Goal: Information Seeking & Learning: Learn about a topic

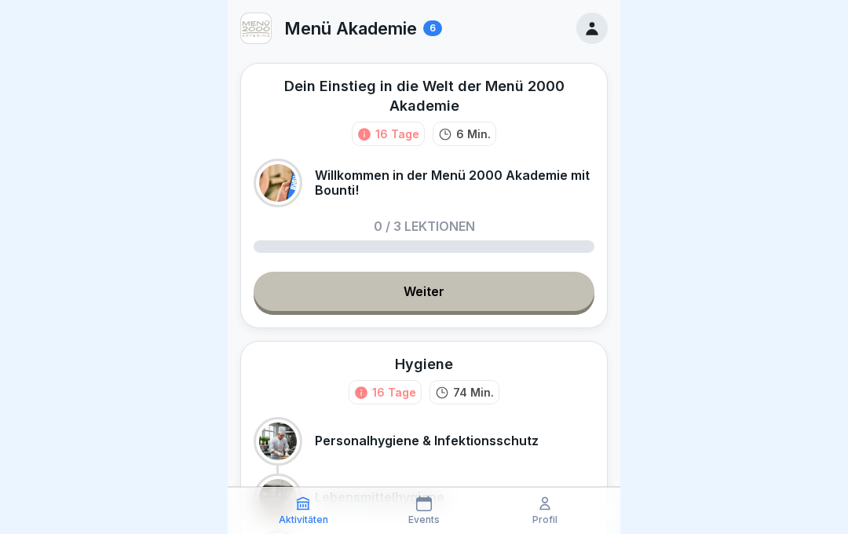
click at [548, 506] on icon at bounding box center [544, 504] width 9 height 12
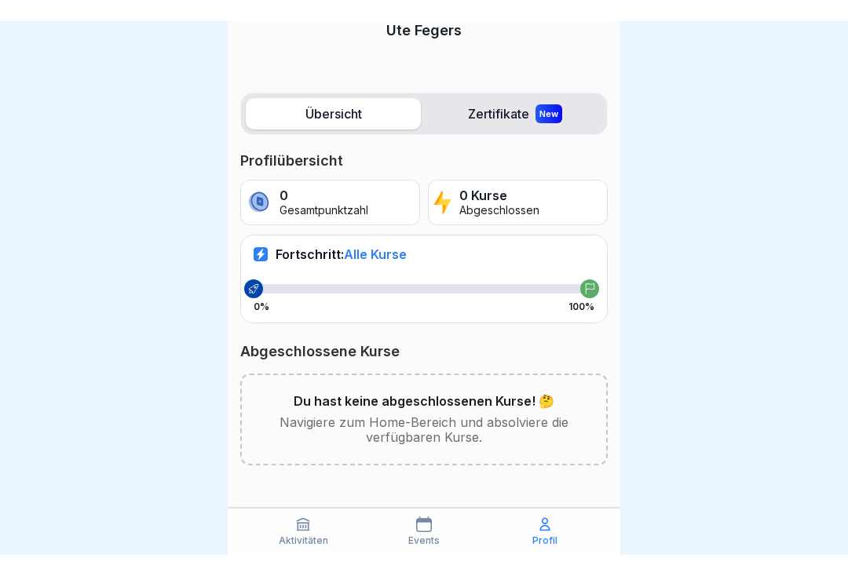
scroll to position [132, 0]
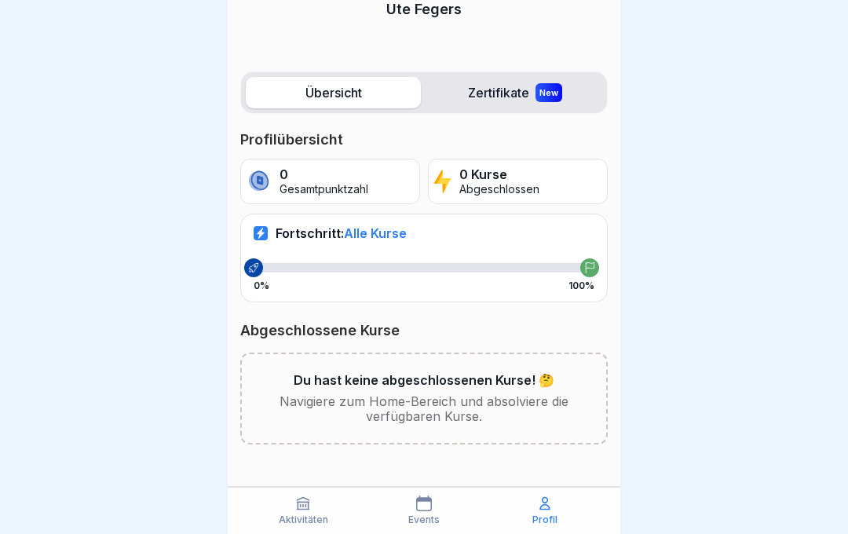
click at [422, 517] on p "Events" at bounding box center [423, 519] width 31 height 11
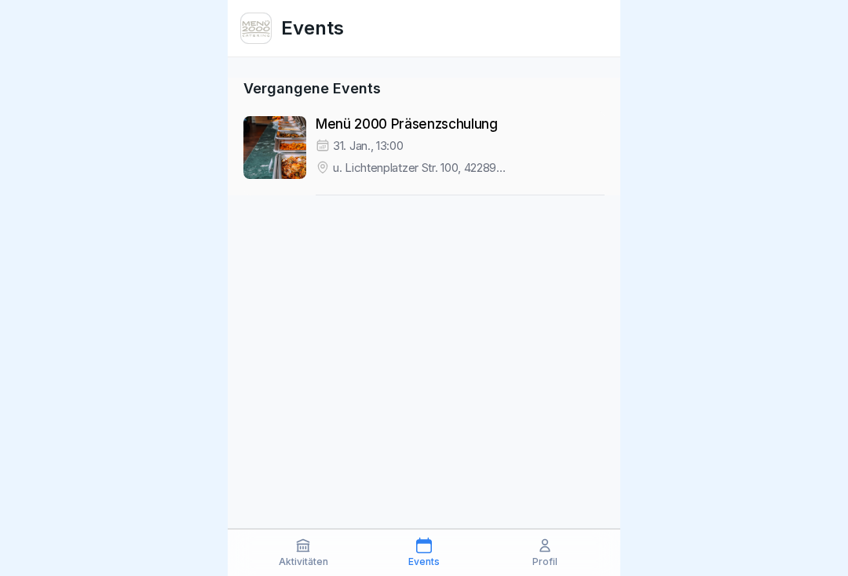
click at [300, 533] on icon at bounding box center [304, 546] width 12 height 12
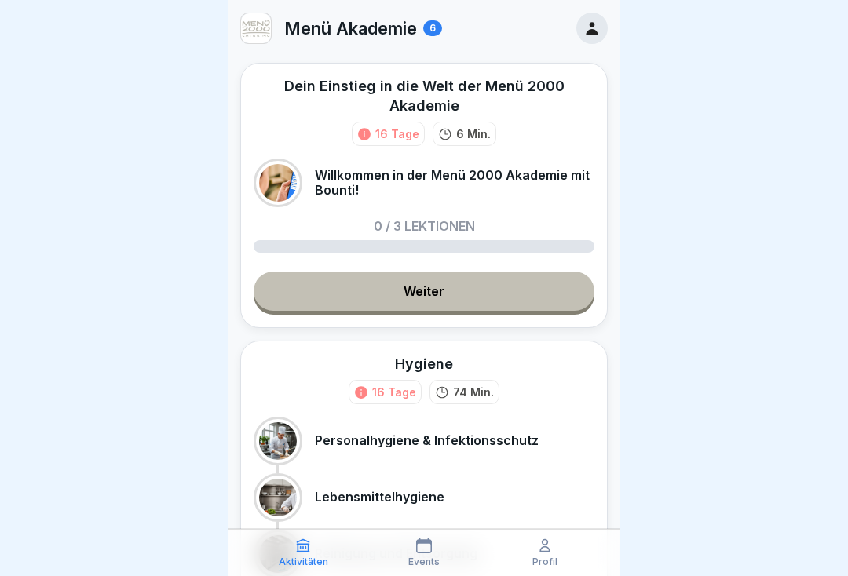
click at [588, 26] on icon at bounding box center [591, 28] width 17 height 17
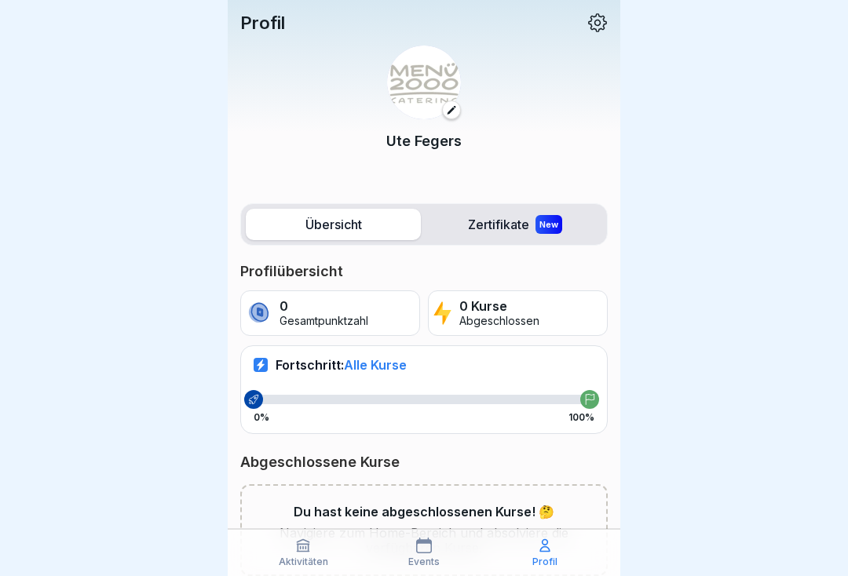
click at [597, 21] on icon at bounding box center [597, 23] width 20 height 20
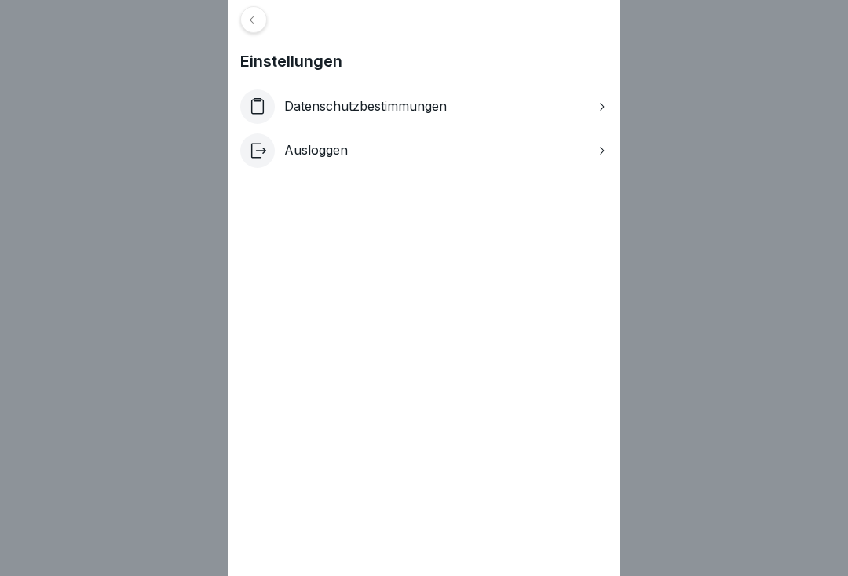
click at [248, 18] on icon at bounding box center [254, 20] width 12 height 12
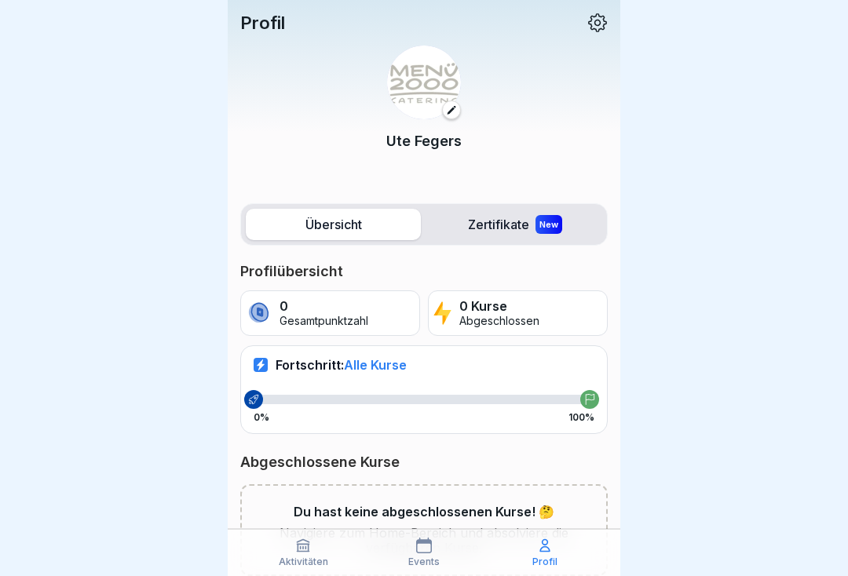
click at [451, 110] on icon at bounding box center [451, 109] width 11 height 11
click at [599, 27] on icon at bounding box center [597, 23] width 20 height 20
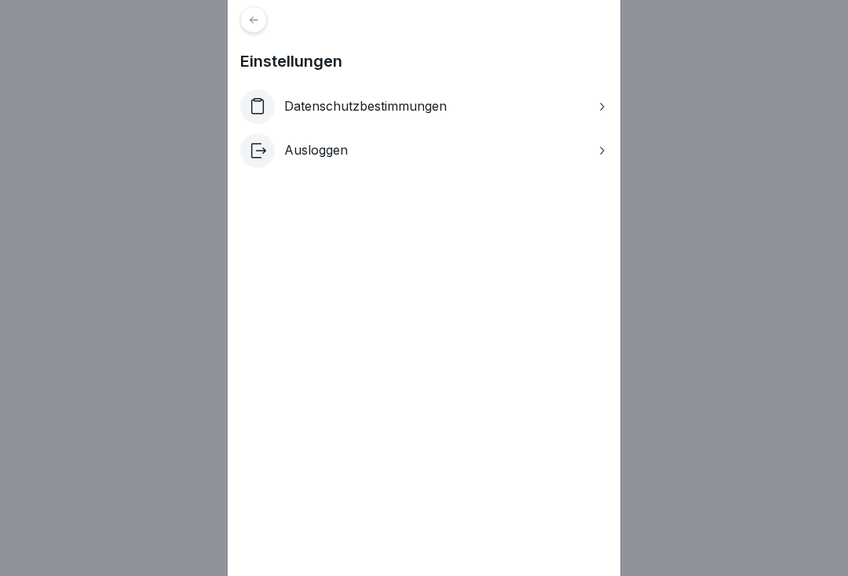
click at [263, 17] on div at bounding box center [253, 19] width 27 height 27
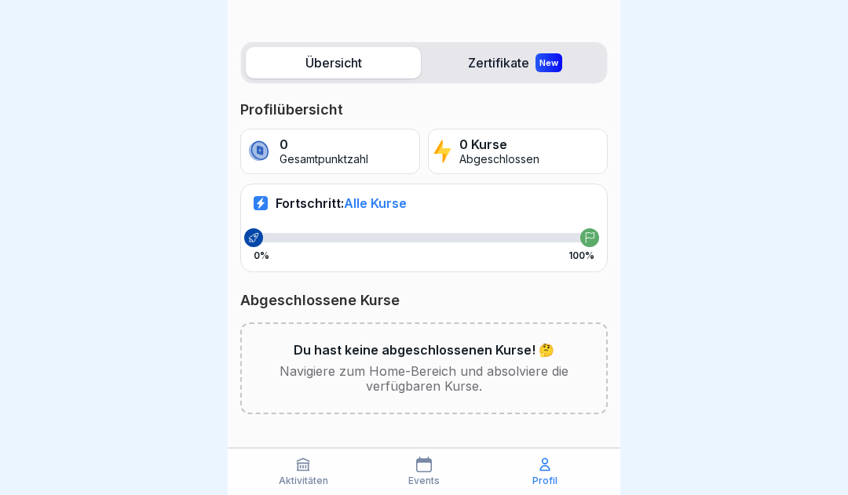
scroll to position [160, 0]
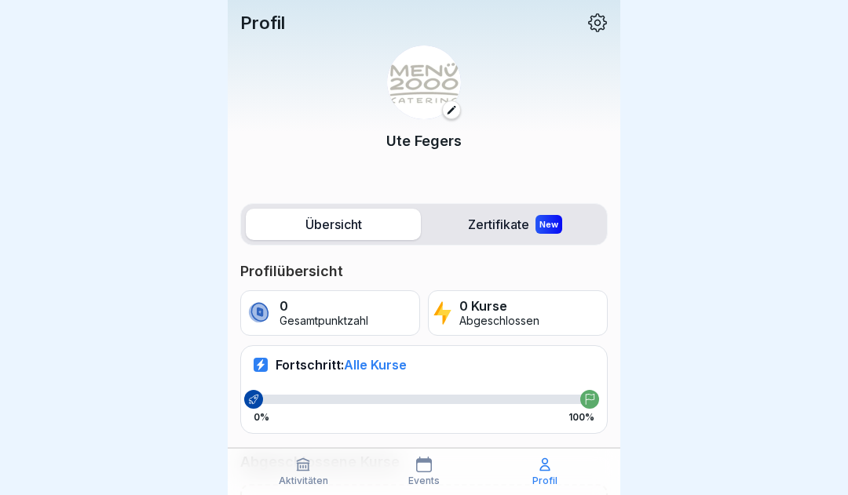
click at [380, 367] on span "Alle Kurse" at bounding box center [375, 365] width 63 height 16
click at [378, 364] on span "Alle Kurse" at bounding box center [375, 365] width 63 height 16
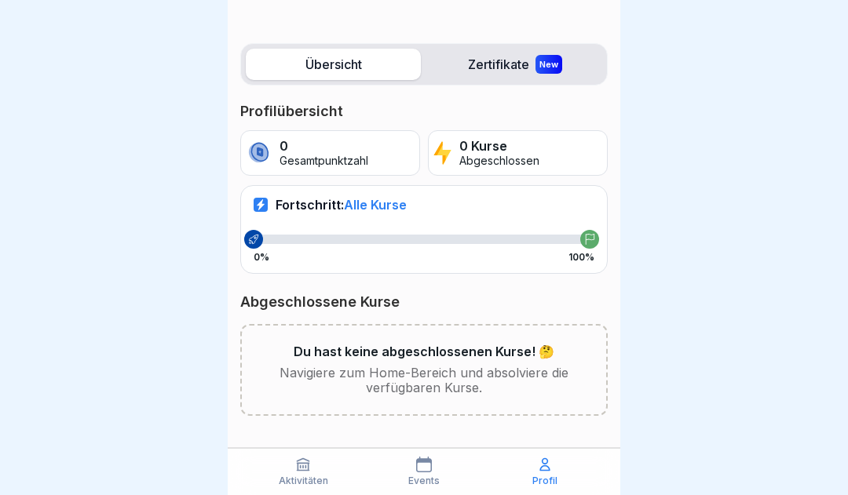
scroll to position [160, 0]
click at [363, 209] on span "Alle Kurse" at bounding box center [375, 205] width 63 height 16
click at [384, 204] on span "Alle Kurse" at bounding box center [375, 205] width 63 height 16
click at [271, 240] on div at bounding box center [424, 239] width 341 height 9
click at [396, 209] on span "Alle Kurse" at bounding box center [375, 205] width 63 height 16
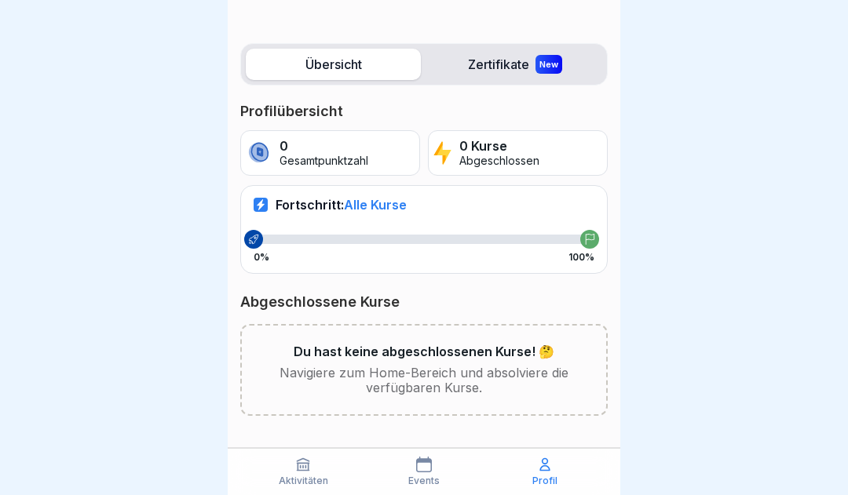
click at [396, 208] on span "Alle Kurse" at bounding box center [375, 205] width 63 height 16
click at [397, 209] on span "Alle Kurse" at bounding box center [375, 205] width 63 height 16
click at [372, 204] on span "Alle Kurse" at bounding box center [375, 205] width 63 height 16
click at [392, 214] on div "Fortschritt: Alle Kurse 0% 100%" at bounding box center [423, 229] width 367 height 88
click at [389, 206] on span "Alle Kurse" at bounding box center [375, 205] width 63 height 16
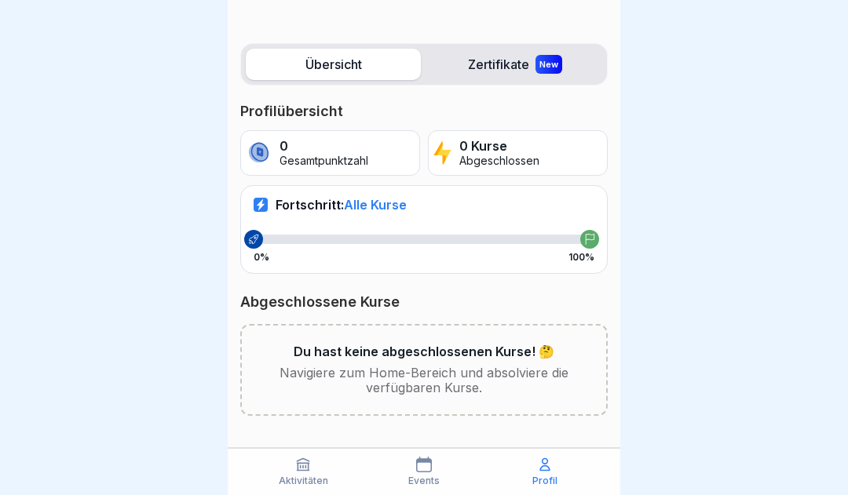
click at [391, 203] on span "Alle Kurse" at bounding box center [375, 205] width 63 height 16
click at [492, 66] on label "Zertifikate New" at bounding box center [514, 64] width 175 height 31
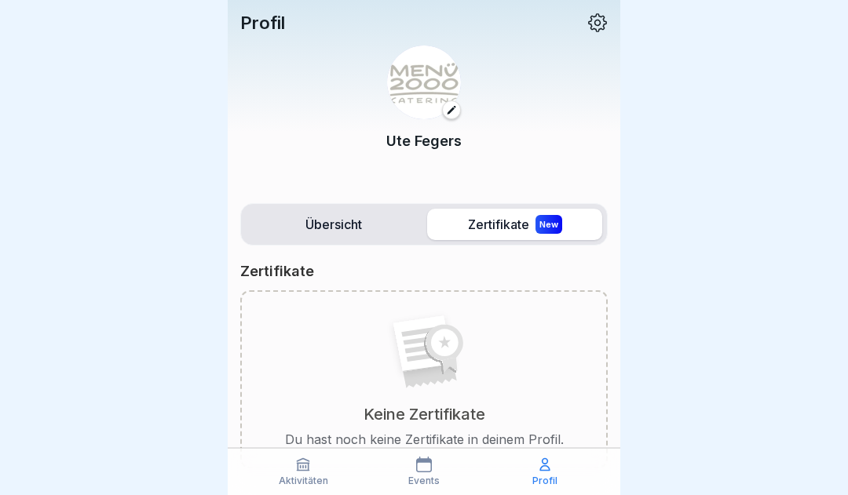
click at [454, 90] on img at bounding box center [424, 83] width 74 height 74
click at [459, 112] on button at bounding box center [451, 109] width 19 height 19
click at [708, 103] on div at bounding box center [424, 247] width 848 height 495
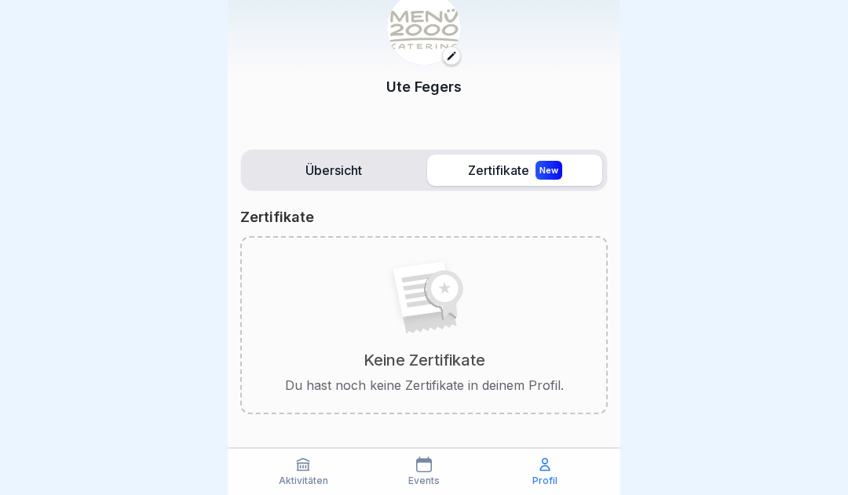
scroll to position [54, 0]
click at [338, 174] on label "Übersicht" at bounding box center [333, 170] width 175 height 31
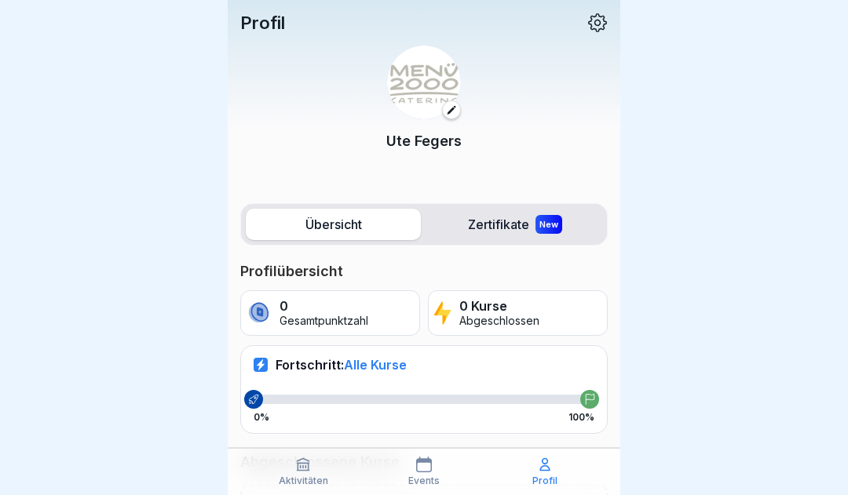
click at [392, 376] on div "Fortschritt: Alle Kurse 0% 100%" at bounding box center [423, 389] width 367 height 88
click at [395, 367] on span "Alle Kurse" at bounding box center [375, 365] width 63 height 16
click at [338, 316] on p "Gesamtpunktzahl" at bounding box center [324, 321] width 89 height 13
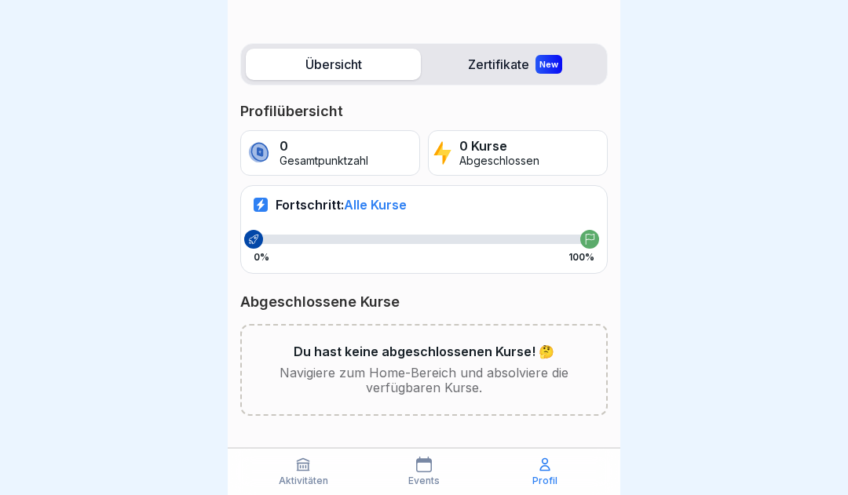
scroll to position [160, 0]
click at [295, 473] on icon at bounding box center [303, 465] width 16 height 16
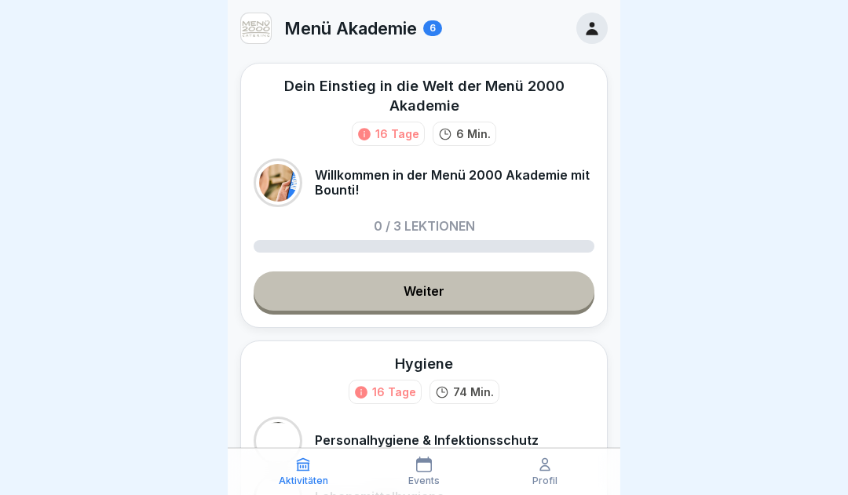
click at [501, 298] on link "Weiter" at bounding box center [424, 291] width 341 height 39
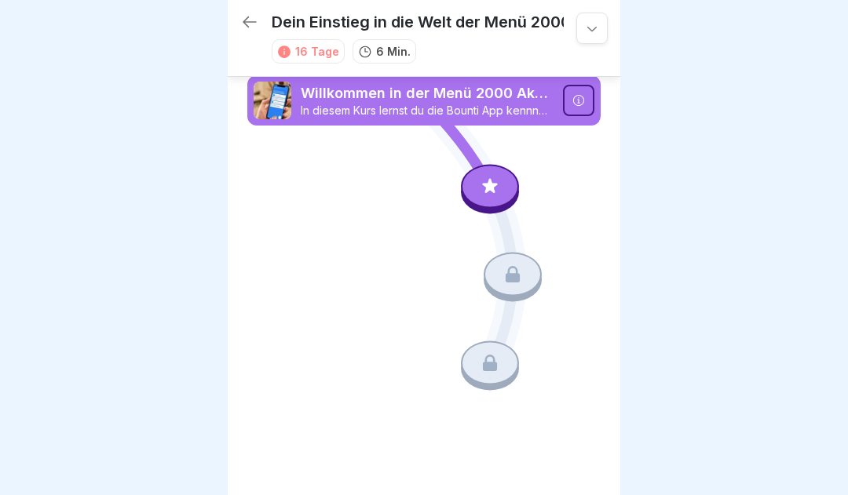
click at [527, 281] on div at bounding box center [513, 275] width 58 height 44
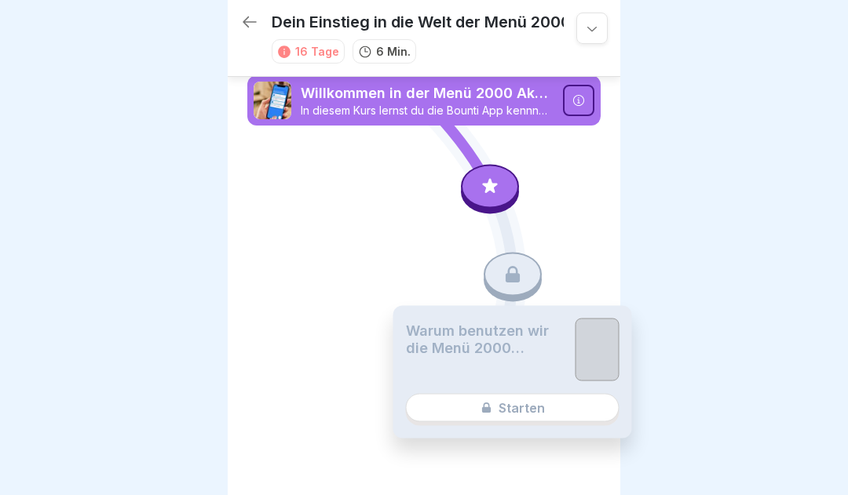
click at [590, 205] on icon at bounding box center [423, 232] width 353 height 265
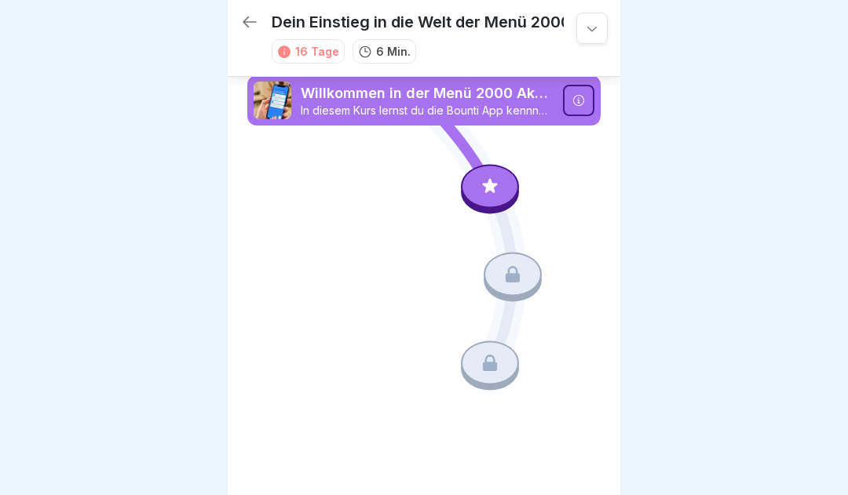
click at [594, 30] on icon at bounding box center [591, 29] width 9 height 5
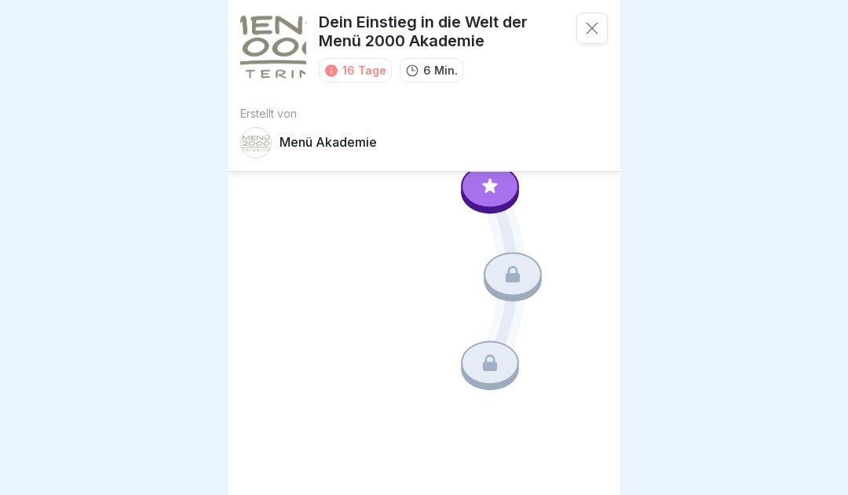
click at [594, 28] on icon at bounding box center [592, 28] width 16 height 16
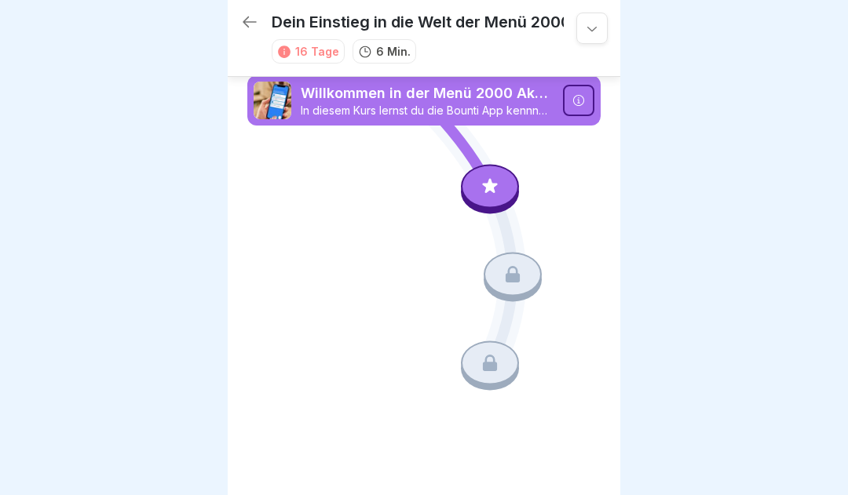
click at [498, 111] on p "In diesem Kurs lernst du die Bounti App kennnen." at bounding box center [427, 111] width 253 height 14
click at [578, 100] on icon at bounding box center [578, 100] width 13 height 13
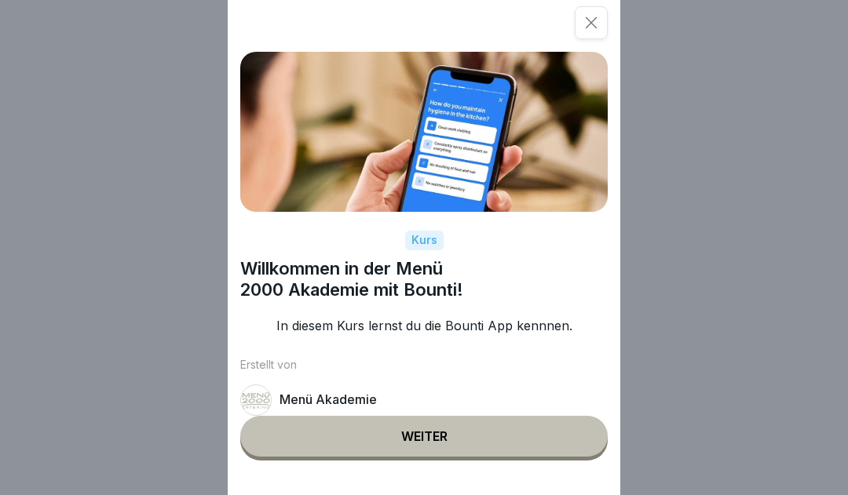
click at [459, 451] on button "Weiter" at bounding box center [423, 436] width 367 height 41
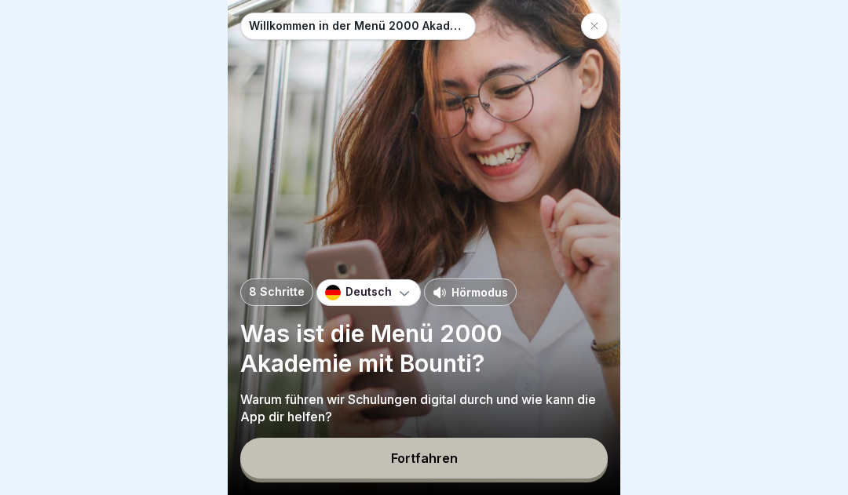
click at [443, 464] on div "Fortfahren" at bounding box center [424, 458] width 67 height 14
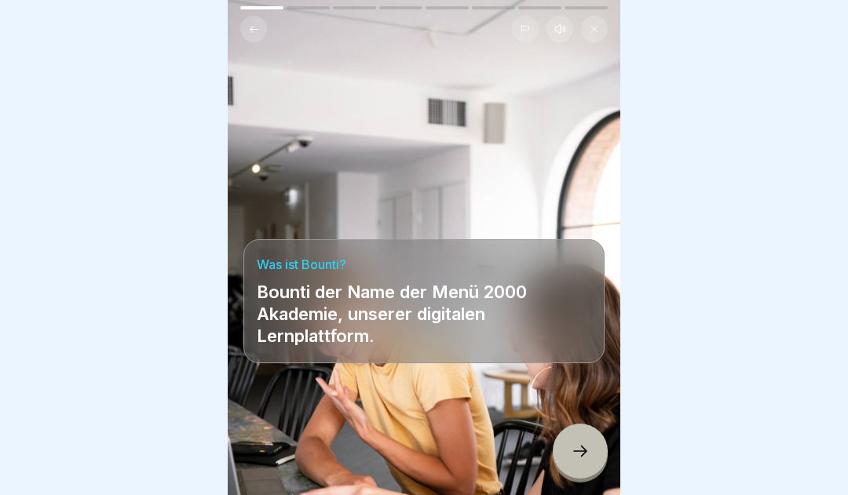
click at [587, 460] on icon at bounding box center [580, 451] width 19 height 19
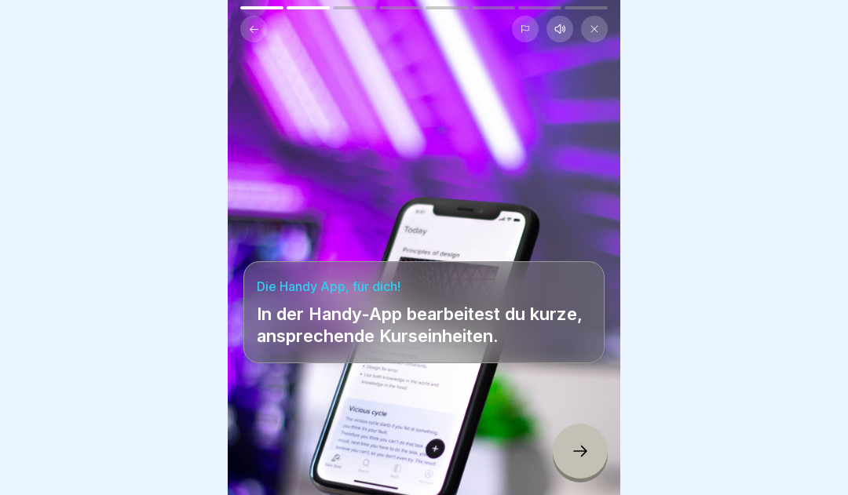
click at [576, 455] on icon at bounding box center [580, 451] width 19 height 19
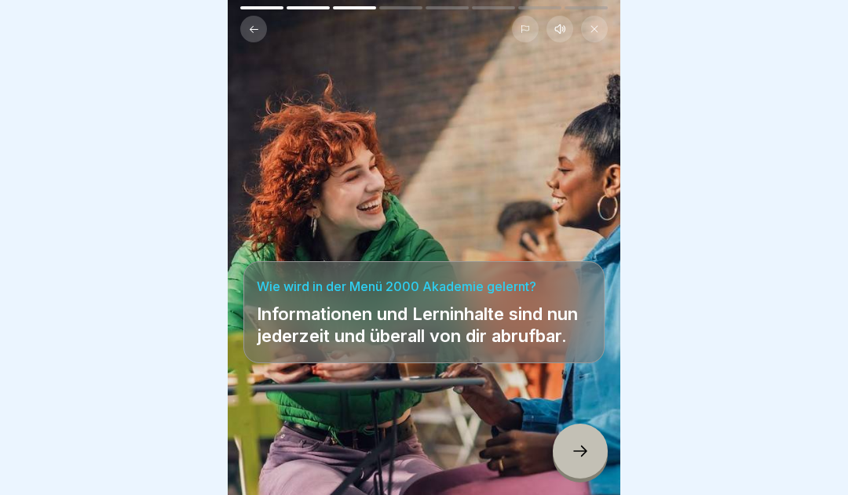
click at [583, 457] on icon at bounding box center [580, 451] width 14 height 11
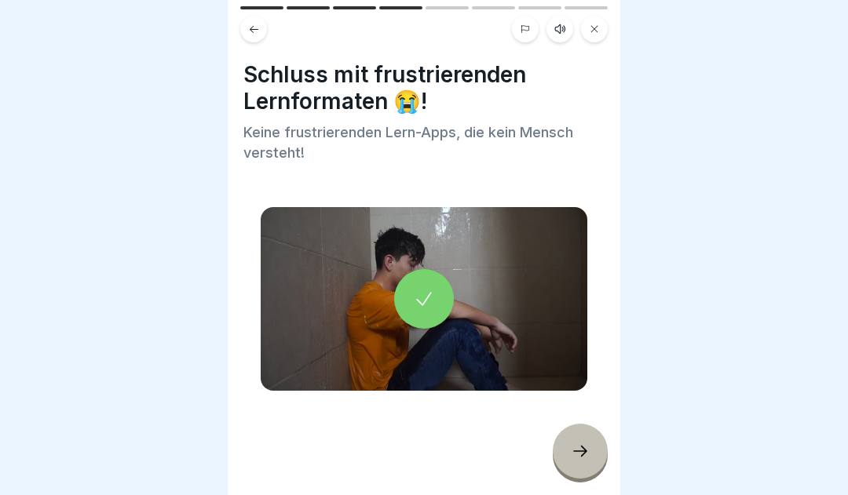
click at [577, 457] on icon at bounding box center [580, 451] width 14 height 11
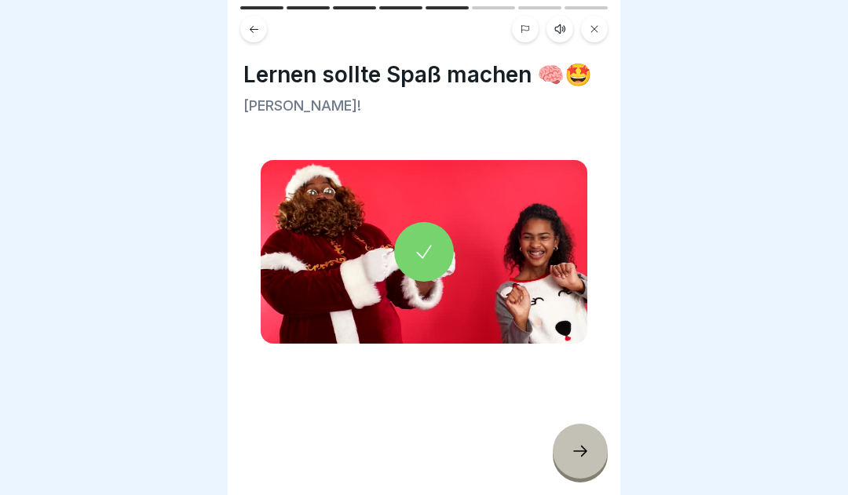
click at [583, 460] on icon at bounding box center [580, 451] width 19 height 19
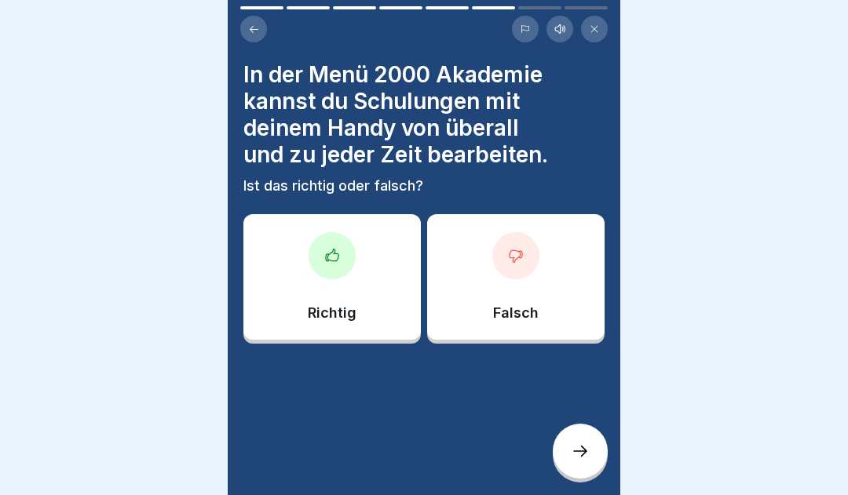
click at [583, 457] on icon at bounding box center [580, 451] width 14 height 11
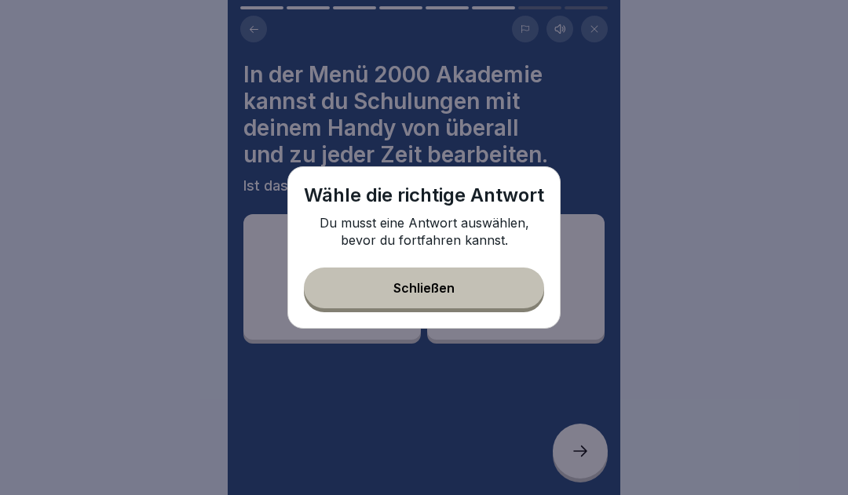
click at [482, 295] on button "Schließen" at bounding box center [424, 288] width 240 height 41
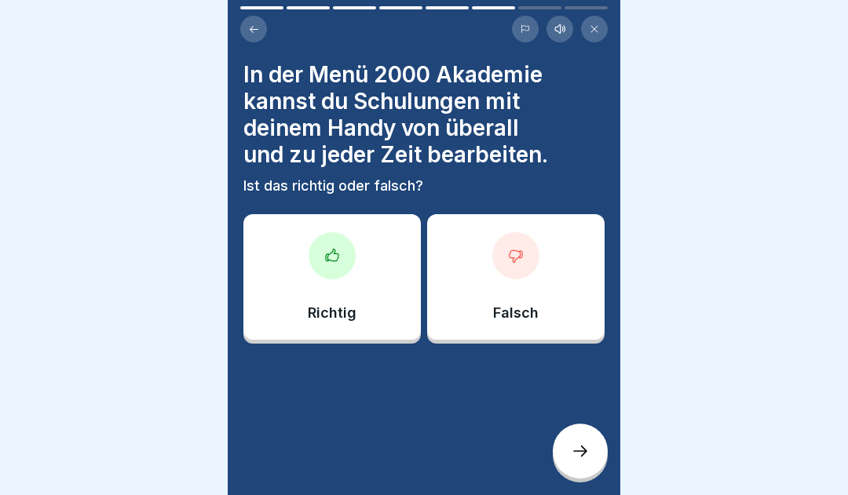
click at [338, 263] on icon at bounding box center [332, 256] width 16 height 16
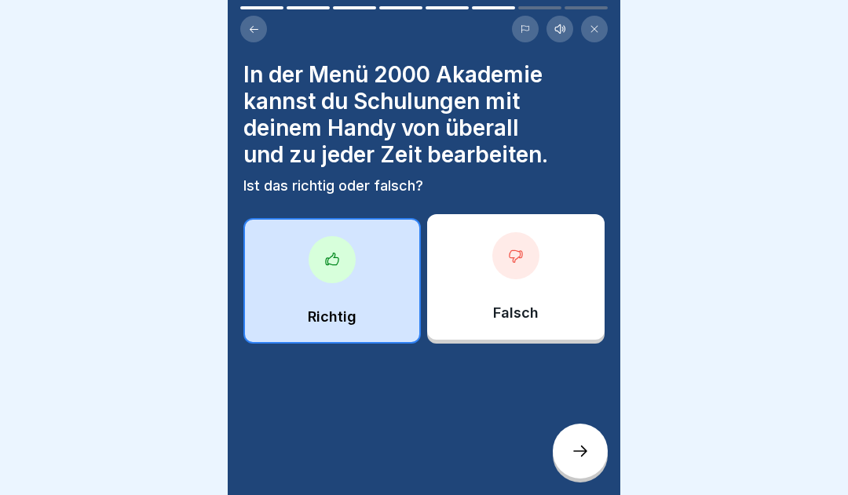
click at [583, 461] on icon at bounding box center [580, 451] width 19 height 19
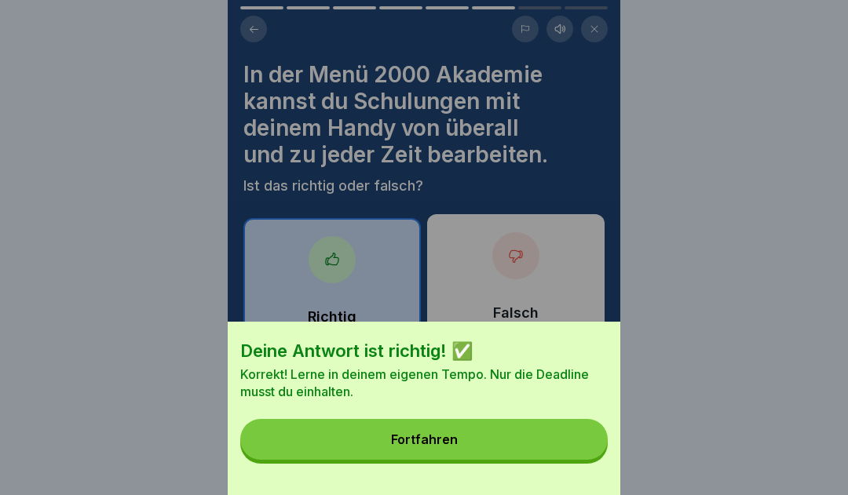
click at [517, 451] on button "Fortfahren" at bounding box center [423, 439] width 367 height 41
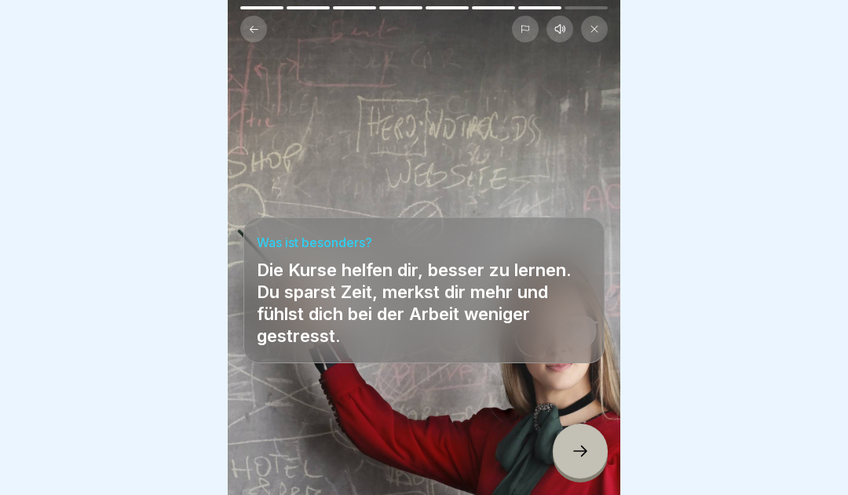
click at [579, 461] on icon at bounding box center [580, 451] width 19 height 19
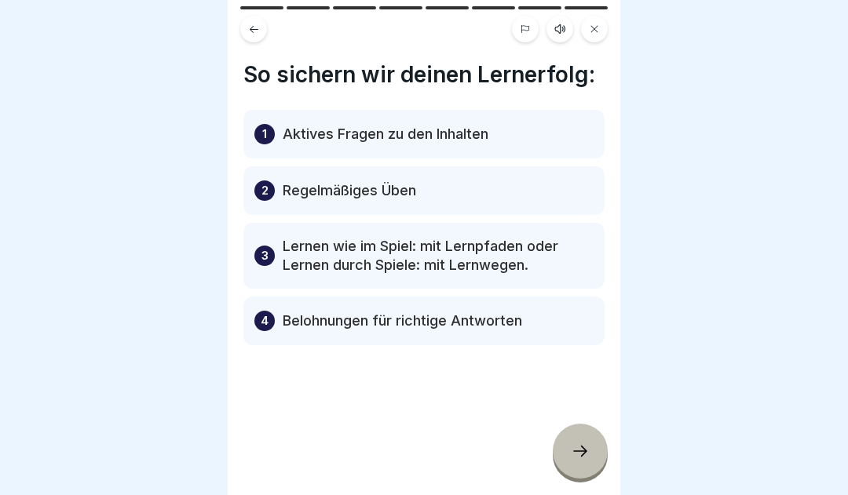
click at [586, 460] on icon at bounding box center [580, 451] width 19 height 19
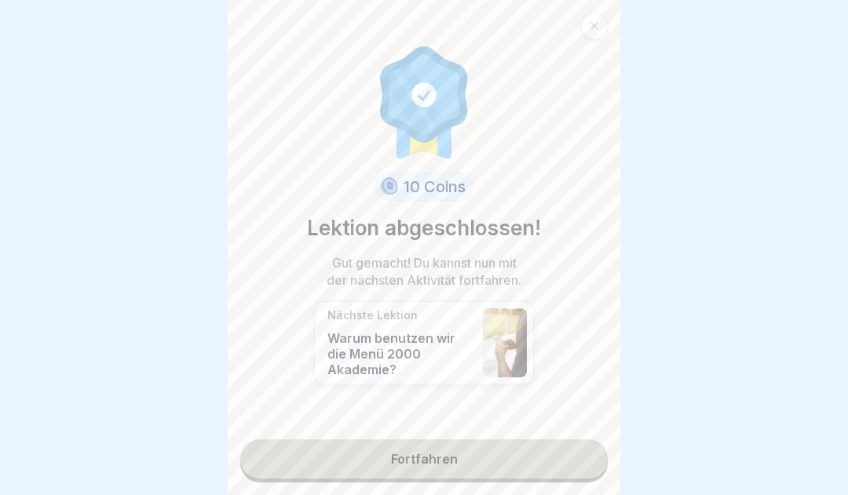
click at [465, 473] on link "Fortfahren" at bounding box center [423, 459] width 367 height 39
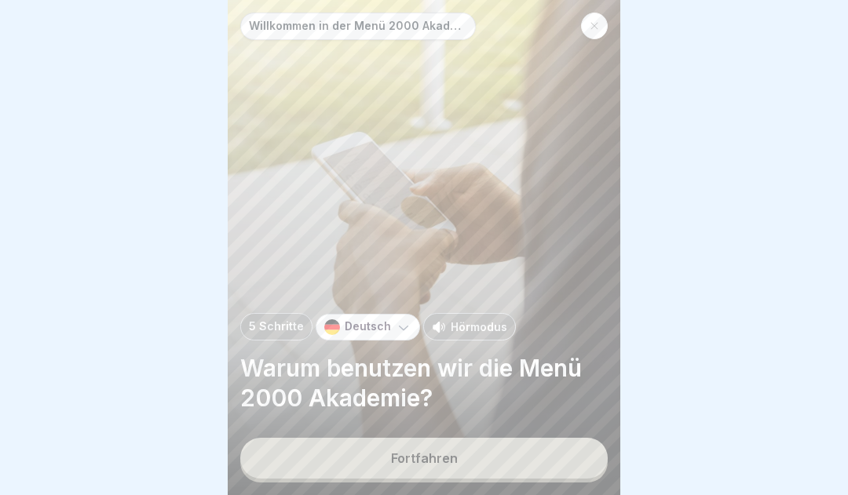
click at [501, 470] on button "Fortfahren" at bounding box center [423, 458] width 367 height 41
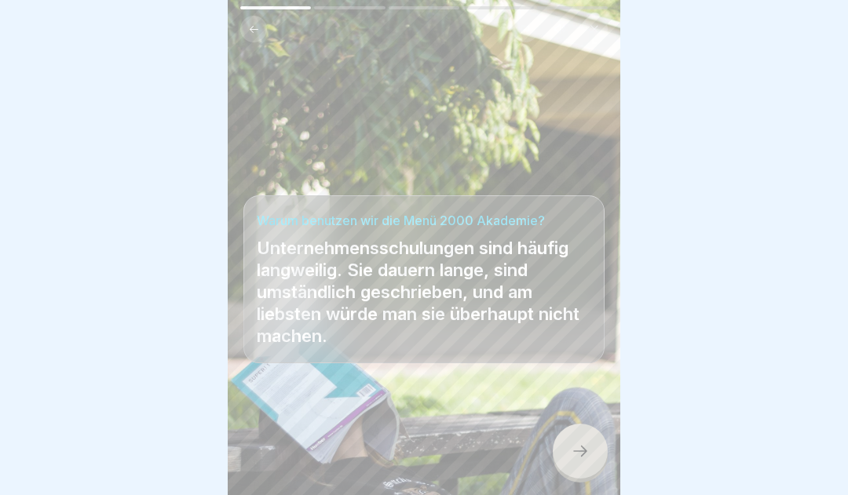
click at [582, 461] on icon at bounding box center [580, 451] width 19 height 19
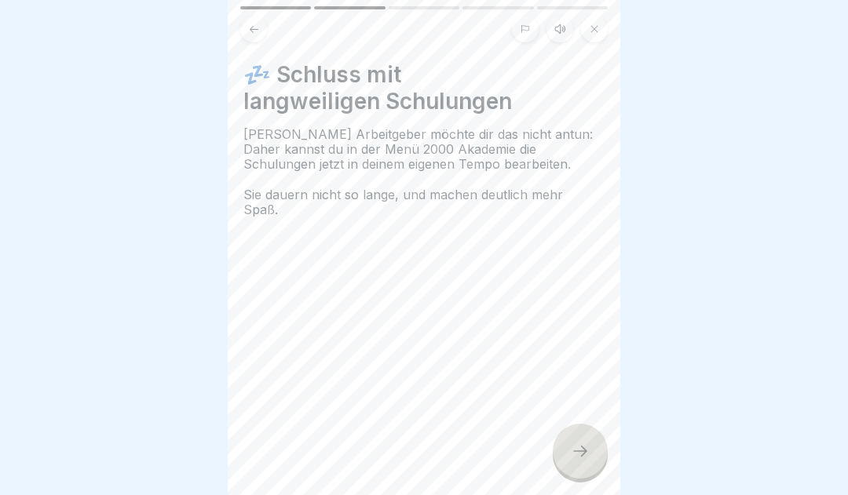
click at [586, 457] on icon at bounding box center [580, 451] width 14 height 11
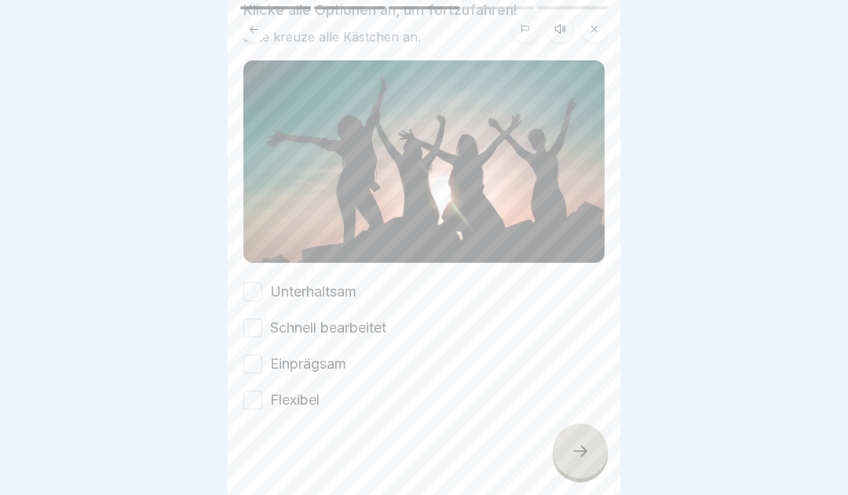
scroll to position [123, 0]
click at [576, 461] on icon at bounding box center [580, 451] width 19 height 19
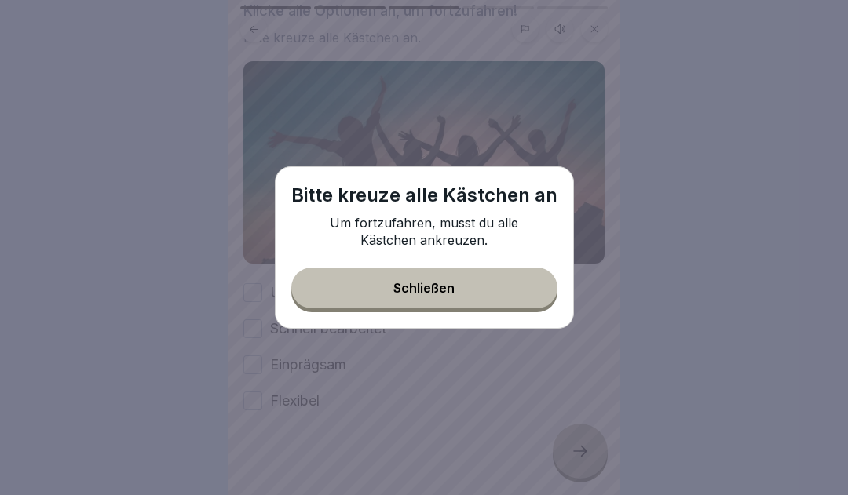
click at [487, 298] on button "Schließen" at bounding box center [424, 288] width 266 height 41
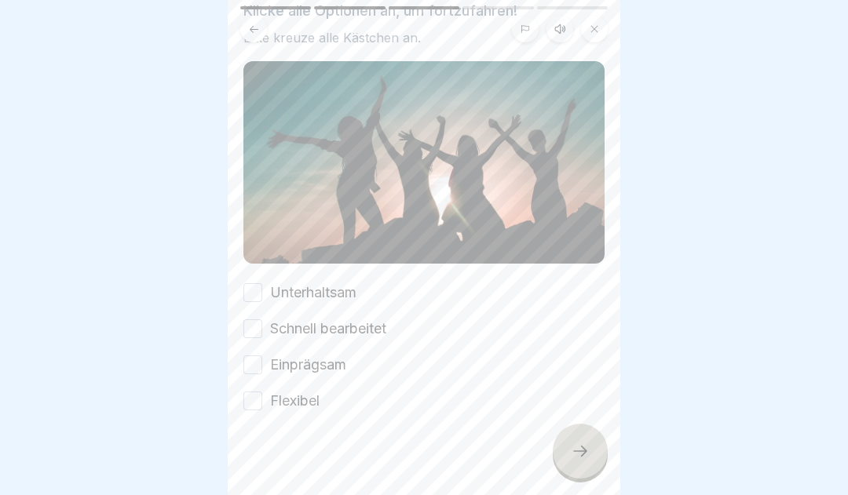
click at [255, 291] on button "Unterhaltsam" at bounding box center [252, 292] width 19 height 19
click at [257, 322] on button "Schnell bearbeitet" at bounding box center [252, 329] width 19 height 19
click at [259, 364] on button "Einprägsam" at bounding box center [252, 365] width 19 height 19
click at [251, 402] on button "Flexibel" at bounding box center [252, 401] width 19 height 19
click at [585, 457] on icon at bounding box center [580, 451] width 14 height 11
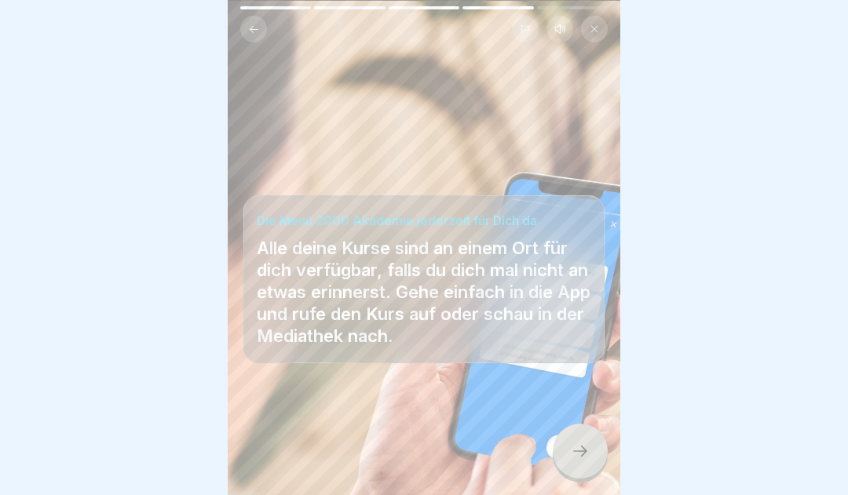
click at [579, 457] on icon at bounding box center [580, 451] width 19 height 19
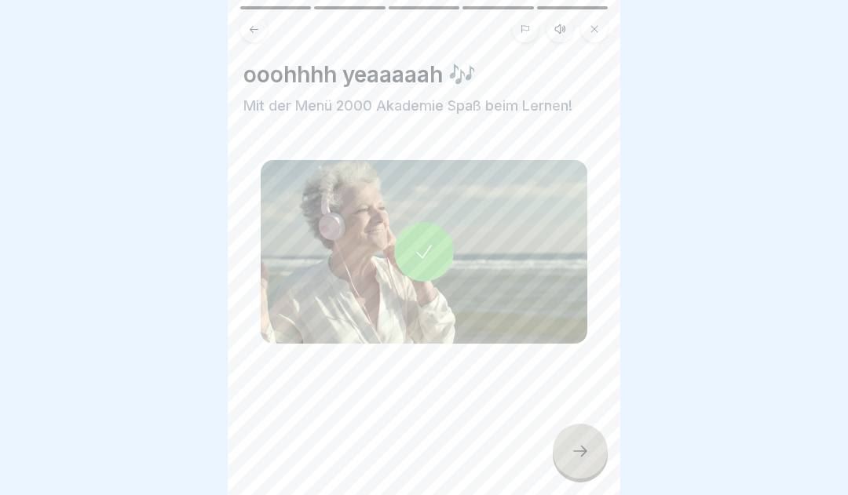
click at [575, 455] on icon at bounding box center [580, 451] width 19 height 19
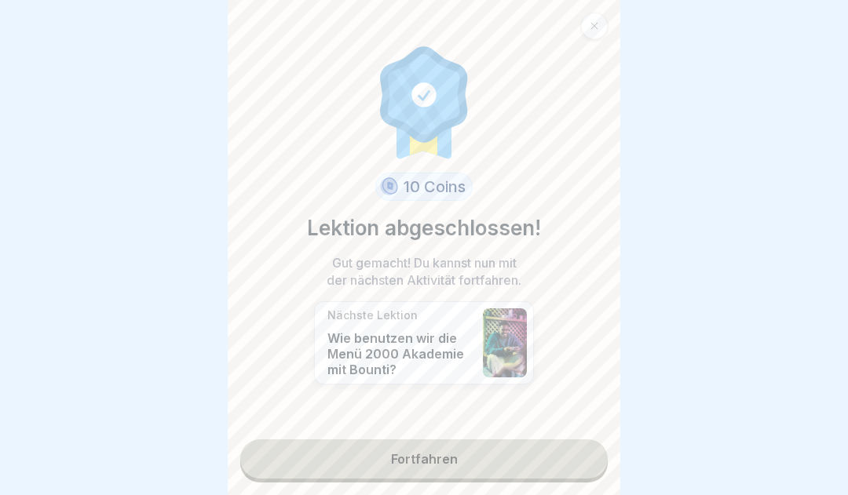
click at [502, 470] on link "Fortfahren" at bounding box center [423, 459] width 367 height 39
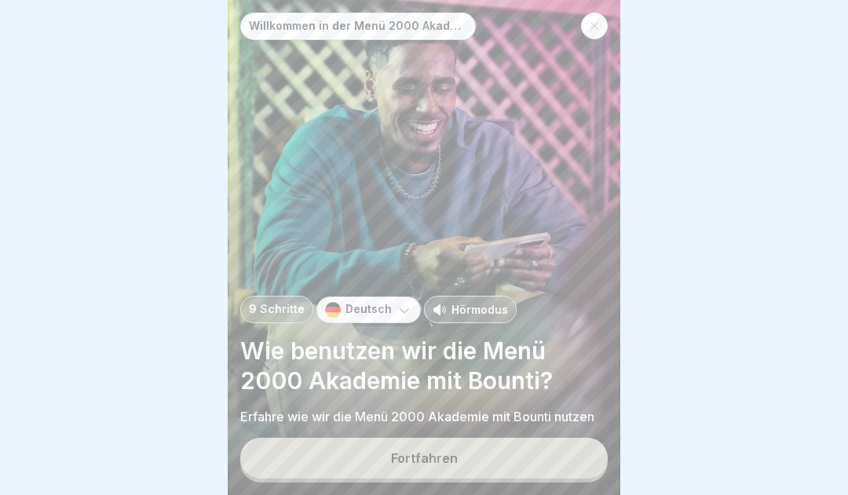
click at [537, 465] on button "Fortfahren" at bounding box center [423, 458] width 367 height 41
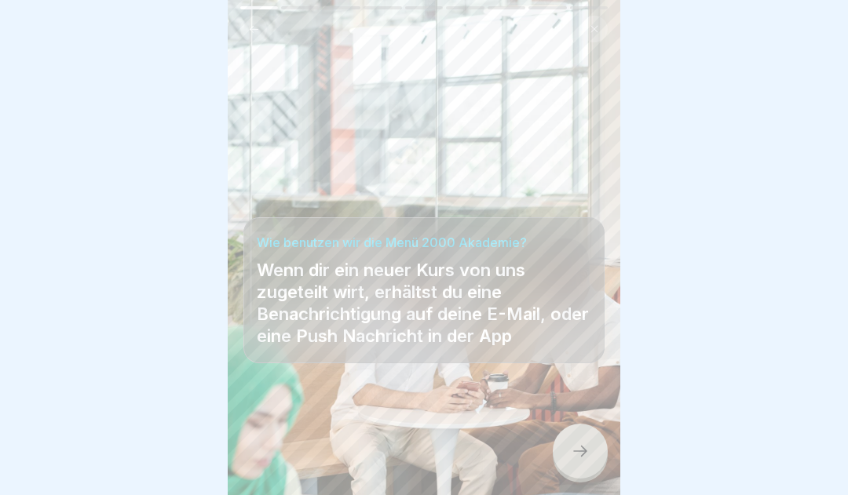
click at [583, 461] on icon at bounding box center [580, 451] width 19 height 19
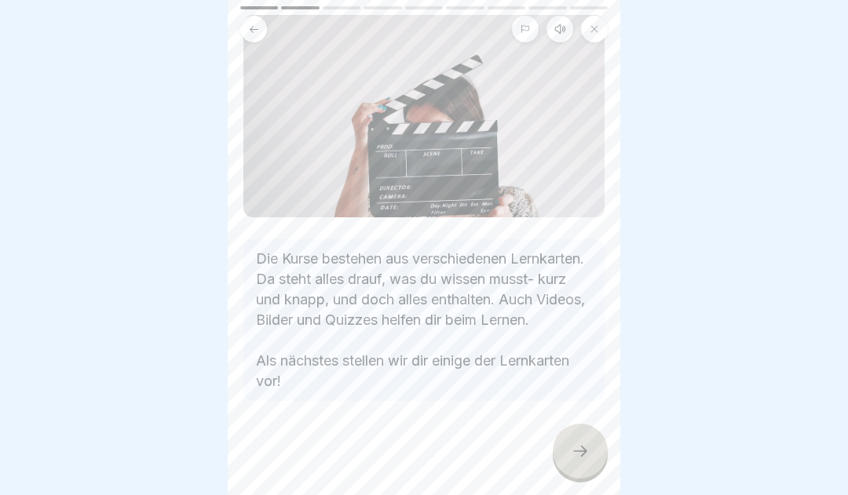
scroll to position [105, 0]
click at [579, 458] on icon at bounding box center [580, 451] width 19 height 19
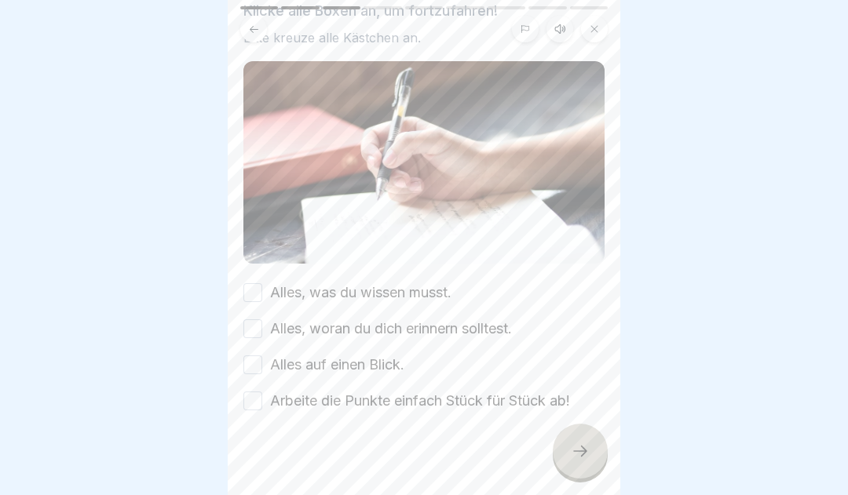
scroll to position [123, 0]
click at [253, 290] on button "Alles, was du wissen musst." at bounding box center [252, 292] width 19 height 19
click at [261, 335] on button "Alles, woran du dich erinnern solltest." at bounding box center [252, 329] width 19 height 19
click at [257, 362] on button "Alles auf einen Blick." at bounding box center [252, 365] width 19 height 19
click at [252, 400] on button "Arbeite die Punkte einfach Stück für Stück ab!" at bounding box center [252, 401] width 19 height 19
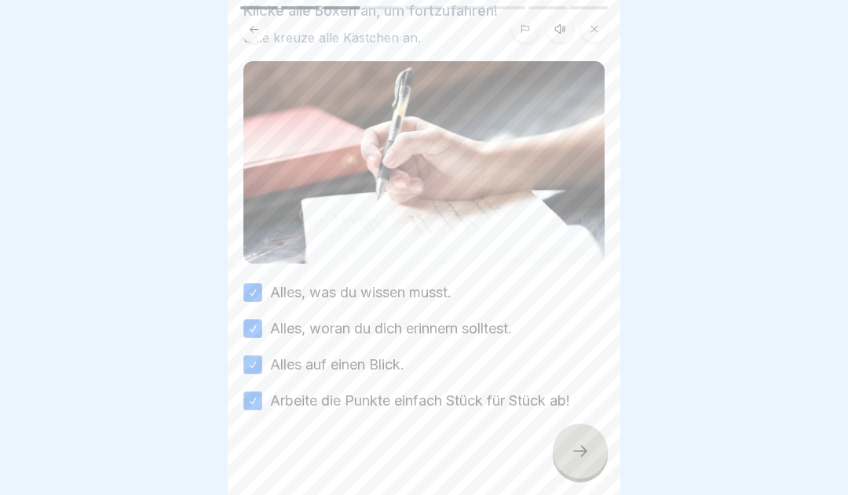
click at [576, 461] on icon at bounding box center [580, 451] width 19 height 19
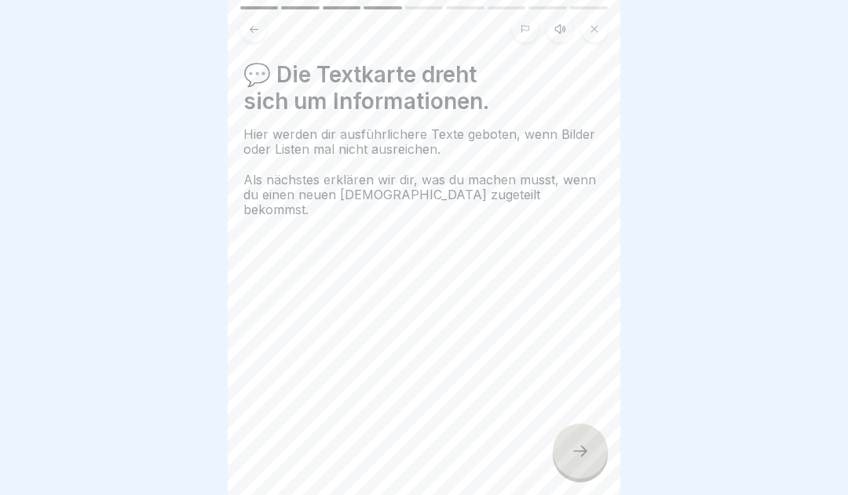
click at [580, 461] on icon at bounding box center [580, 451] width 19 height 19
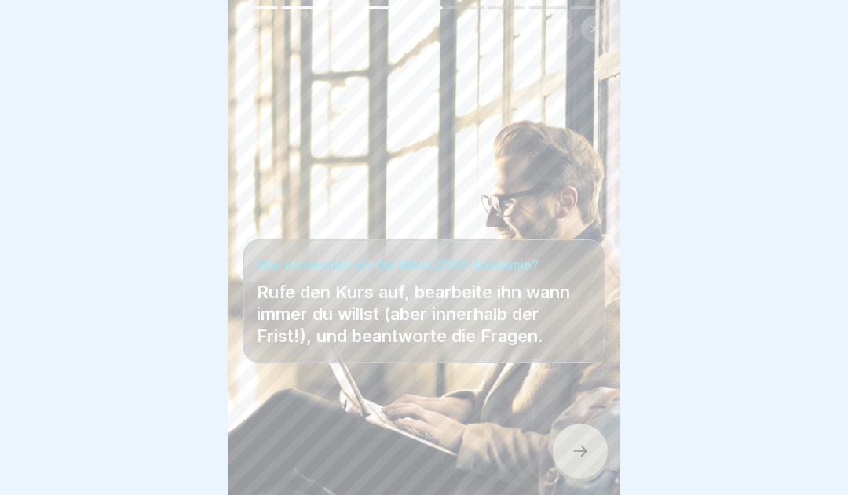
click at [573, 457] on icon at bounding box center [580, 451] width 19 height 19
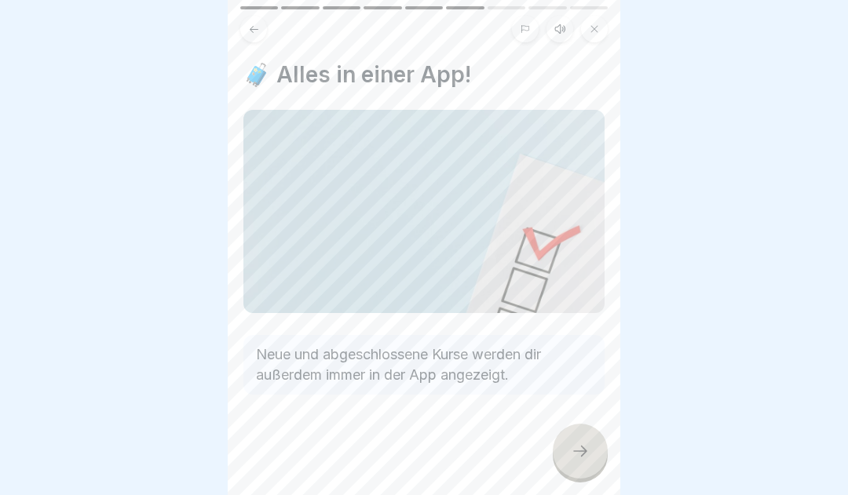
click at [572, 451] on div at bounding box center [580, 451] width 55 height 55
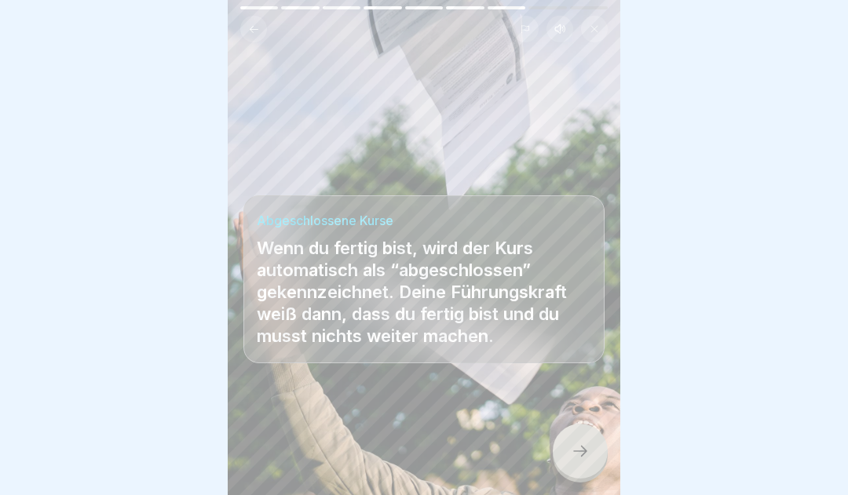
click at [583, 460] on icon at bounding box center [580, 451] width 19 height 19
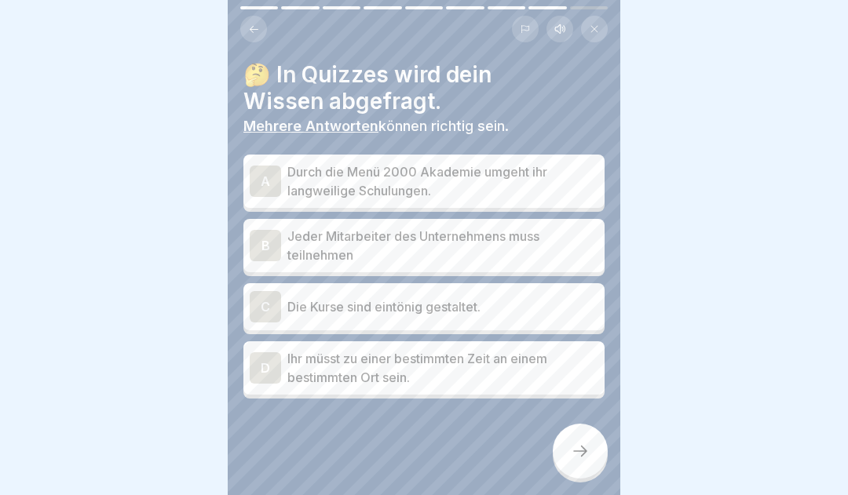
click at [265, 177] on div "A" at bounding box center [265, 181] width 31 height 31
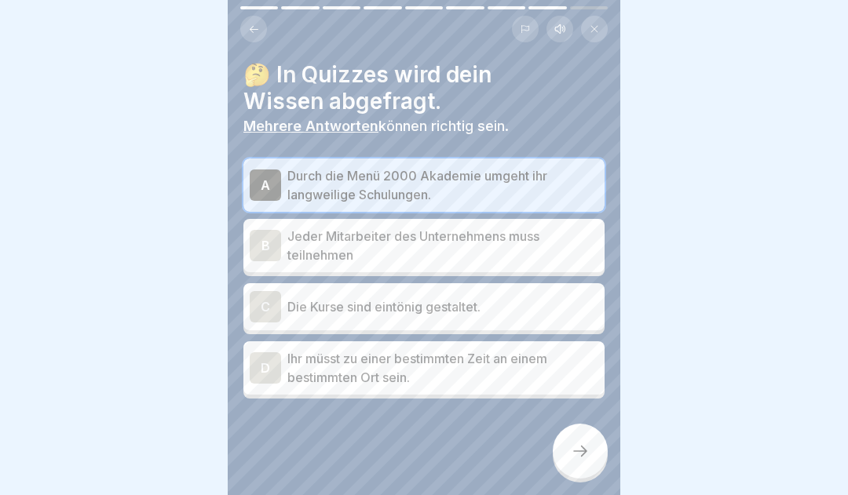
click at [584, 457] on icon at bounding box center [580, 451] width 14 height 11
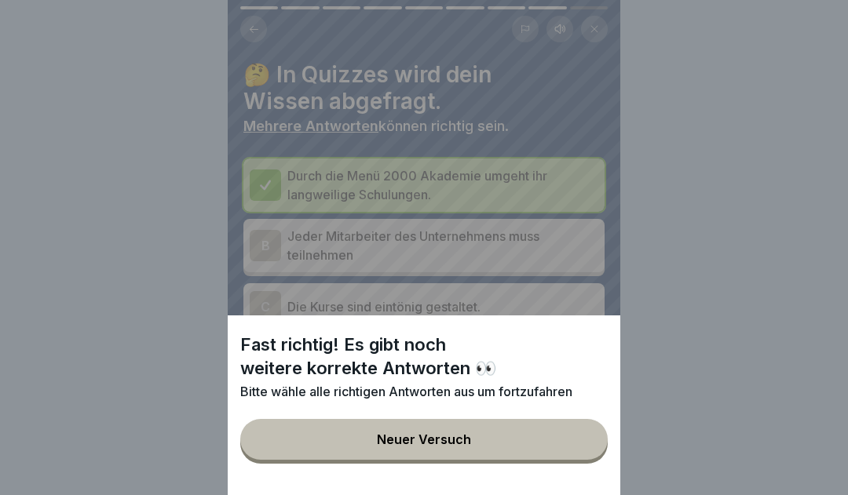
click at [503, 453] on button "Neuer Versuch" at bounding box center [423, 439] width 367 height 41
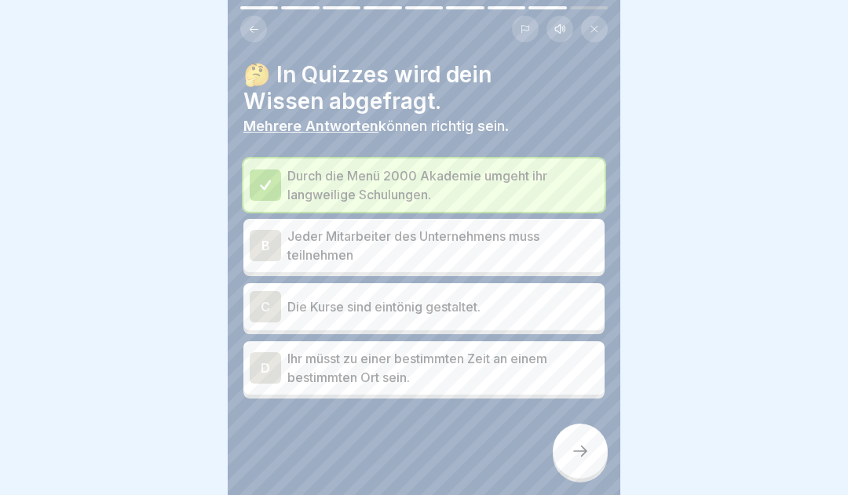
click at [261, 240] on div "B" at bounding box center [265, 245] width 31 height 31
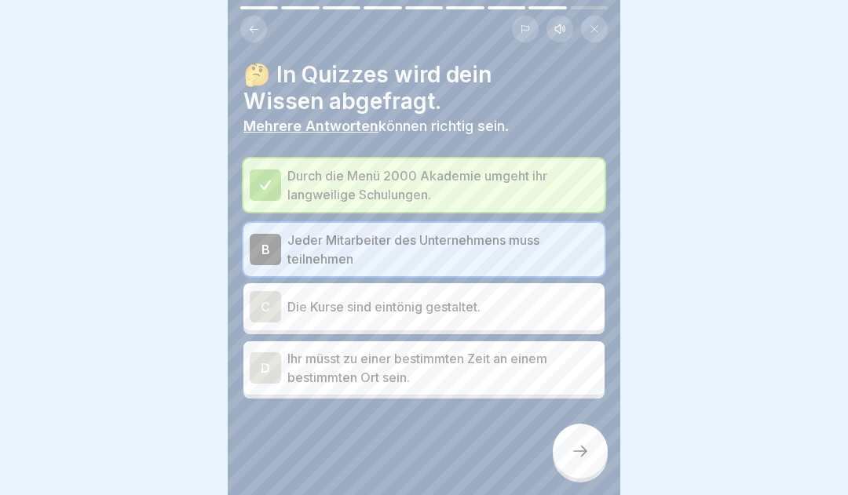
click at [266, 302] on div "C" at bounding box center [265, 306] width 31 height 31
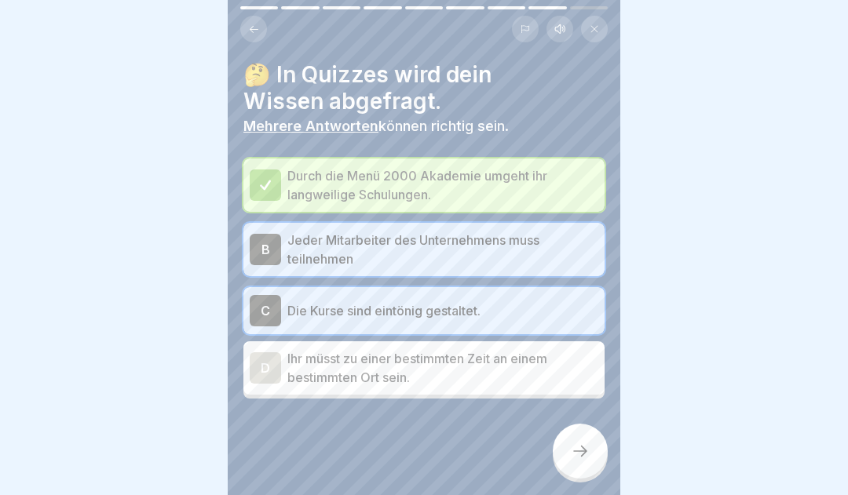
click at [261, 249] on div "B" at bounding box center [265, 249] width 31 height 31
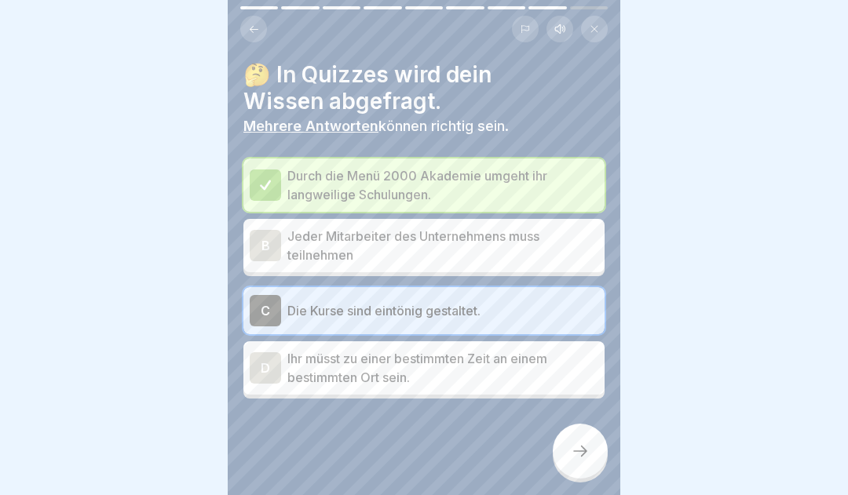
click at [280, 308] on div "C" at bounding box center [265, 310] width 31 height 31
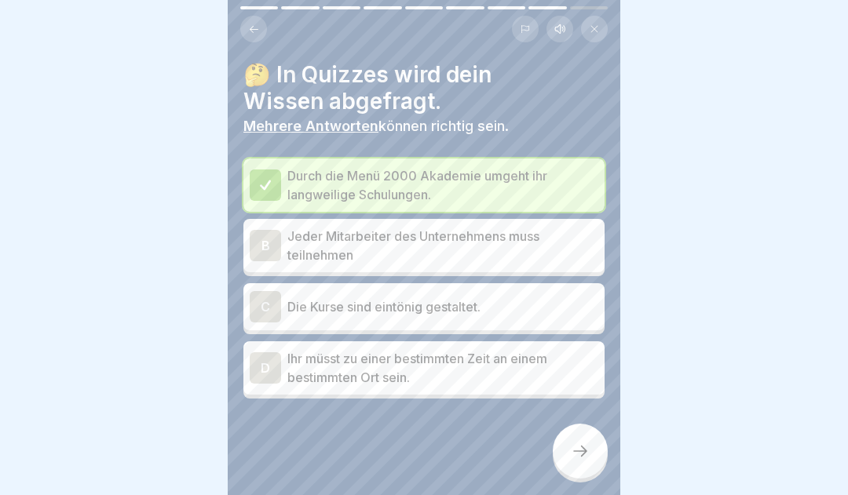
click at [272, 244] on div "B" at bounding box center [265, 245] width 31 height 31
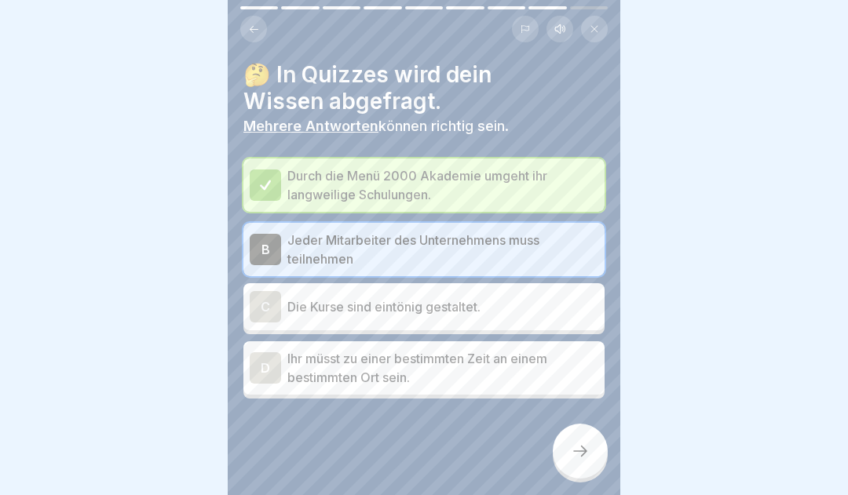
click at [584, 457] on icon at bounding box center [580, 451] width 19 height 19
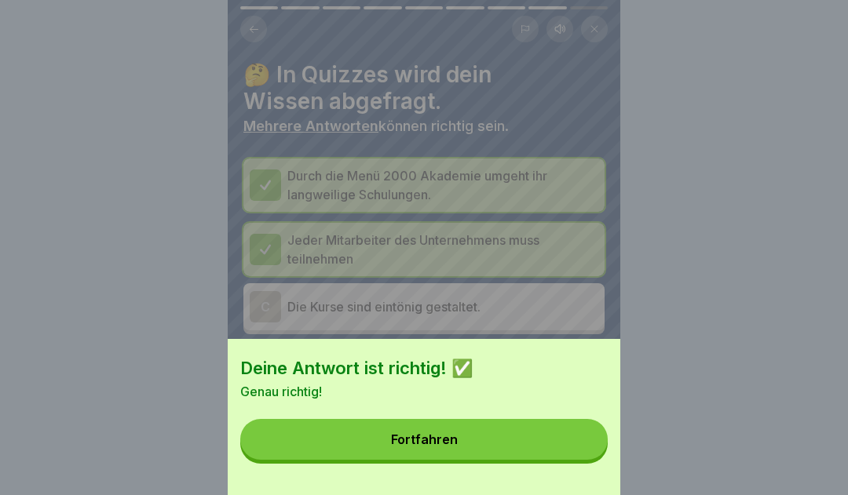
click at [524, 451] on button "Fortfahren" at bounding box center [423, 439] width 367 height 41
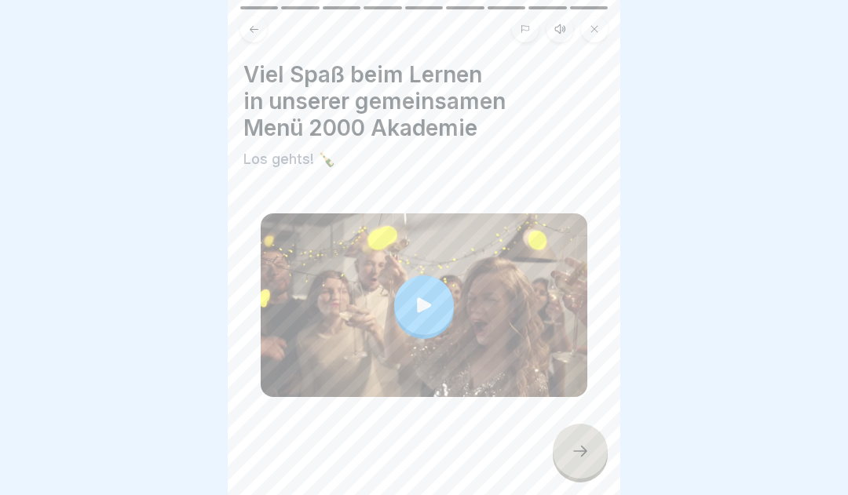
click at [586, 454] on icon at bounding box center [580, 451] width 19 height 19
click at [580, 456] on icon at bounding box center [580, 451] width 19 height 19
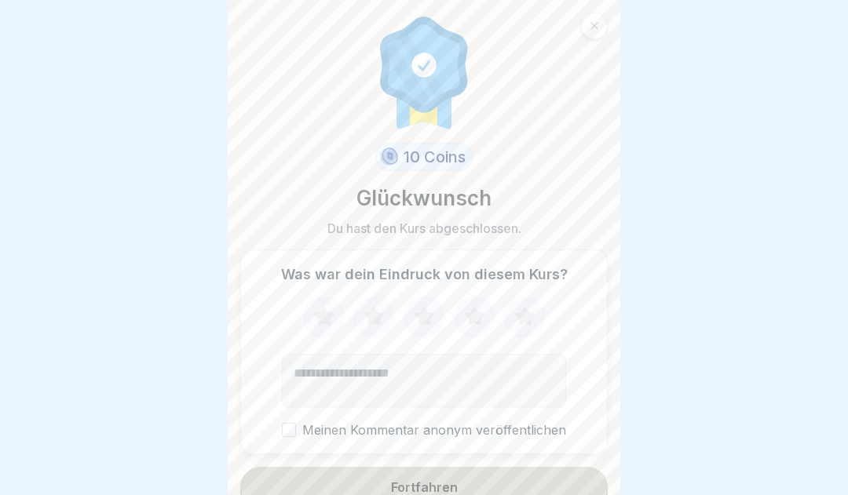
click at [317, 320] on icon at bounding box center [324, 317] width 42 height 41
click at [360, 309] on icon at bounding box center [374, 317] width 42 height 41
click at [418, 309] on icon at bounding box center [425, 317] width 42 height 41
click at [469, 314] on icon at bounding box center [474, 316] width 20 height 20
click at [442, 495] on div "Fortfahren" at bounding box center [424, 488] width 67 height 14
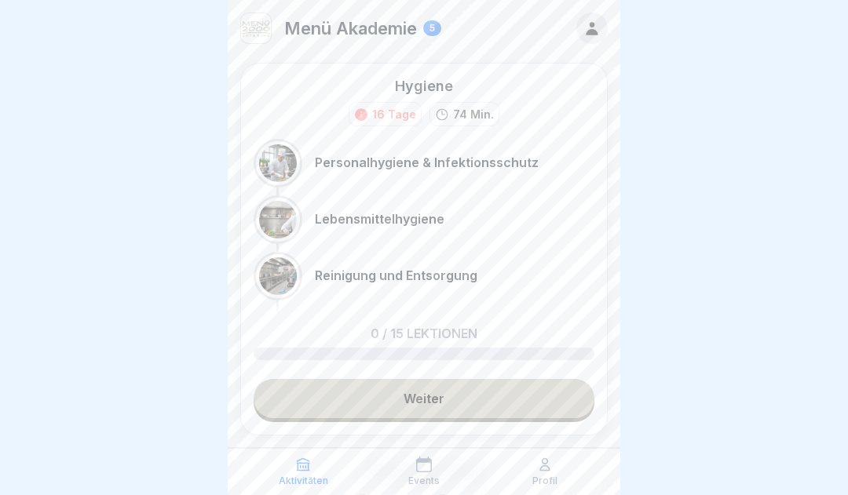
click at [509, 394] on link "Weiter" at bounding box center [424, 398] width 341 height 39
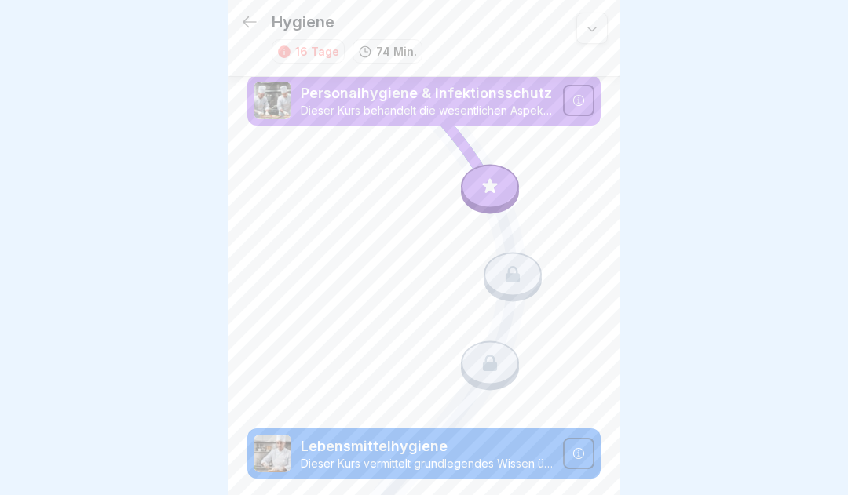
click at [584, 96] on icon at bounding box center [578, 100] width 13 height 13
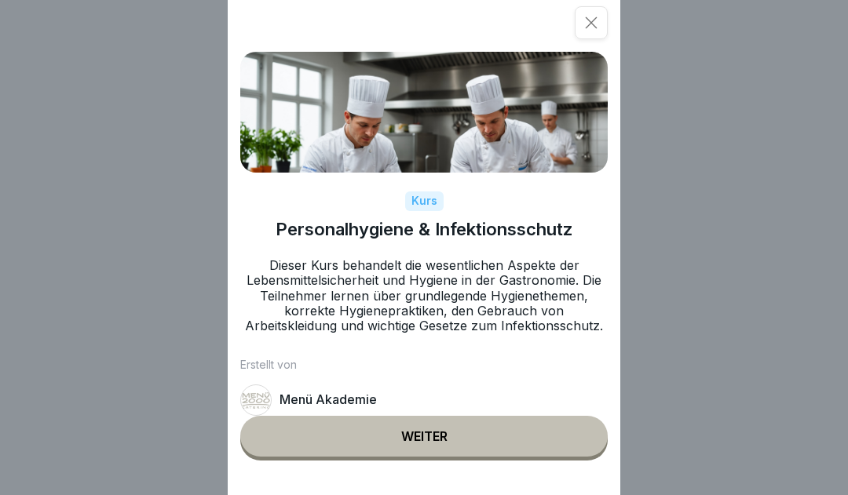
click at [522, 440] on button "Weiter" at bounding box center [423, 436] width 367 height 41
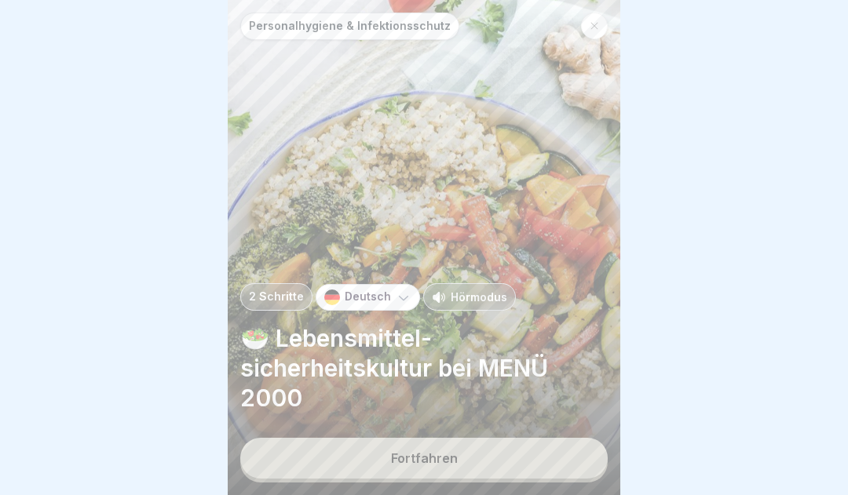
click at [465, 301] on p "Hörmodus" at bounding box center [479, 297] width 57 height 16
click at [474, 468] on button "Fortfahren" at bounding box center [423, 458] width 367 height 41
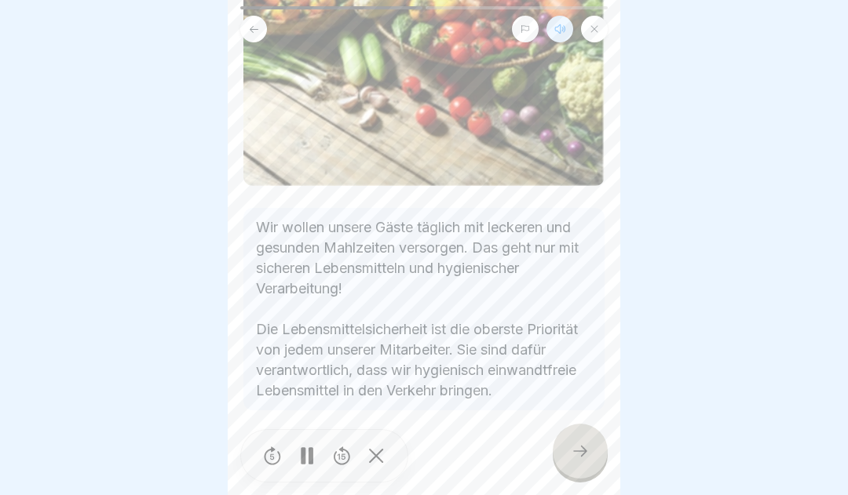
scroll to position [168, 0]
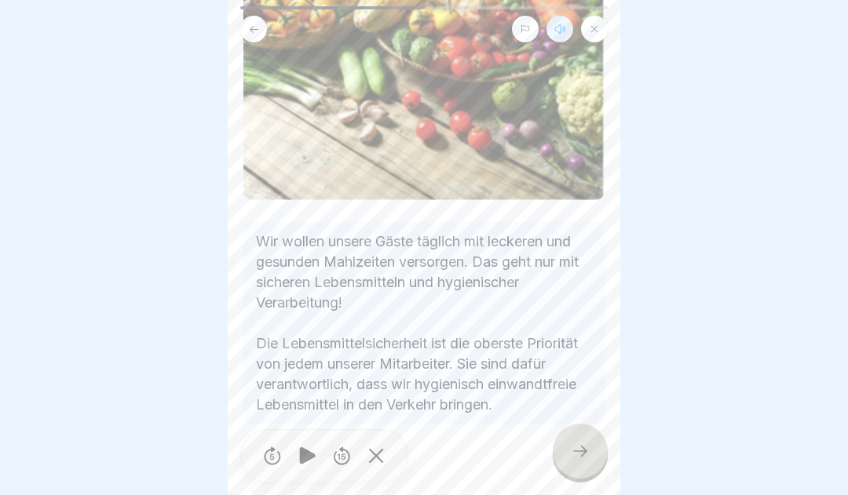
click at [585, 457] on icon at bounding box center [580, 451] width 14 height 11
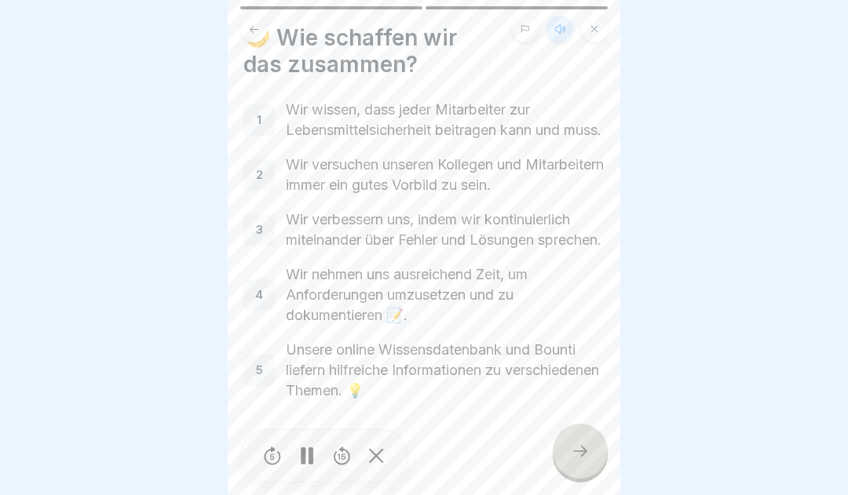
scroll to position [68, 0]
click at [265, 104] on div "1" at bounding box center [258, 119] width 31 height 31
click at [264, 104] on div "1" at bounding box center [258, 119] width 31 height 31
click at [265, 166] on div "2" at bounding box center [258, 174] width 31 height 31
click at [260, 228] on p "3" at bounding box center [259, 230] width 7 height 14
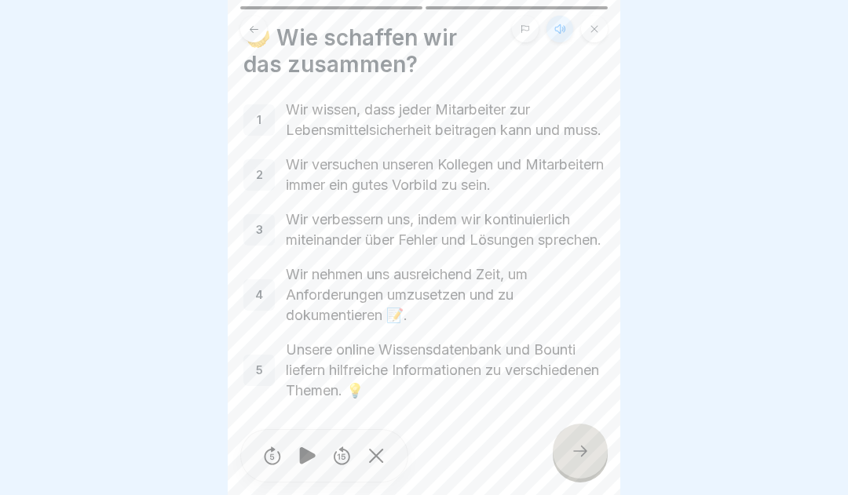
click at [265, 300] on div "4" at bounding box center [258, 295] width 31 height 31
click at [265, 376] on div "5" at bounding box center [258, 370] width 31 height 31
click at [581, 461] on icon at bounding box center [580, 451] width 19 height 19
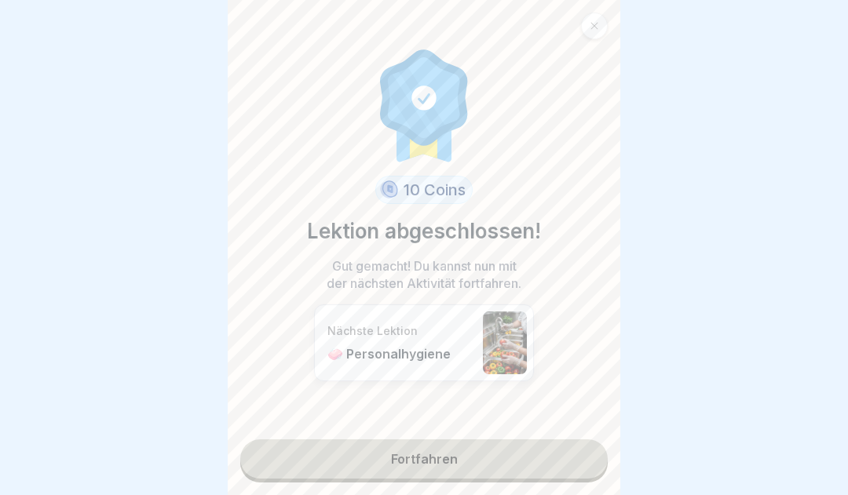
click at [510, 473] on link "Fortfahren" at bounding box center [423, 459] width 367 height 39
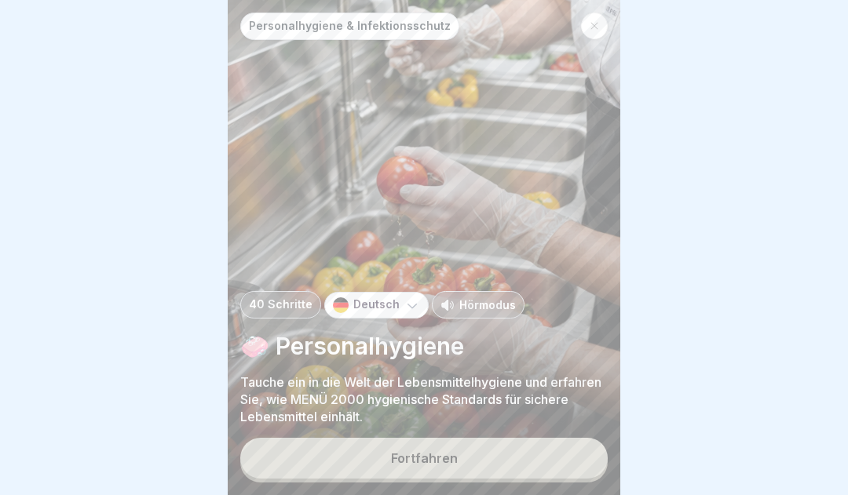
click at [548, 466] on button "Fortfahren" at bounding box center [423, 458] width 367 height 41
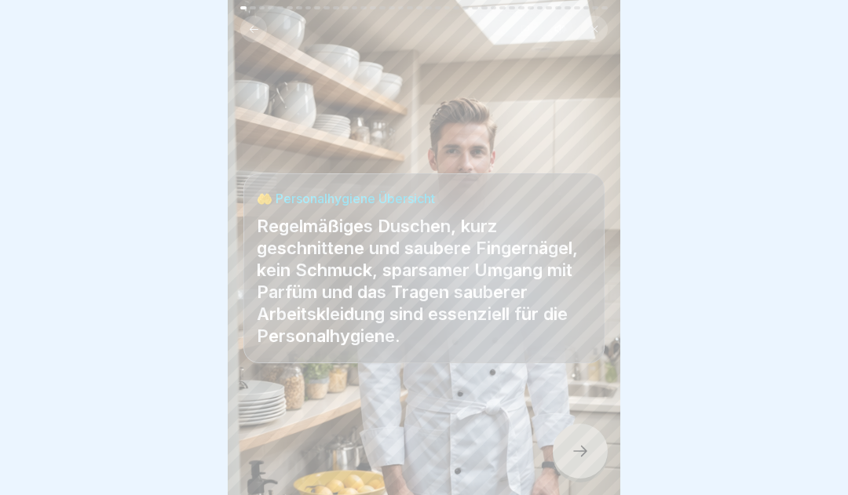
click at [578, 461] on icon at bounding box center [580, 451] width 19 height 19
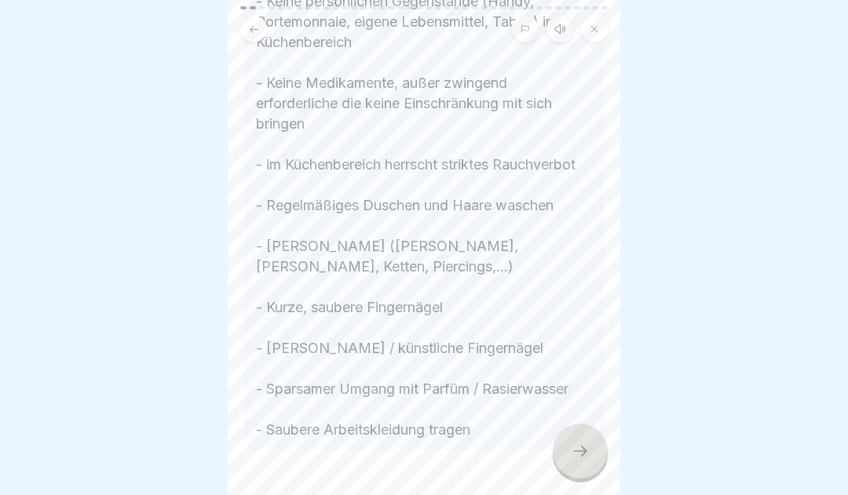
scroll to position [681, 0]
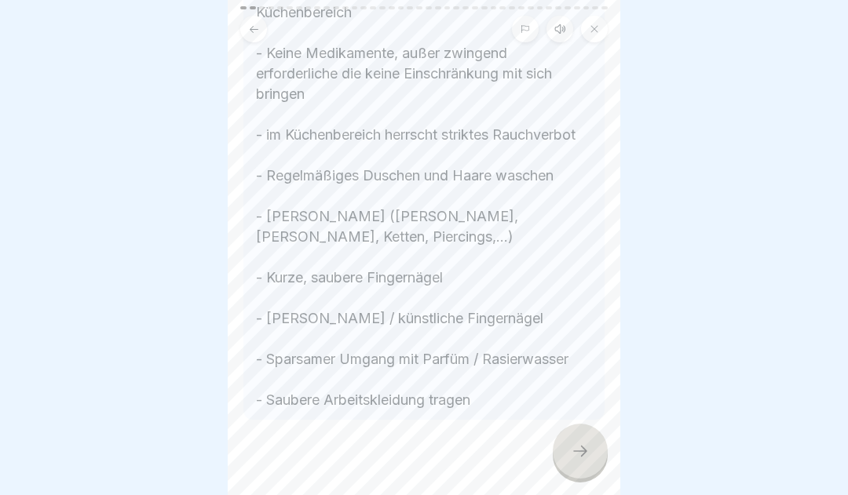
click at [579, 461] on icon at bounding box center [580, 451] width 19 height 19
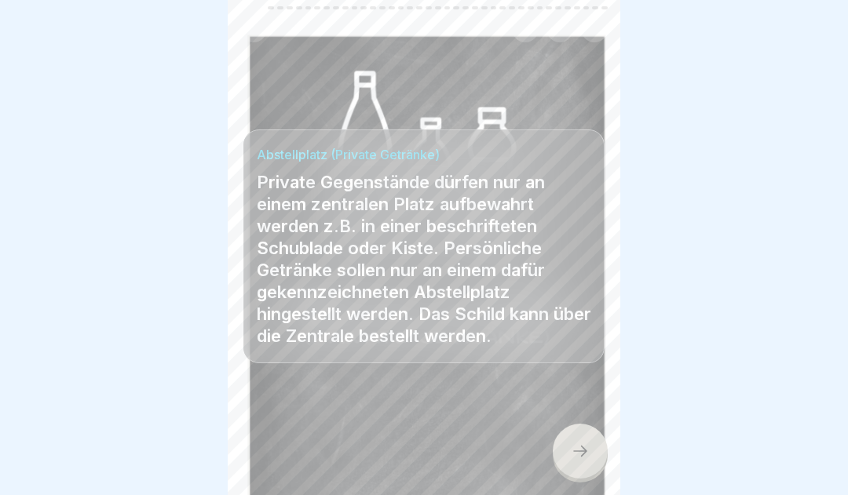
click at [590, 468] on div at bounding box center [580, 451] width 55 height 55
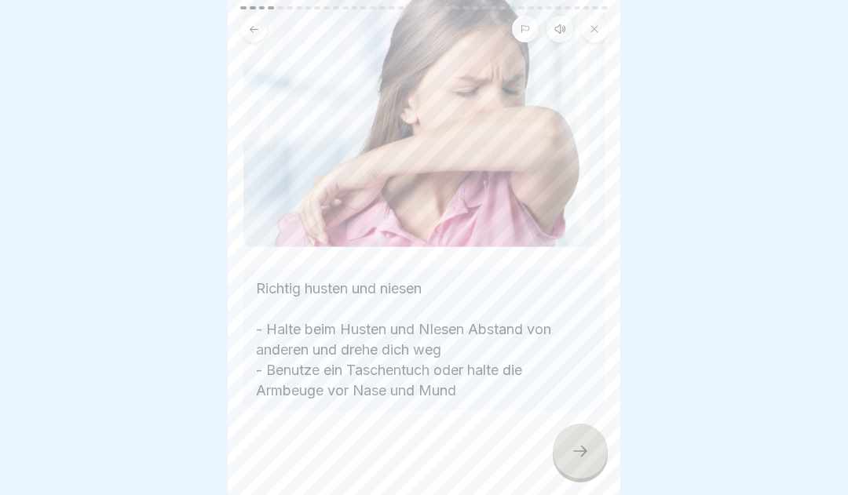
scroll to position [109, 0]
click at [584, 457] on icon at bounding box center [580, 451] width 19 height 19
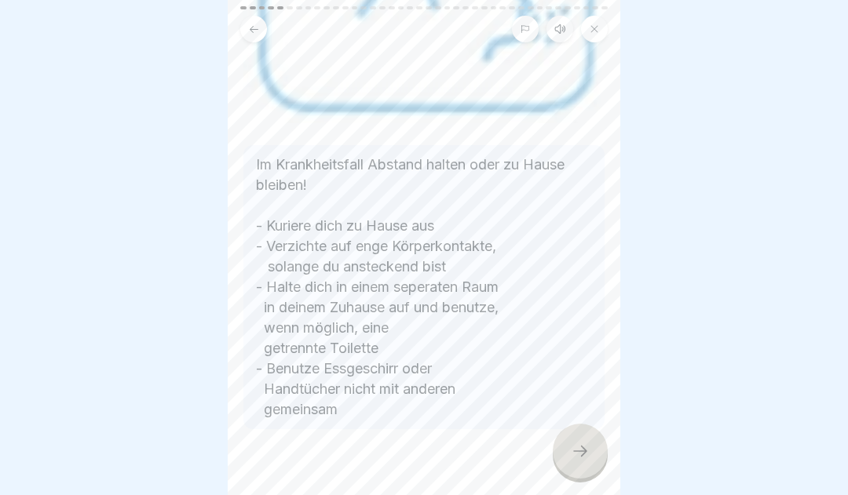
scroll to position [373, 0]
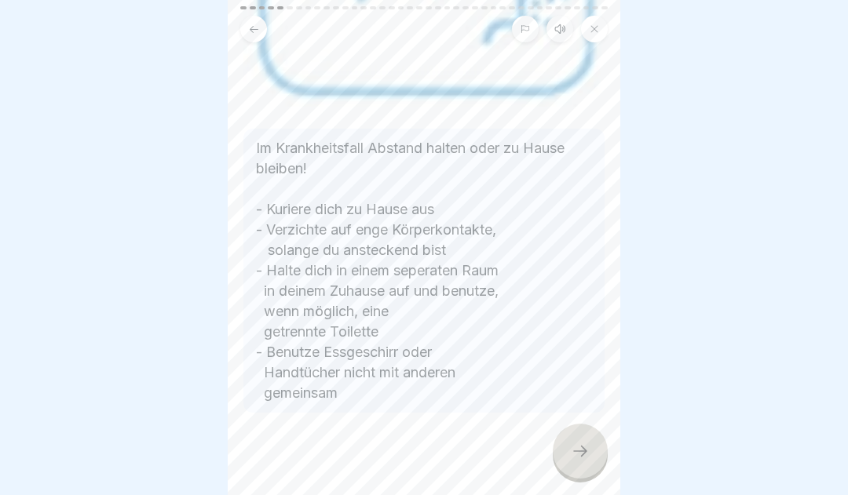
click at [577, 461] on icon at bounding box center [580, 451] width 19 height 19
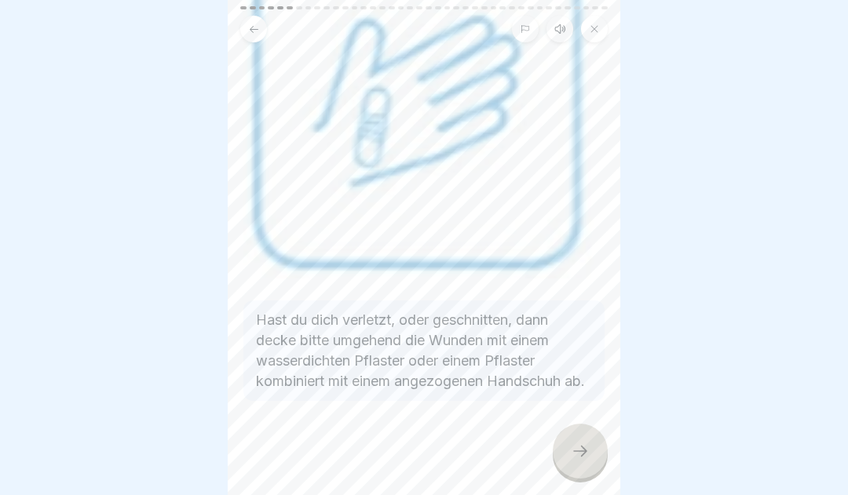
scroll to position [205, 0]
click at [577, 457] on icon at bounding box center [580, 451] width 19 height 19
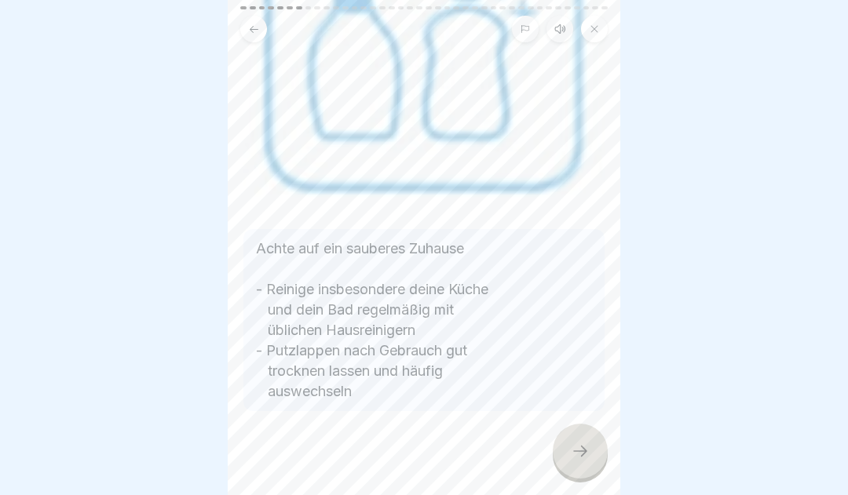
scroll to position [254, 0]
click at [578, 455] on icon at bounding box center [580, 451] width 19 height 19
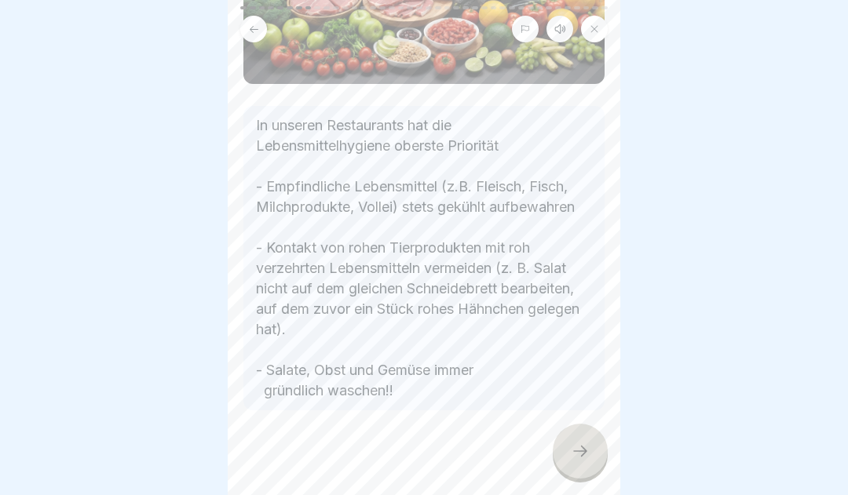
scroll to position [232, 0]
click at [583, 457] on icon at bounding box center [580, 451] width 14 height 11
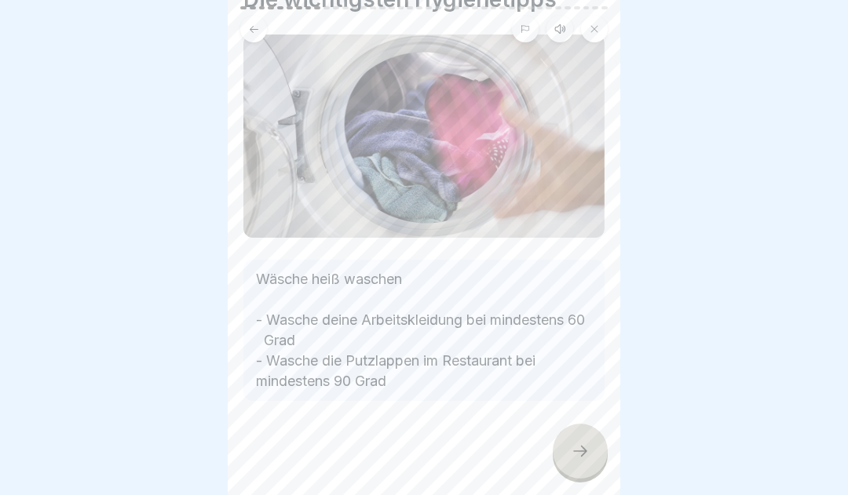
scroll to position [86, 0]
click at [579, 457] on icon at bounding box center [580, 451] width 14 height 11
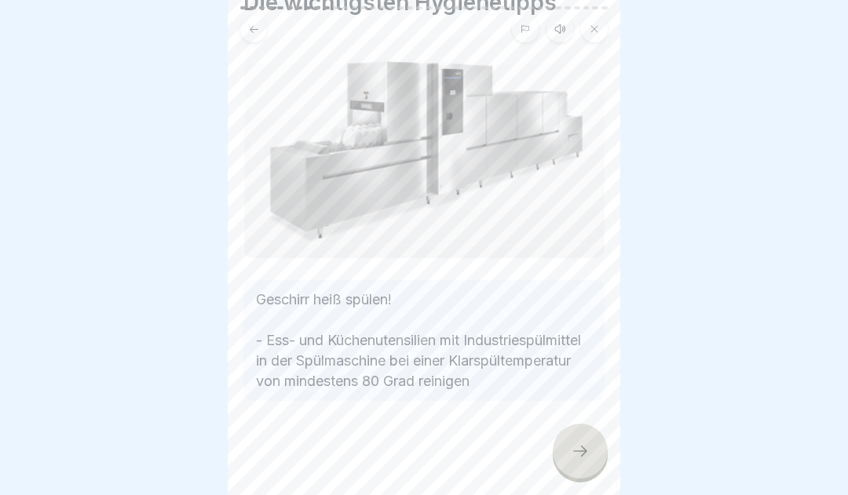
scroll to position [82, 0]
click at [580, 457] on icon at bounding box center [580, 451] width 14 height 11
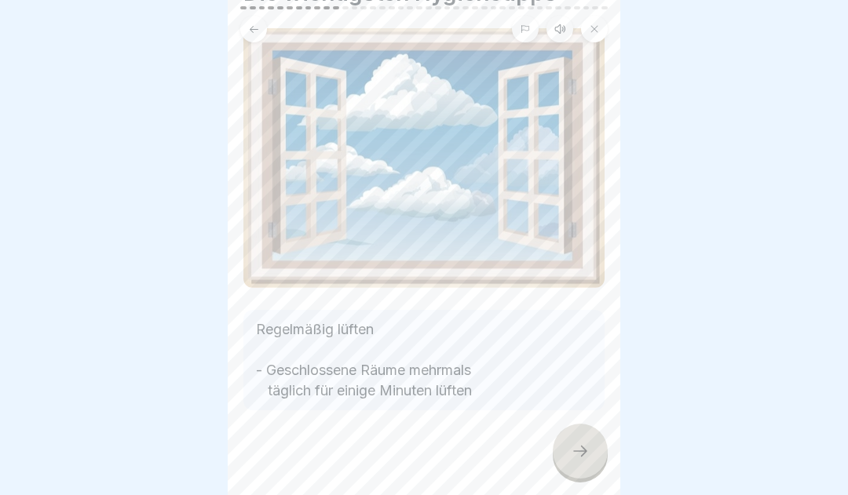
scroll to position [81, 0]
click at [577, 455] on icon at bounding box center [580, 451] width 19 height 19
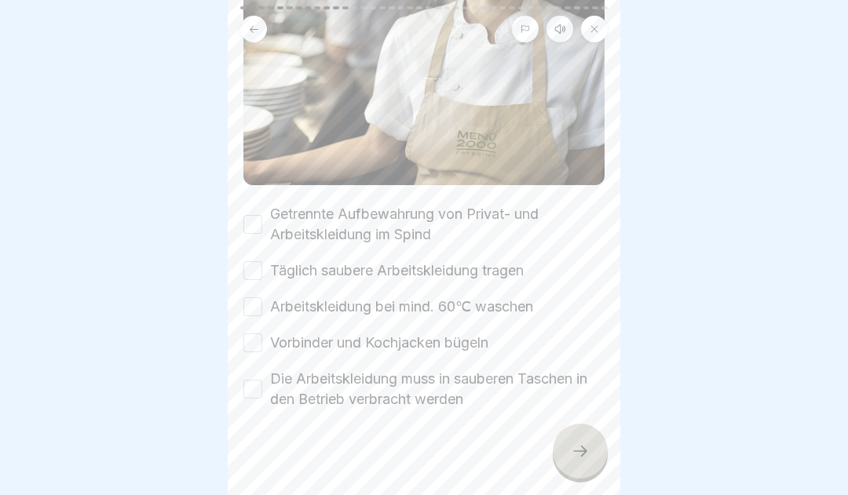
scroll to position [312, 0]
click at [258, 226] on button "Getrennte Aufbewahrung von Privat- und Arbeitskleidung im Spind" at bounding box center [252, 226] width 19 height 19
click at [255, 272] on button "Täglich saubere Arbeitskleidung tragen" at bounding box center [252, 272] width 19 height 19
click at [256, 309] on button "Arbeitskleidung bei mind. 60℃ waschen" at bounding box center [252, 308] width 19 height 19
click at [253, 343] on button "Vorbinder und Kochjacken bügeln" at bounding box center [252, 344] width 19 height 19
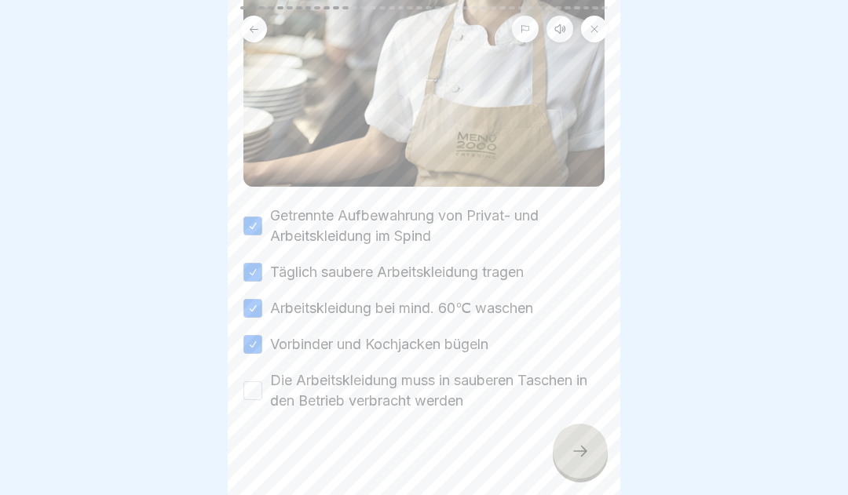
click at [257, 389] on button "Die Arbeitskleidung muss in sauberen Taschen in den Betrieb verbracht werden" at bounding box center [252, 391] width 19 height 19
click at [581, 461] on icon at bounding box center [580, 451] width 19 height 19
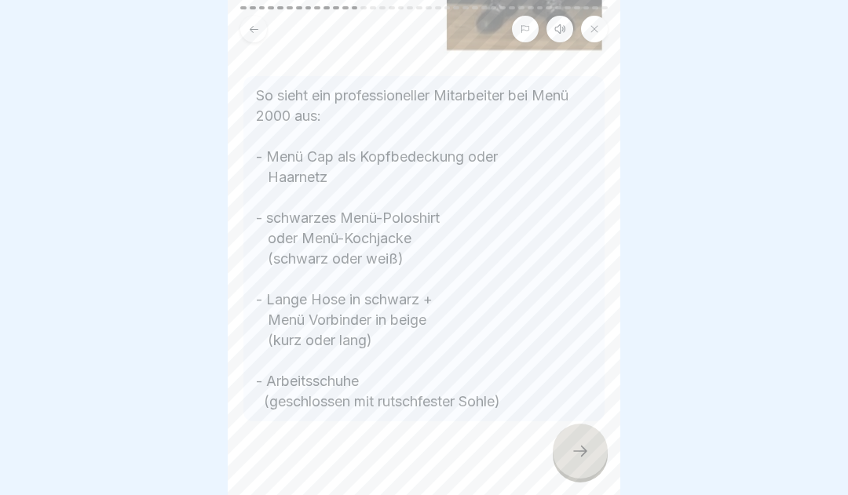
scroll to position [532, 0]
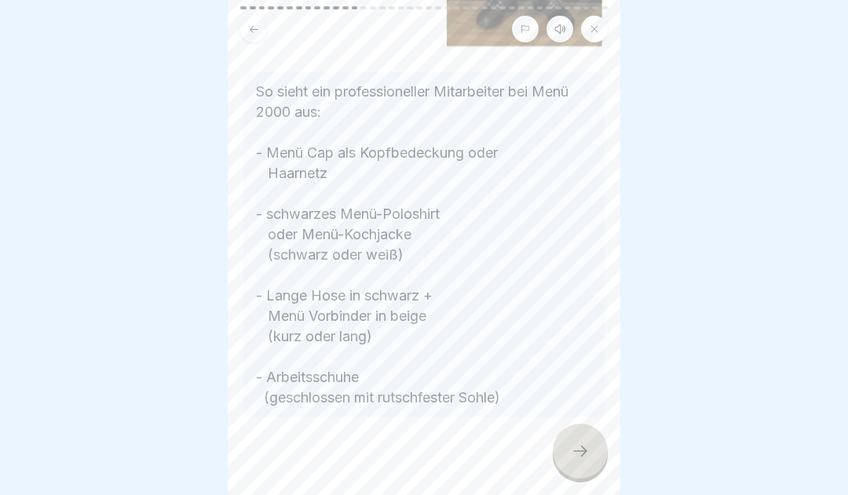
click at [581, 461] on icon at bounding box center [580, 451] width 19 height 19
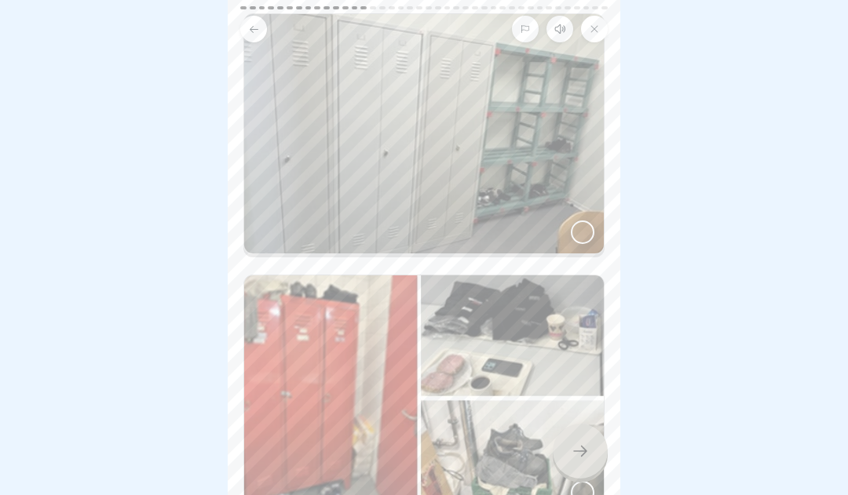
scroll to position [138, 0]
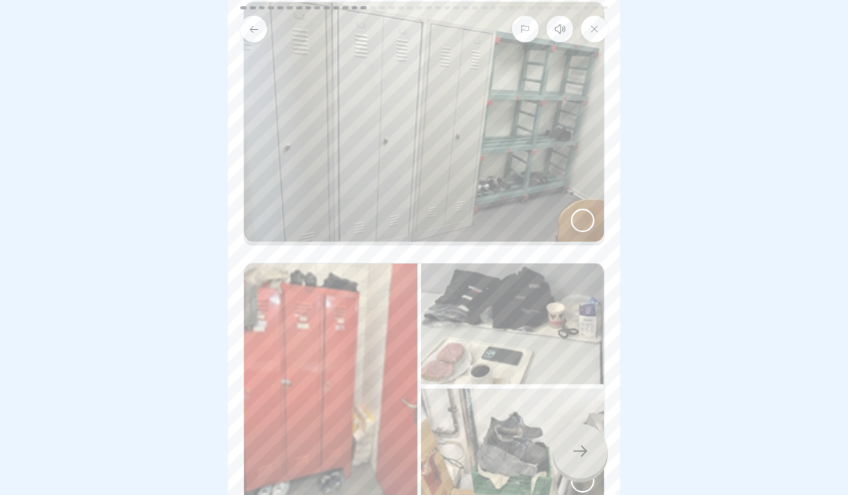
click at [579, 221] on div at bounding box center [583, 221] width 24 height 24
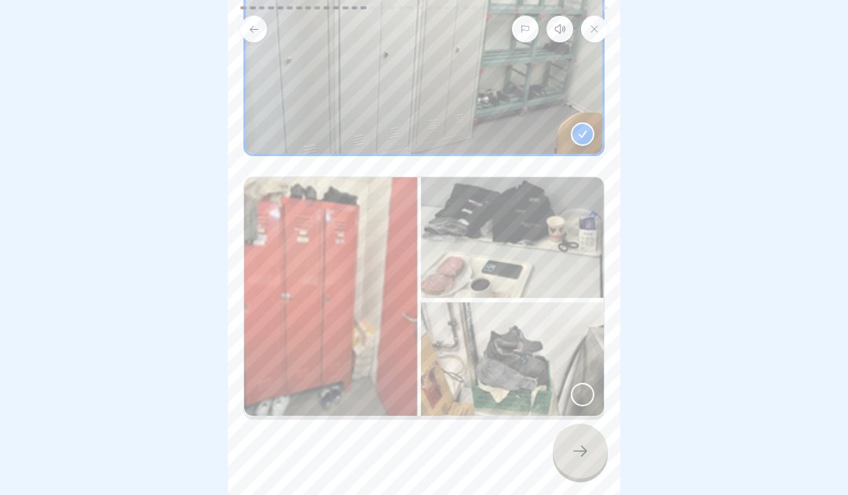
scroll to position [225, 0]
click at [582, 461] on icon at bounding box center [580, 451] width 19 height 19
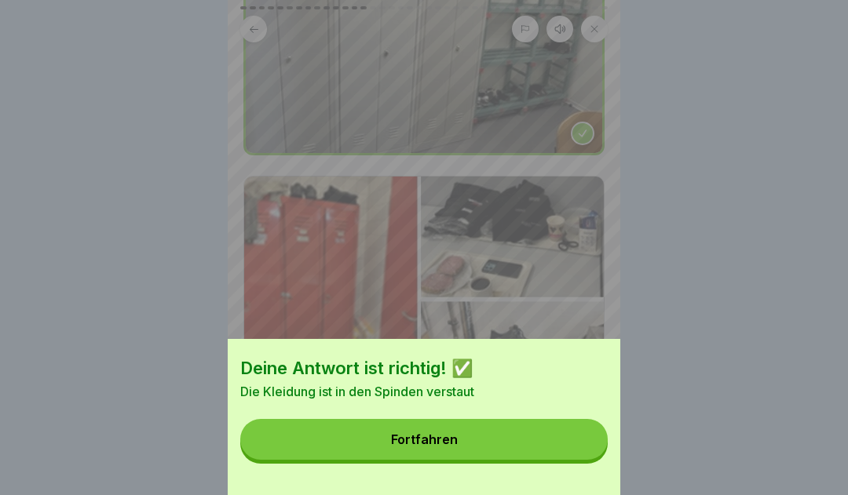
click at [519, 448] on button "Fortfahren" at bounding box center [423, 439] width 367 height 41
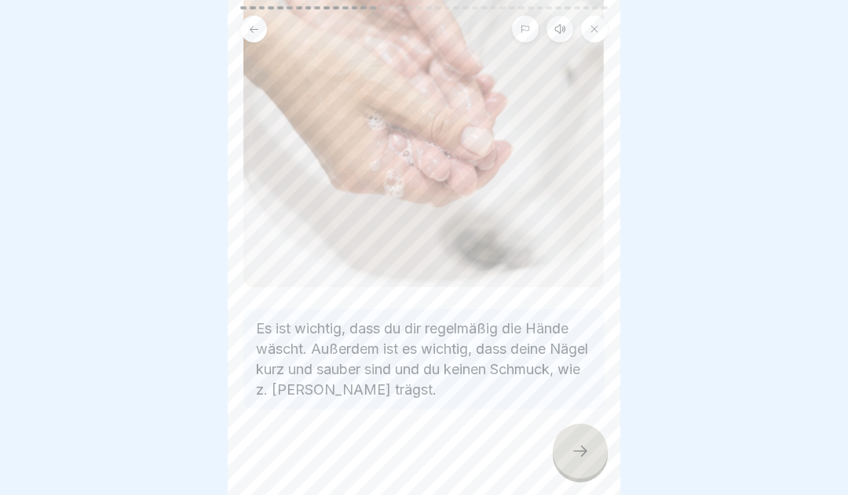
scroll to position [323, 0]
click at [579, 460] on icon at bounding box center [580, 451] width 19 height 19
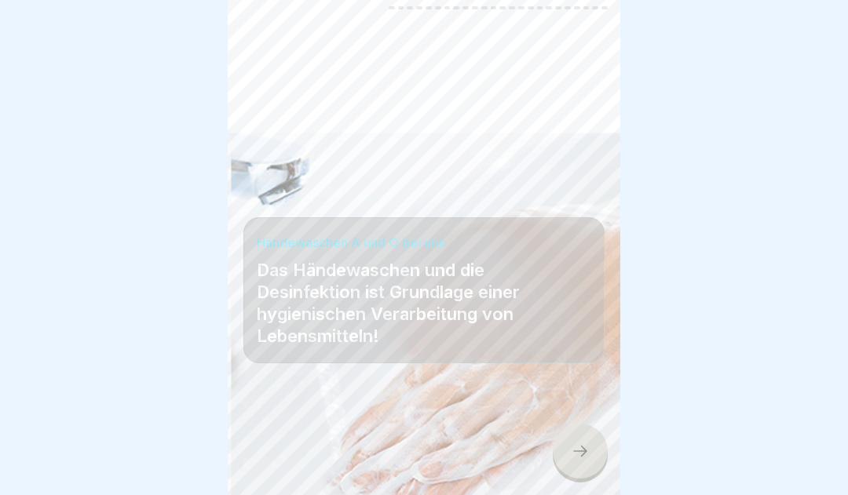
click at [583, 461] on icon at bounding box center [580, 451] width 19 height 19
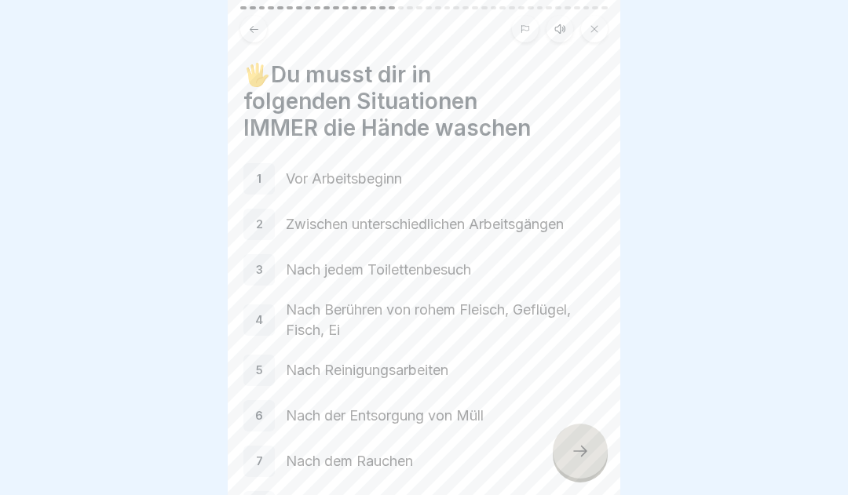
click at [264, 176] on div "1" at bounding box center [258, 178] width 31 height 31
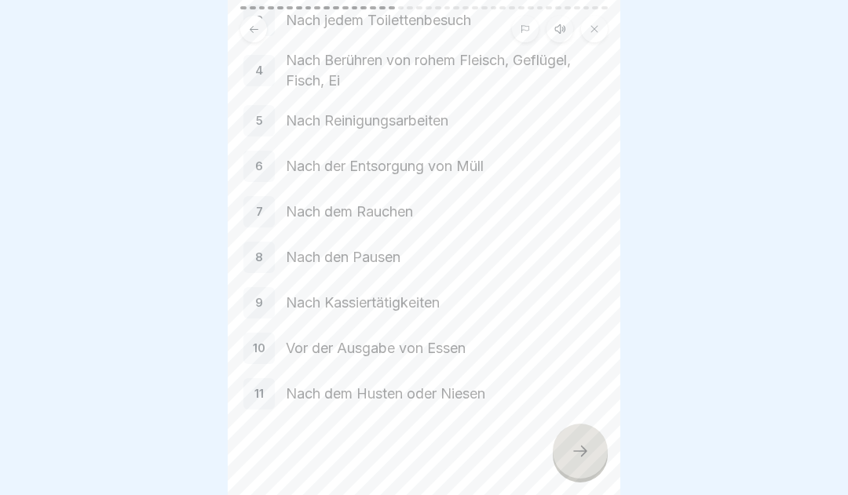
scroll to position [248, 0]
click at [583, 455] on icon at bounding box center [580, 451] width 19 height 19
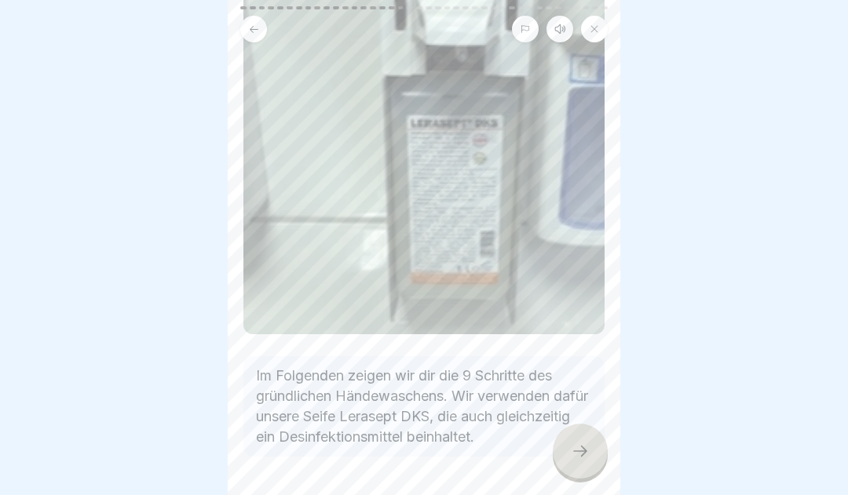
scroll to position [195, 0]
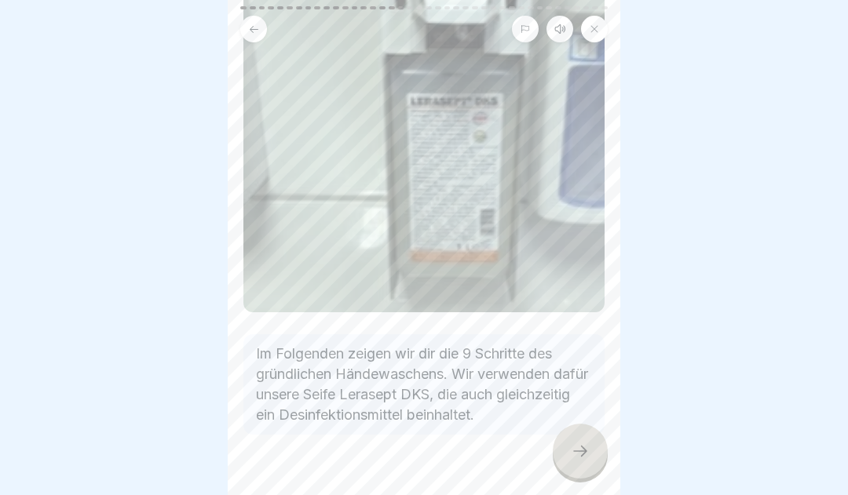
click at [574, 461] on icon at bounding box center [580, 451] width 19 height 19
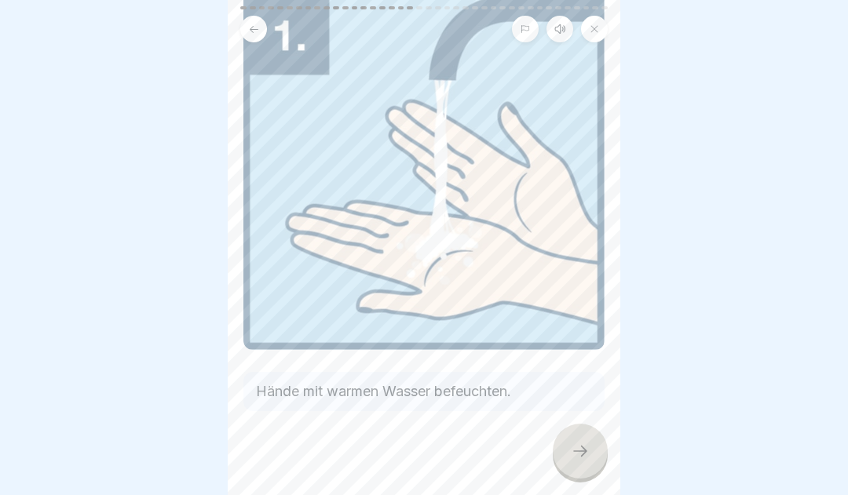
scroll to position [121, 0]
click at [582, 461] on icon at bounding box center [580, 451] width 19 height 19
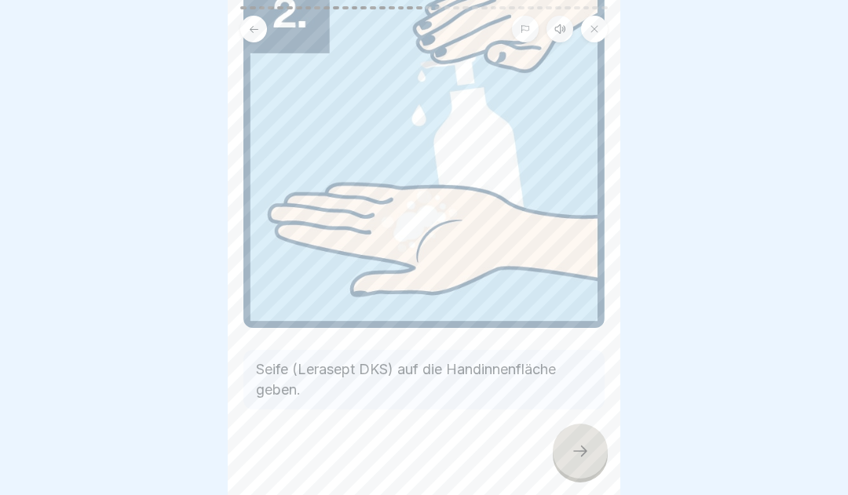
scroll to position [141, 0]
click at [579, 460] on icon at bounding box center [580, 451] width 19 height 19
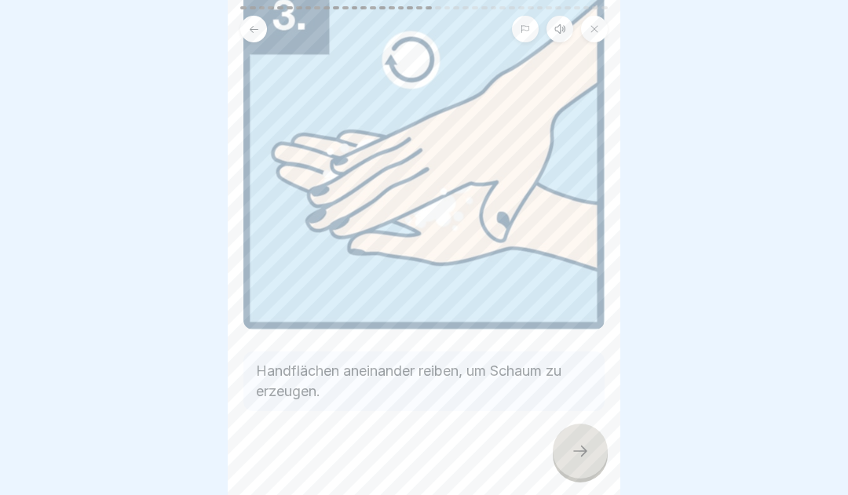
click at [585, 461] on icon at bounding box center [580, 451] width 19 height 19
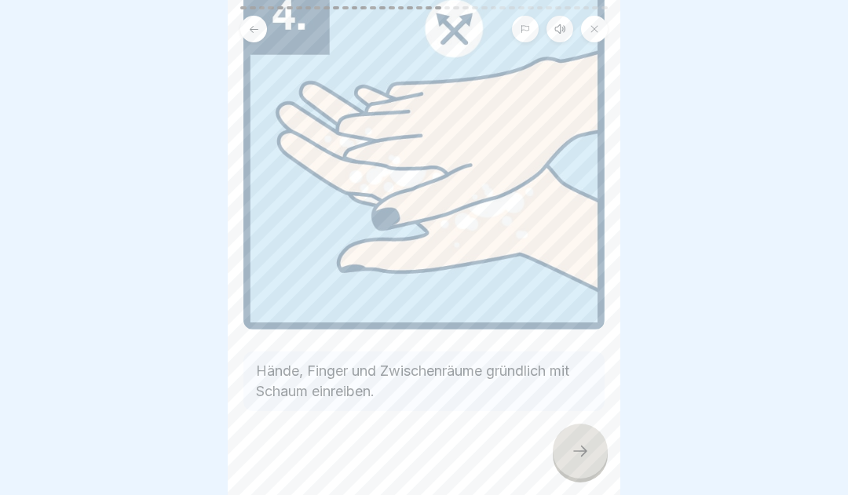
click at [580, 454] on icon at bounding box center [580, 451] width 19 height 19
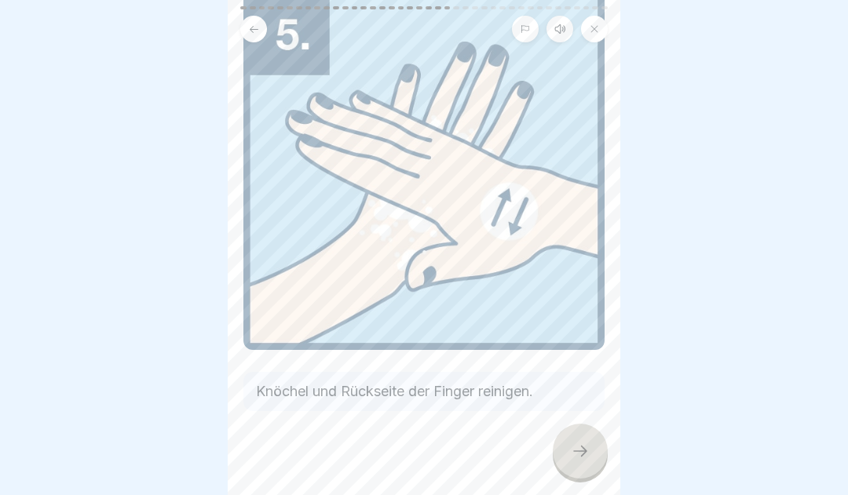
scroll to position [121, 0]
click at [585, 461] on icon at bounding box center [580, 451] width 19 height 19
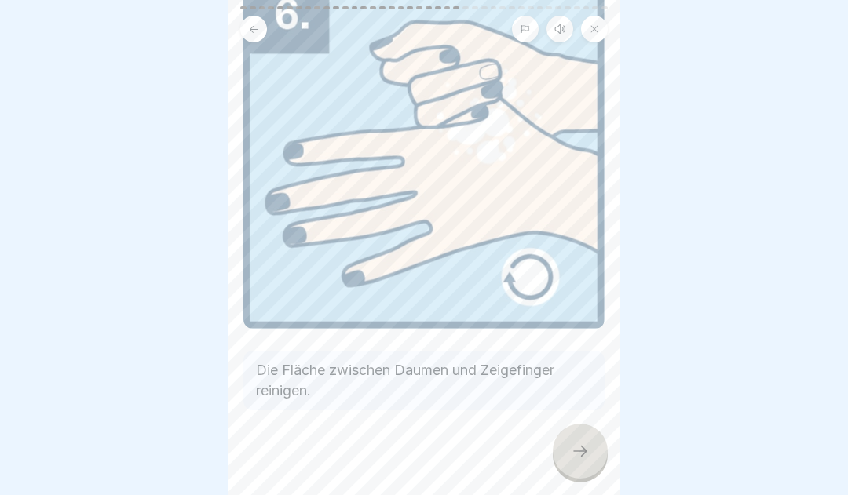
scroll to position [141, 0]
click at [579, 457] on icon at bounding box center [580, 451] width 14 height 11
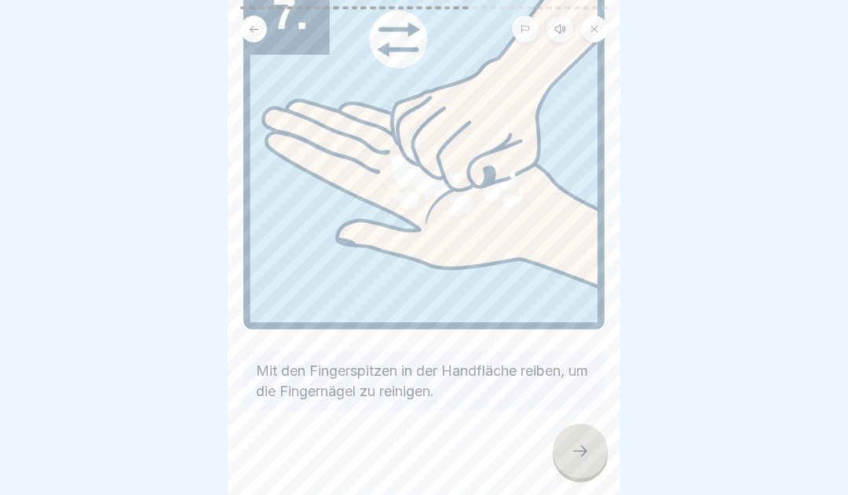
click at [580, 461] on icon at bounding box center [580, 451] width 19 height 19
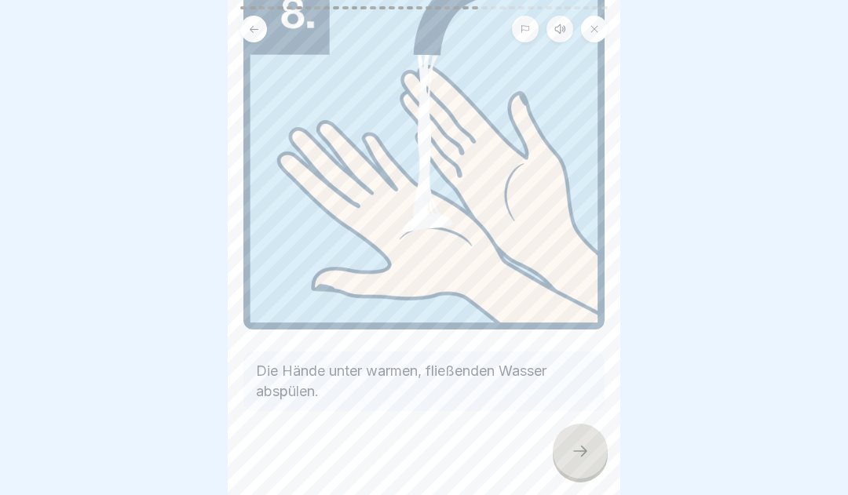
click at [586, 461] on icon at bounding box center [580, 451] width 19 height 19
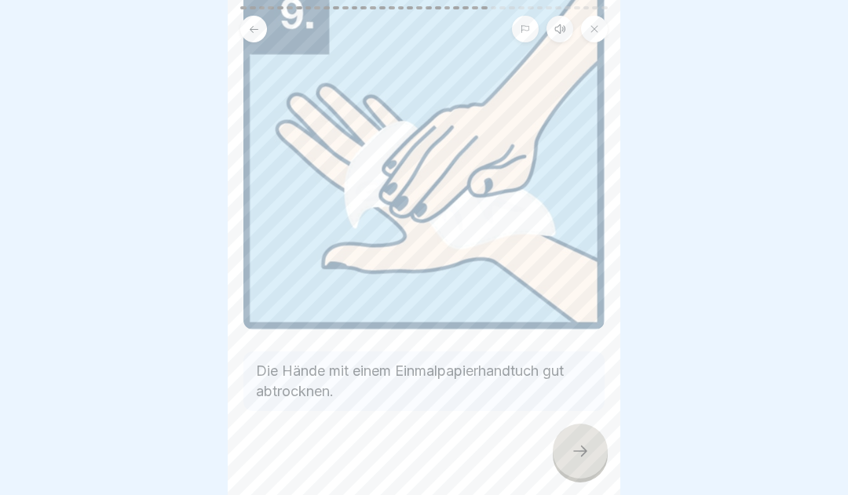
click at [578, 461] on icon at bounding box center [580, 451] width 19 height 19
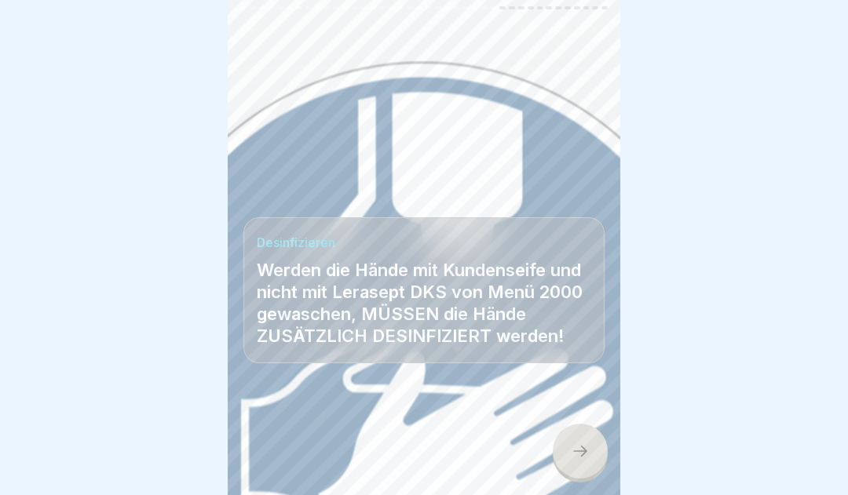
click at [580, 461] on icon at bounding box center [580, 451] width 19 height 19
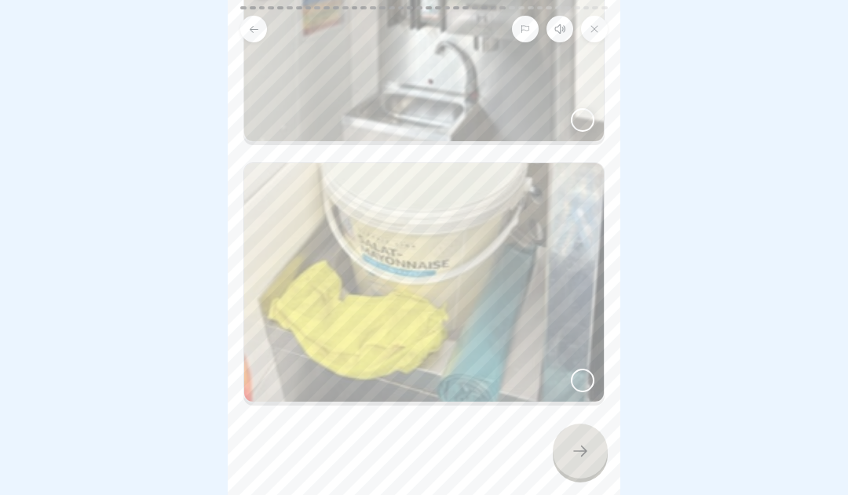
scroll to position [238, 0]
click at [584, 115] on div at bounding box center [583, 121] width 24 height 24
click at [578, 459] on icon at bounding box center [580, 451] width 19 height 19
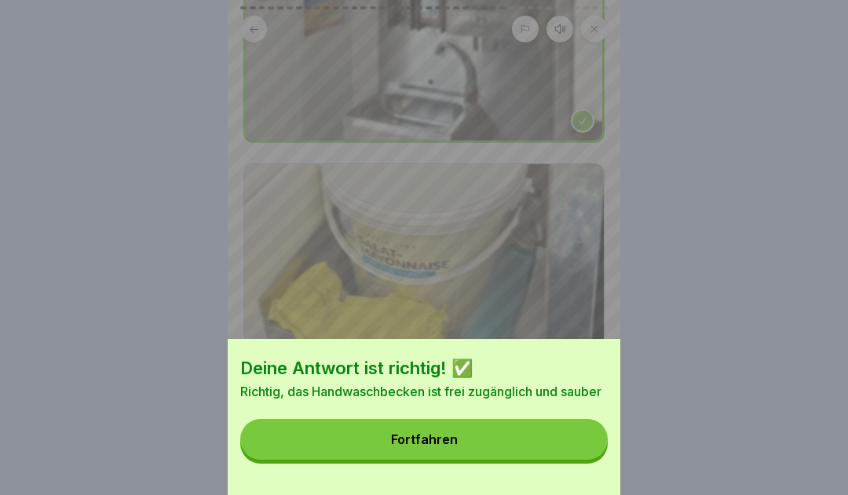
click at [532, 452] on button "Fortfahren" at bounding box center [423, 439] width 367 height 41
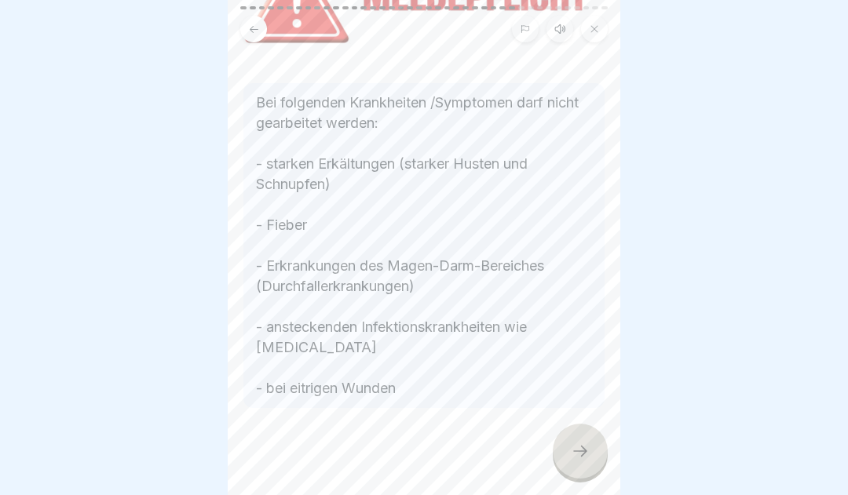
scroll to position [217, 0]
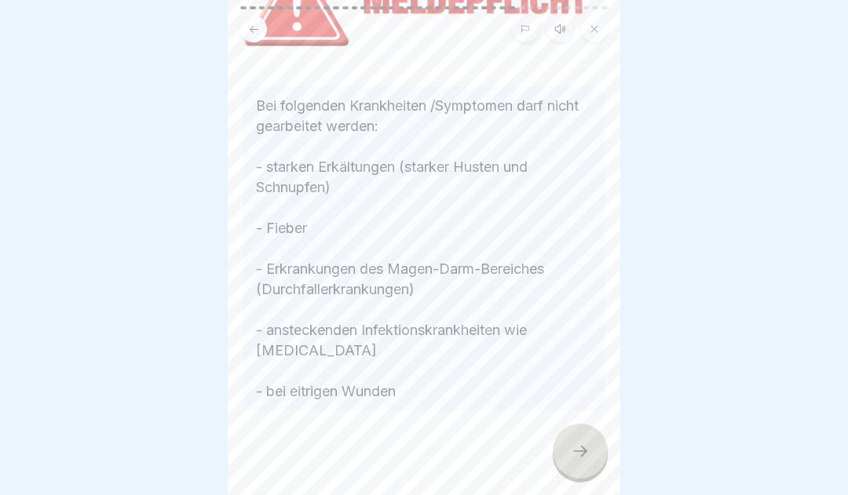
click at [585, 461] on icon at bounding box center [580, 451] width 19 height 19
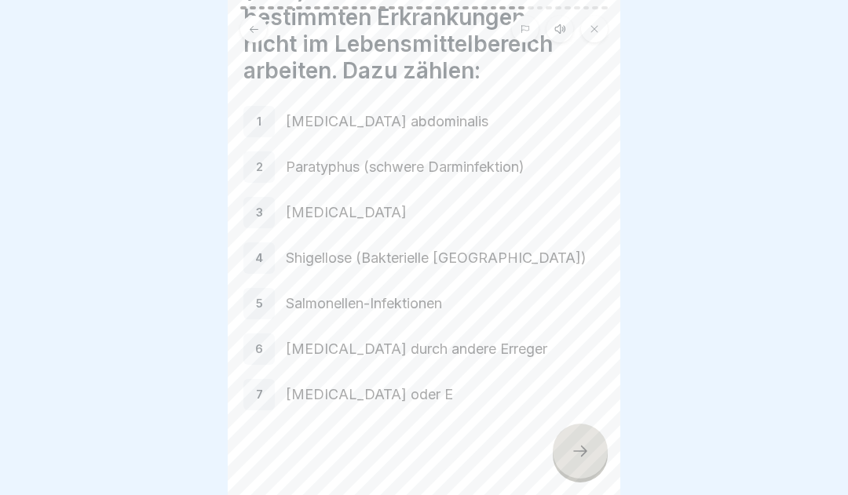
scroll to position [137, 0]
click at [579, 461] on icon at bounding box center [580, 451] width 19 height 19
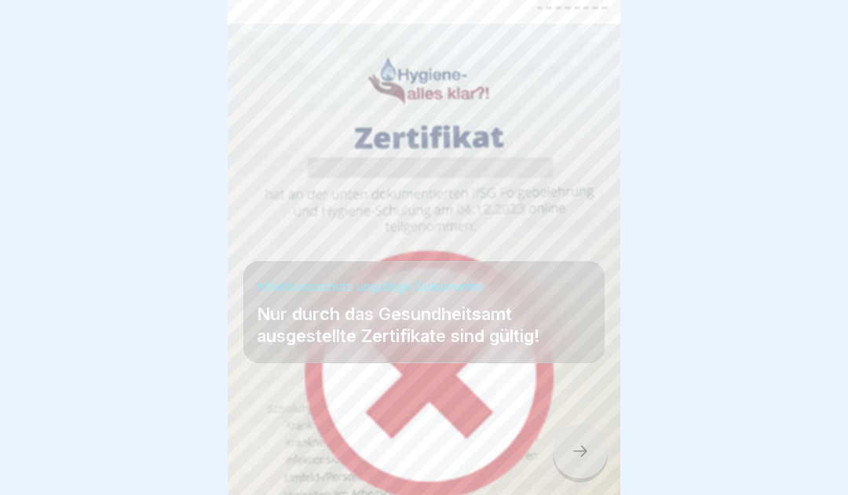
click at [582, 457] on icon at bounding box center [580, 451] width 14 height 11
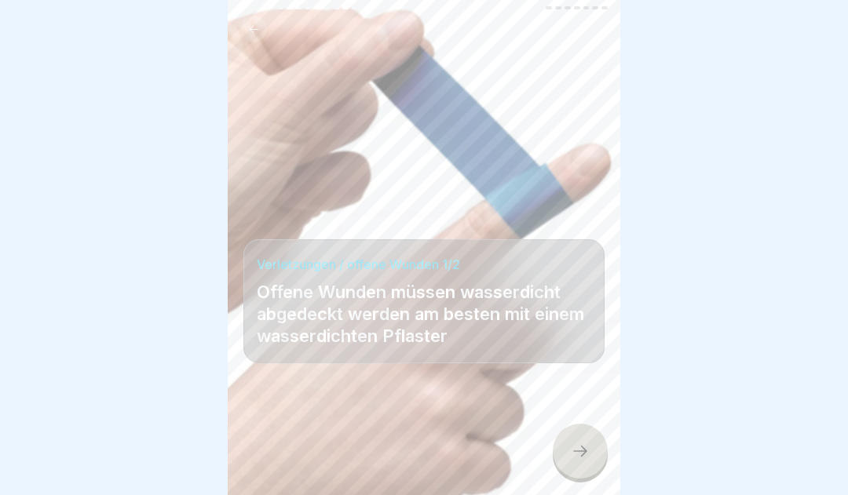
click at [579, 461] on icon at bounding box center [580, 451] width 19 height 19
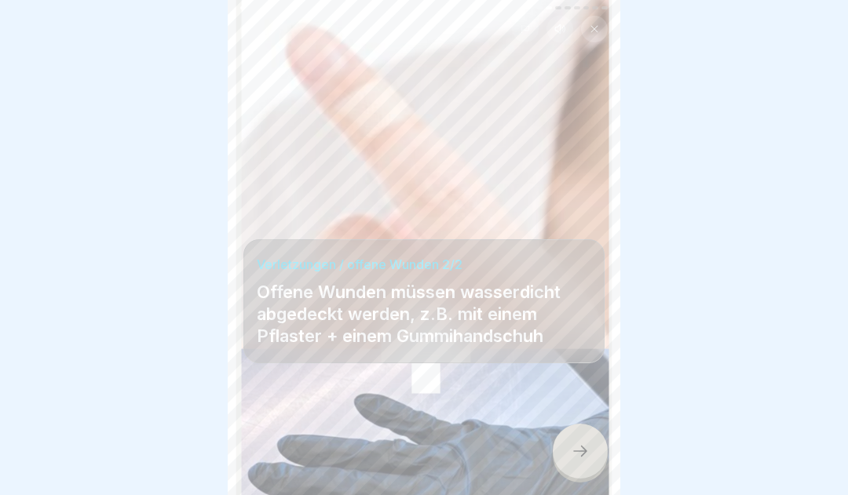
click at [586, 460] on icon at bounding box center [580, 451] width 19 height 19
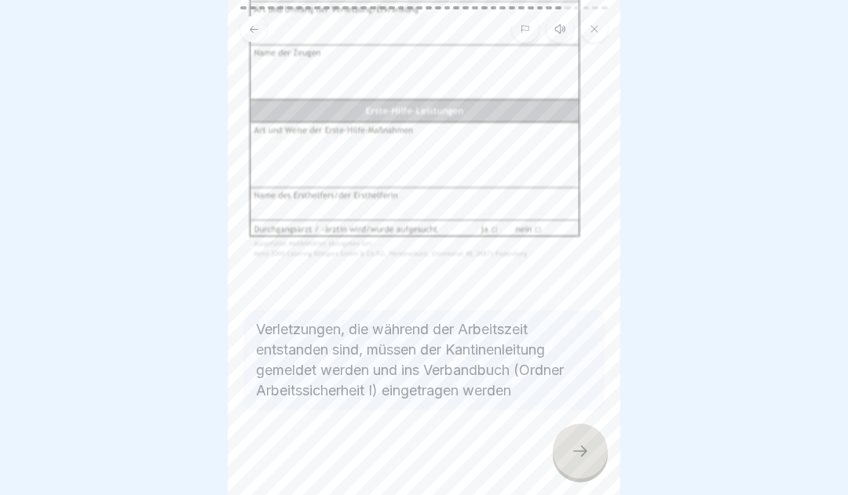
scroll to position [373, 0]
click at [580, 460] on icon at bounding box center [580, 451] width 19 height 19
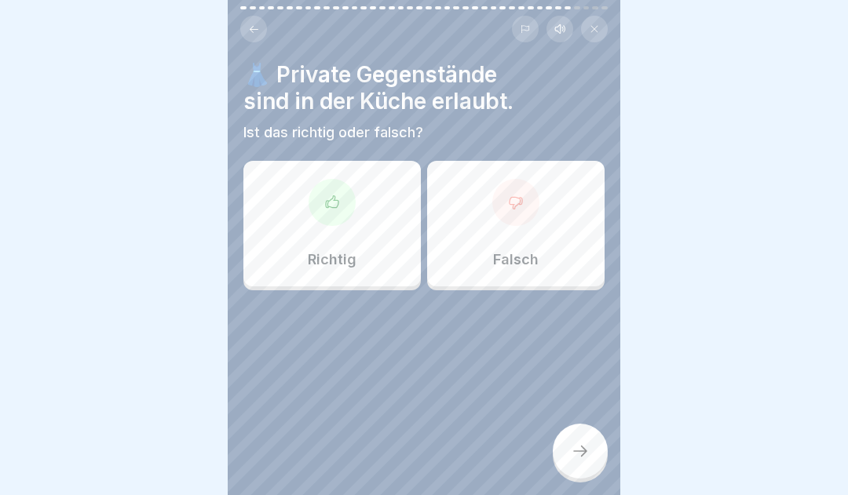
click at [521, 200] on icon at bounding box center [516, 203] width 13 height 12
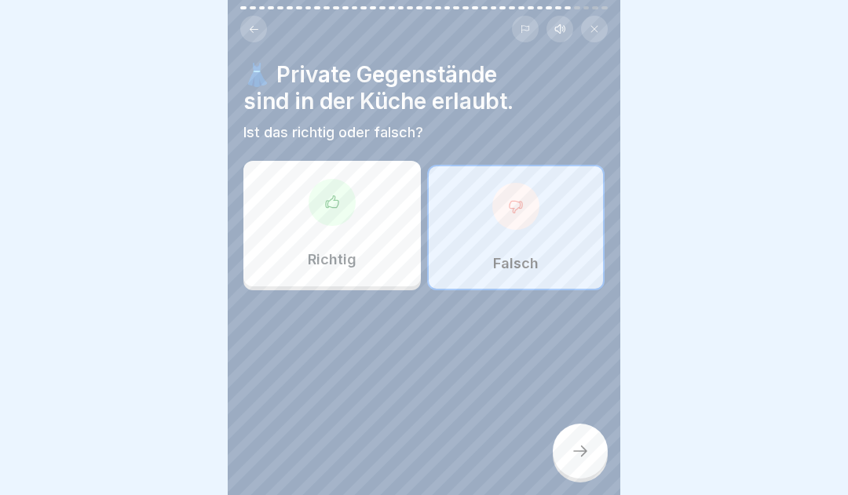
click at [589, 459] on icon at bounding box center [580, 451] width 19 height 19
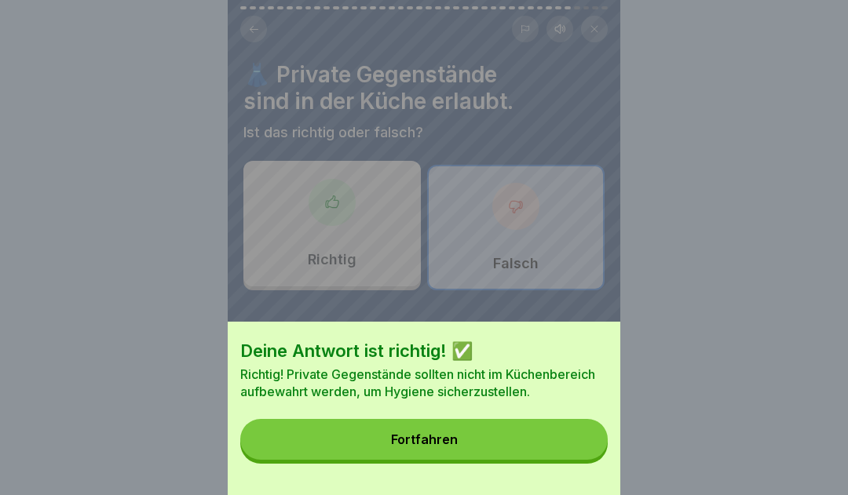
click at [491, 452] on button "Fortfahren" at bounding box center [423, 439] width 367 height 41
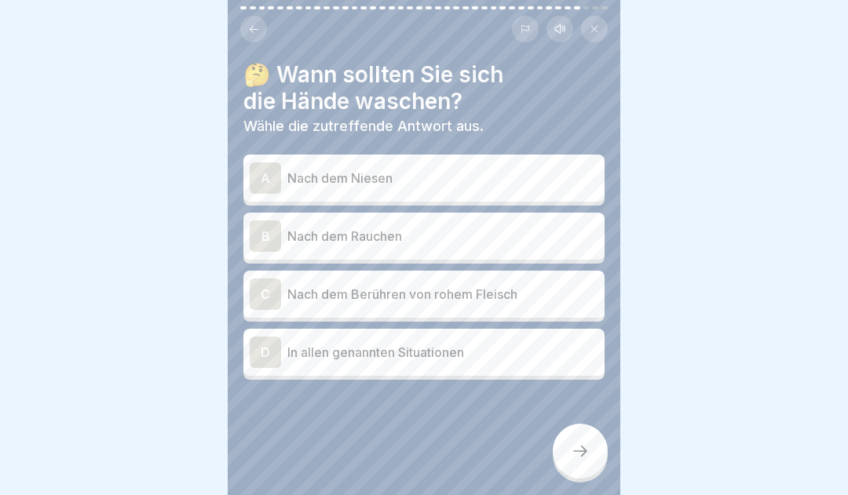
click at [268, 171] on div "A" at bounding box center [265, 178] width 31 height 31
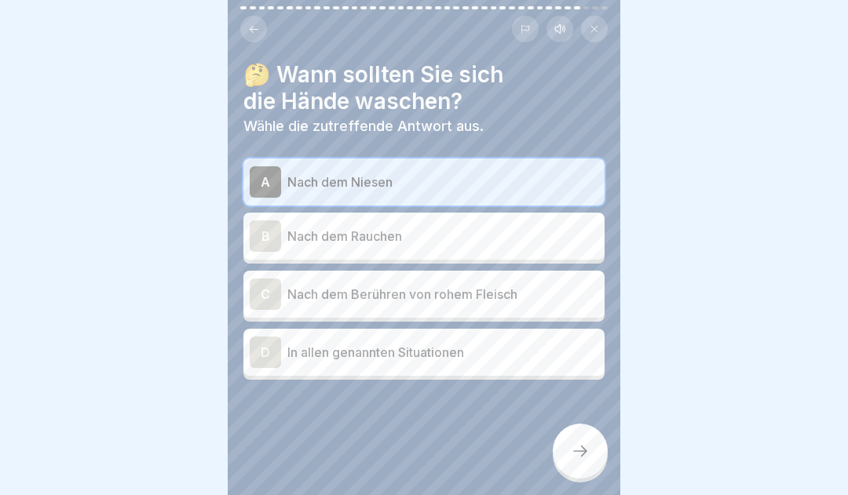
click at [266, 232] on div "B" at bounding box center [265, 236] width 31 height 31
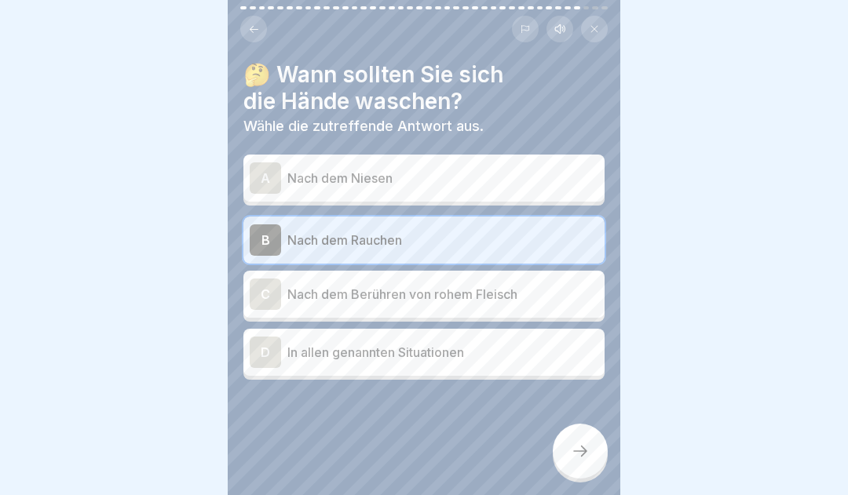
click at [269, 293] on div "C" at bounding box center [265, 294] width 31 height 31
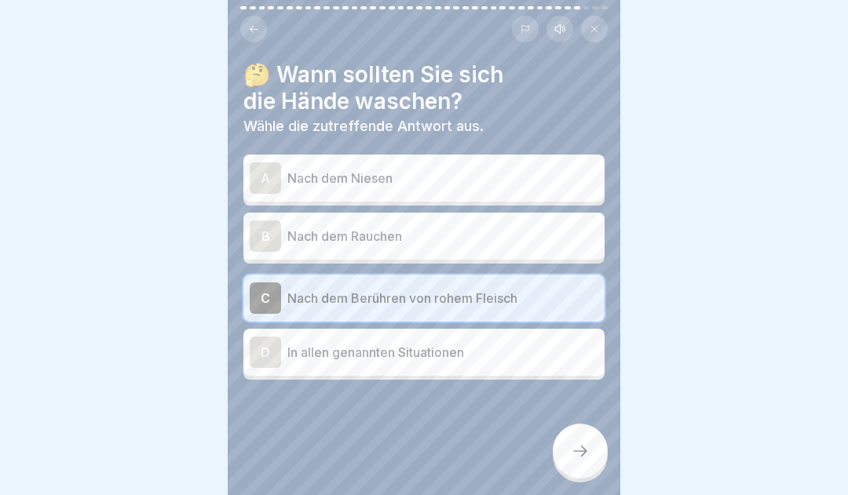
click at [269, 355] on div "D" at bounding box center [265, 352] width 31 height 31
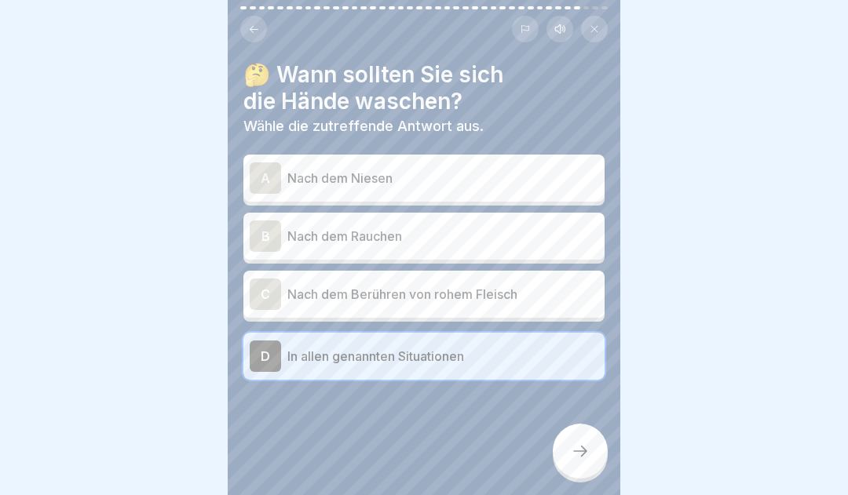
click at [576, 461] on icon at bounding box center [580, 451] width 19 height 19
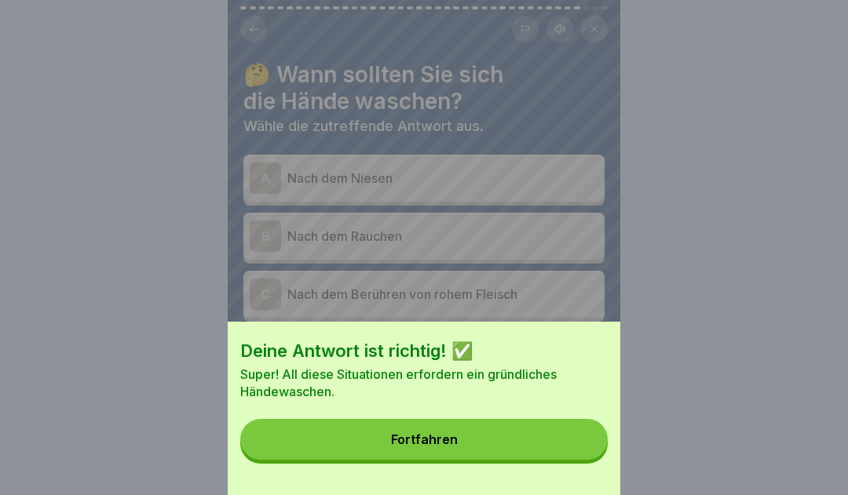
click at [503, 453] on button "Fortfahren" at bounding box center [423, 439] width 367 height 41
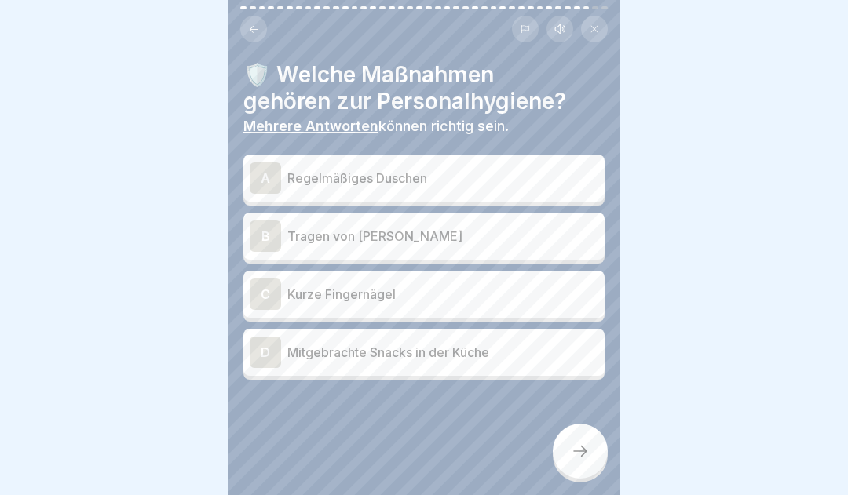
click at [267, 183] on div "A" at bounding box center [265, 178] width 31 height 31
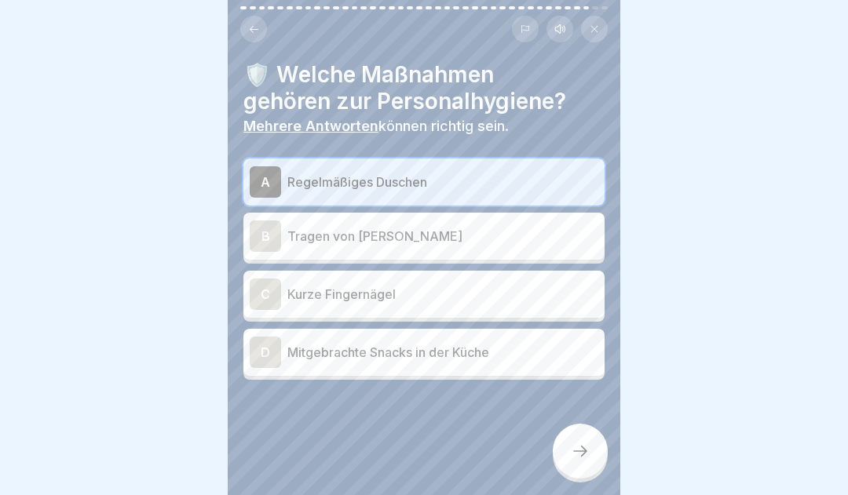
click at [265, 294] on div "C" at bounding box center [265, 294] width 31 height 31
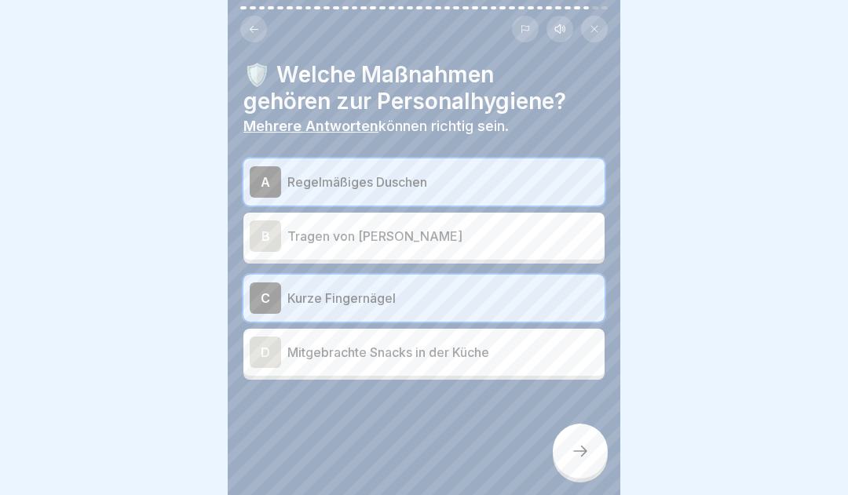
click at [580, 461] on icon at bounding box center [580, 451] width 19 height 19
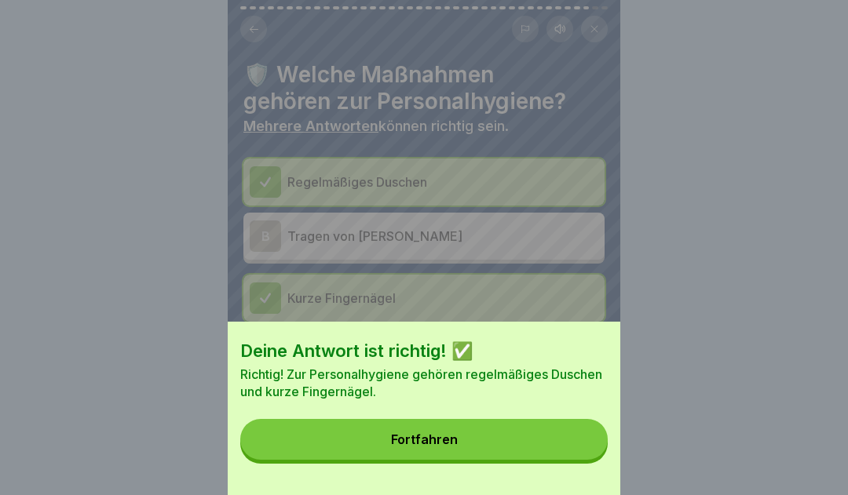
click at [505, 453] on button "Fortfahren" at bounding box center [423, 439] width 367 height 41
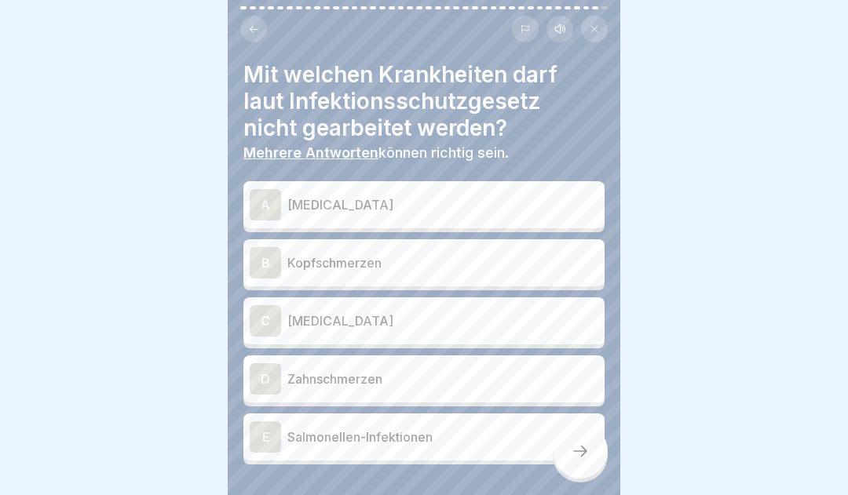
click at [267, 203] on div "A" at bounding box center [265, 204] width 31 height 31
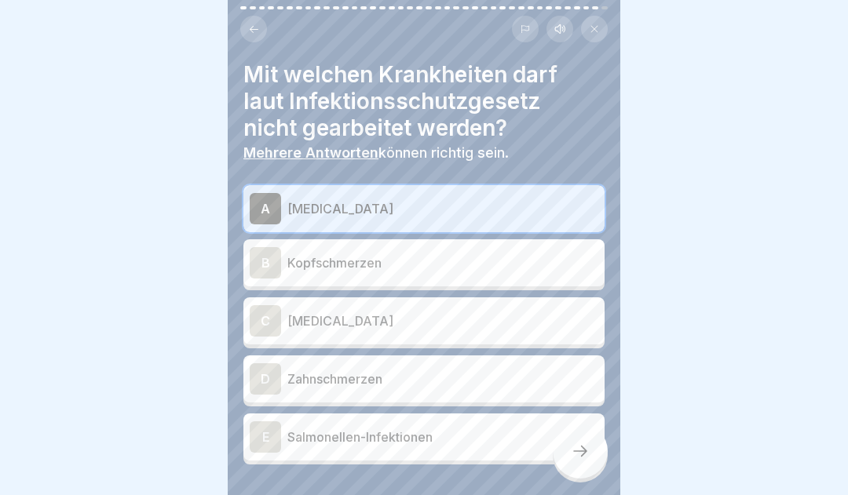
click at [266, 320] on div "C" at bounding box center [265, 320] width 31 height 31
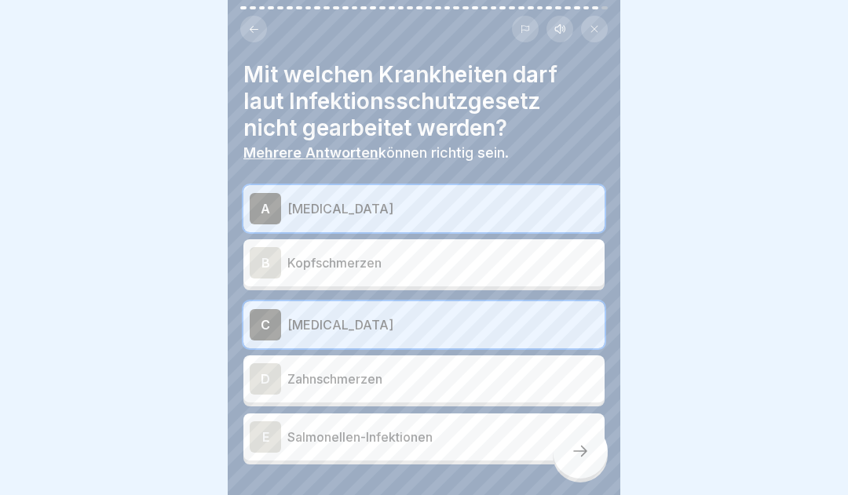
click at [263, 441] on div "E" at bounding box center [265, 437] width 31 height 31
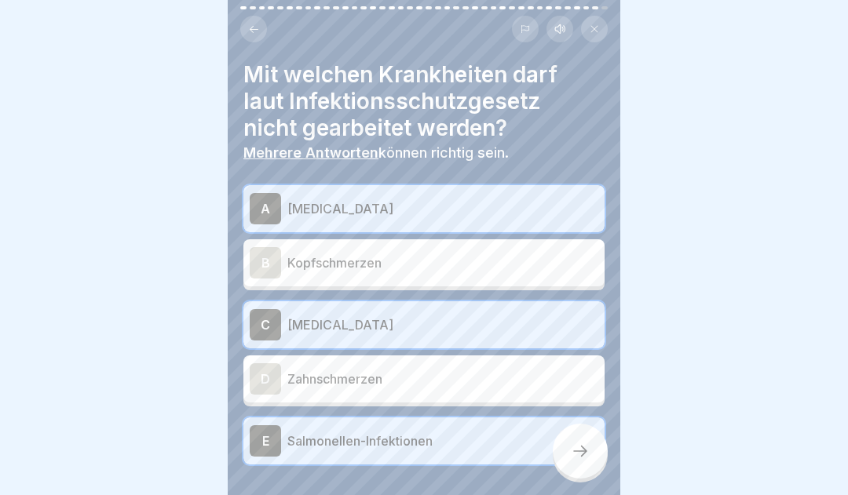
click at [581, 458] on icon at bounding box center [580, 451] width 19 height 19
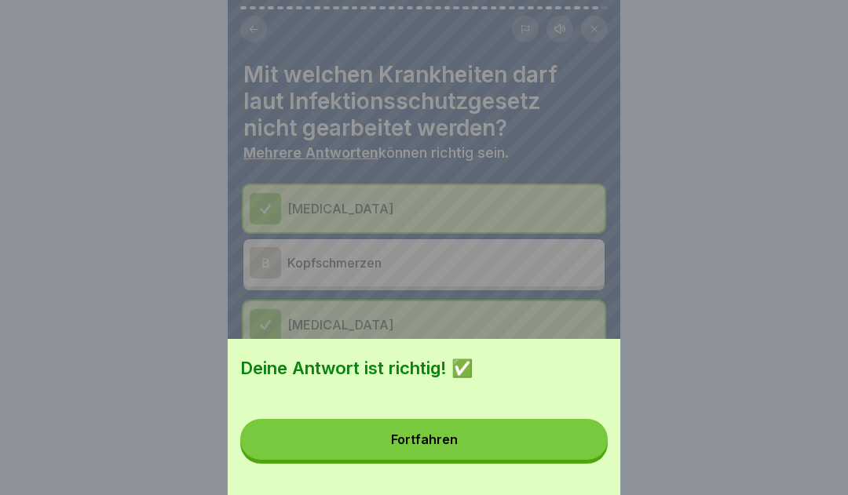
click at [488, 451] on button "Fortfahren" at bounding box center [423, 439] width 367 height 41
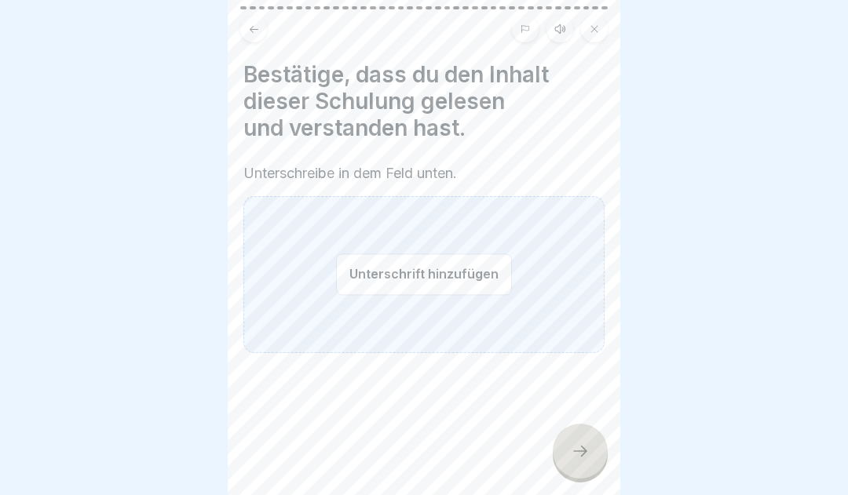
click at [459, 280] on button "Unterschrift hinzufügen" at bounding box center [424, 275] width 176 height 42
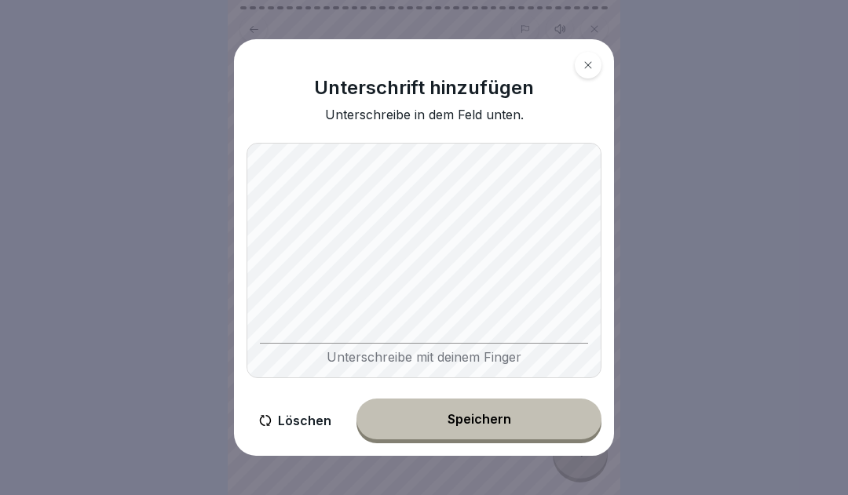
click at [493, 426] on div "Speichern" at bounding box center [480, 419] width 64 height 14
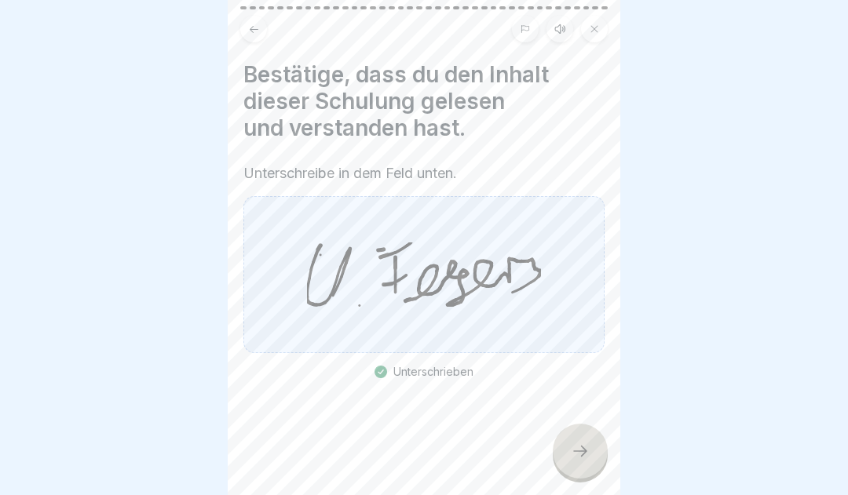
click at [584, 471] on div at bounding box center [580, 451] width 55 height 55
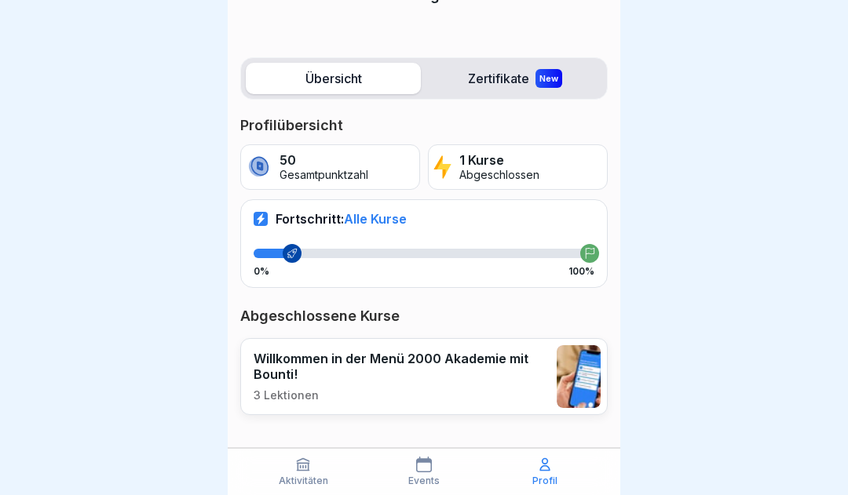
scroll to position [145, 0]
click at [297, 252] on icon at bounding box center [292, 254] width 11 height 11
click at [389, 217] on span "Alle Kurse" at bounding box center [375, 220] width 63 height 16
click at [297, 254] on icon at bounding box center [292, 254] width 11 height 11
click at [594, 259] on div at bounding box center [589, 254] width 19 height 19
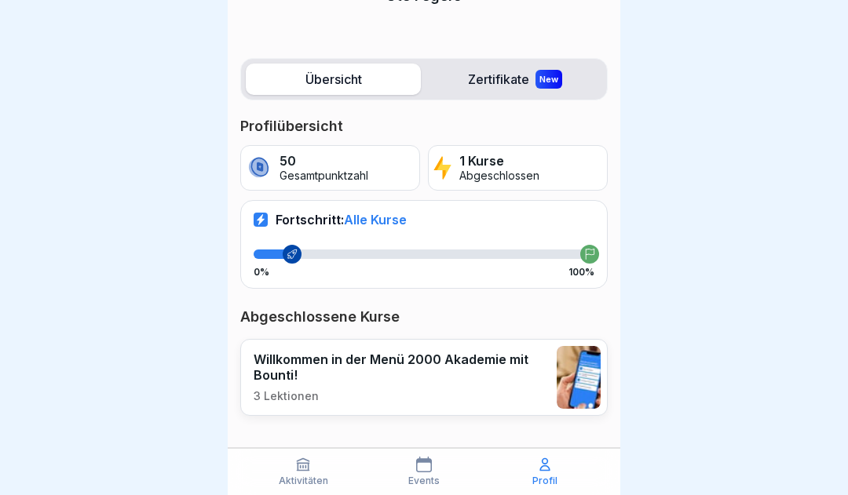
click at [327, 231] on div "Fortschritt: Alle Kurse 0% 100%" at bounding box center [423, 244] width 367 height 88
click at [274, 227] on div "Fortschritt: Alle Kurse 0% 100%" at bounding box center [423, 244] width 367 height 88
click at [277, 247] on div "Fortschritt: Alle Kurse 0% 100%" at bounding box center [423, 244] width 367 height 88
click at [283, 254] on div at bounding box center [292, 254] width 19 height 19
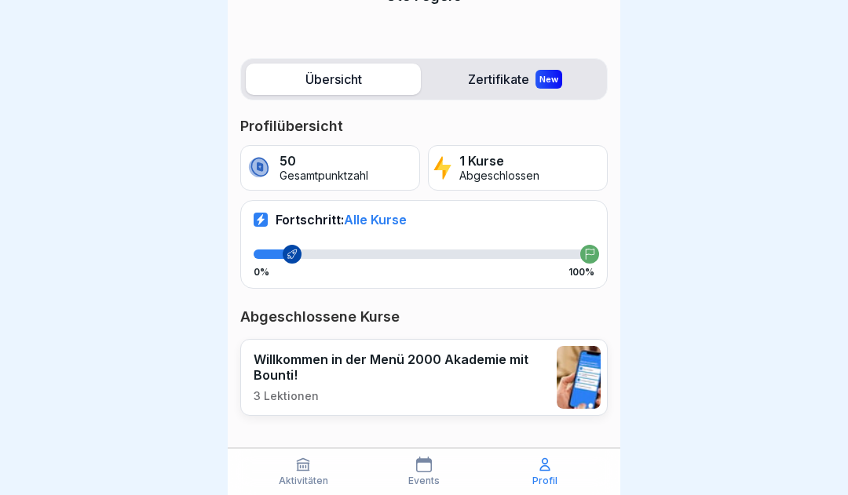
click at [342, 251] on div at bounding box center [424, 254] width 341 height 9
click at [455, 247] on div "Fortschritt: Alle Kurse 0% 100%" at bounding box center [423, 244] width 367 height 88
click at [499, 231] on div "Fortschritt: Alle Kurse 0% 100%" at bounding box center [423, 244] width 367 height 88
click at [557, 238] on div "Fortschritt: Alle Kurse 0% 100%" at bounding box center [423, 244] width 367 height 88
click at [599, 247] on div "Fortschritt: Alle Kurse 0% 100%" at bounding box center [423, 244] width 367 height 88
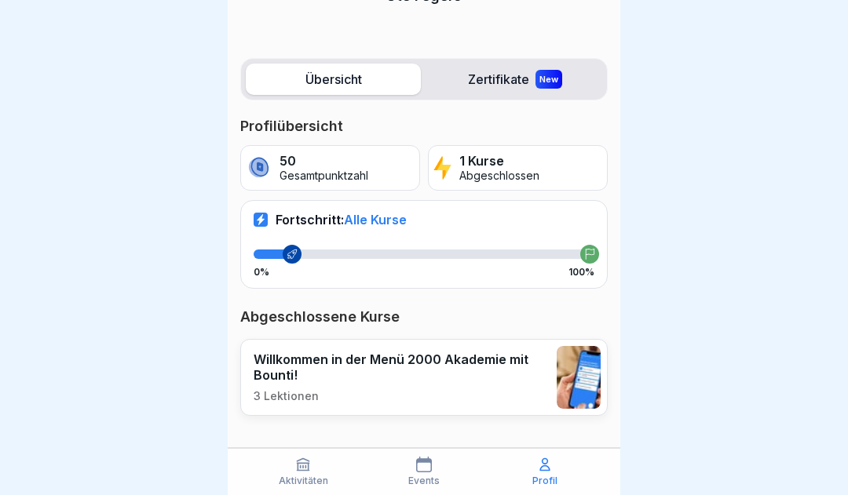
click at [561, 177] on div "1 Kurse Abgeschlossen" at bounding box center [518, 168] width 180 height 46
click at [348, 184] on div "50 Gesamtpunktzahl" at bounding box center [330, 168] width 180 height 46
click at [353, 77] on label "Übersicht" at bounding box center [333, 79] width 175 height 31
click at [412, 374] on p "Willkommen in der Menü 2000 Akademie mit Bounti!" at bounding box center [401, 367] width 295 height 31
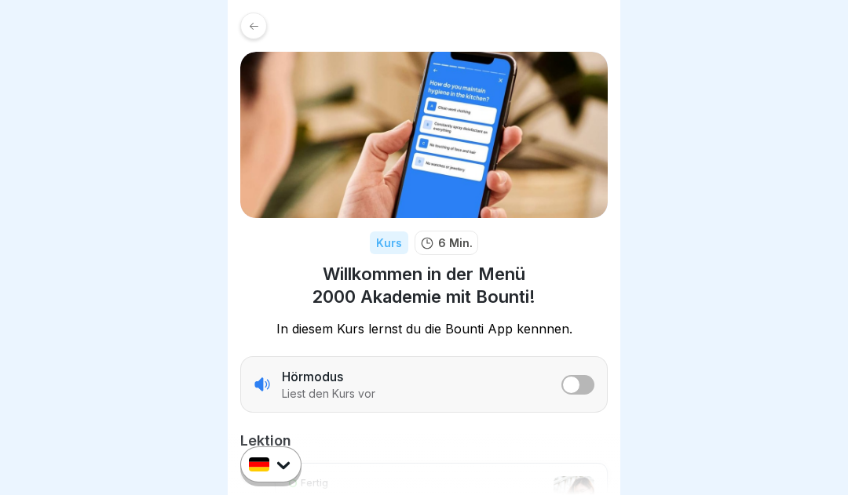
click at [253, 34] on div at bounding box center [253, 26] width 27 height 27
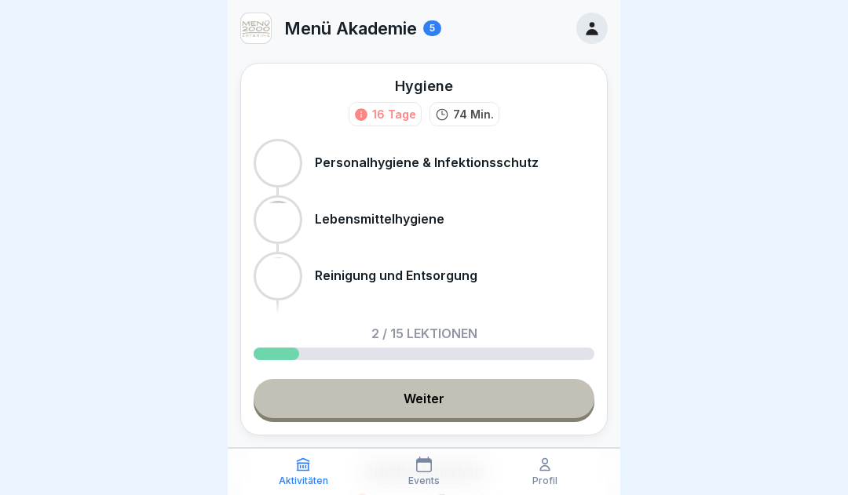
click at [473, 401] on link "Weiter" at bounding box center [424, 398] width 341 height 39
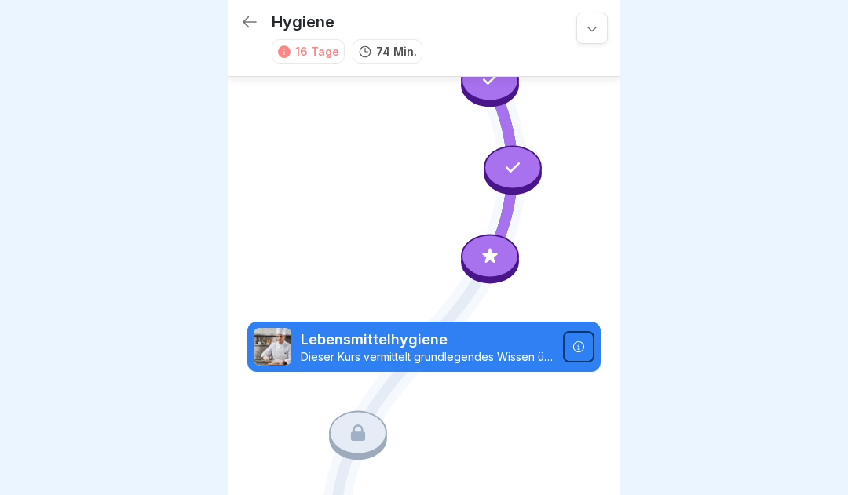
scroll to position [113, 0]
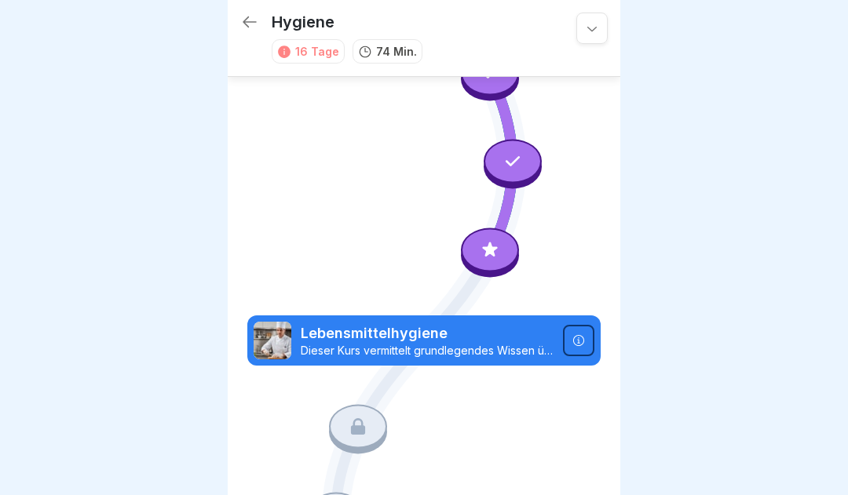
click at [488, 363] on div "Lebensmittelhygiene Dieser Kurs vermittelt grundlegendes Wissen über die Hygien…" at bounding box center [423, 341] width 353 height 50
click at [593, 340] on div at bounding box center [578, 340] width 31 height 31
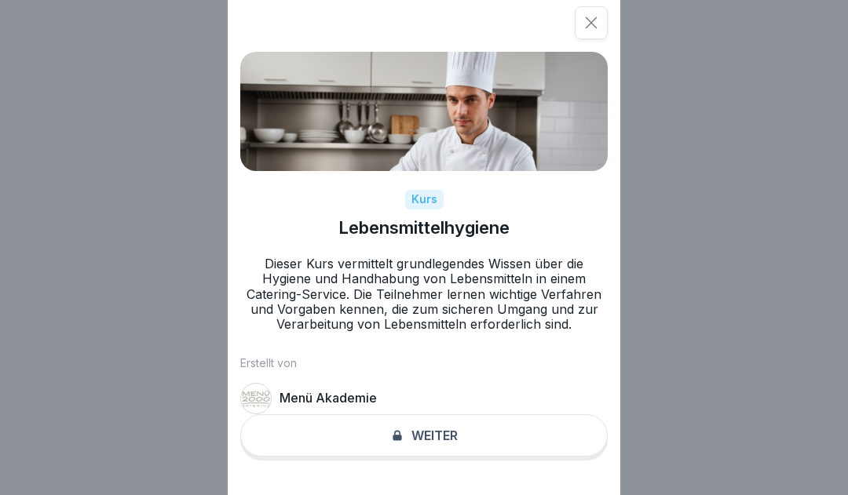
click at [431, 449] on div "Kurs Lebensmittelhygiene Dieser Kurs vermittelt grundlegendes Wissen über die H…" at bounding box center [424, 247] width 393 height 495
click at [433, 450] on div "Kurs Lebensmittelhygiene Dieser Kurs vermittelt grundlegendes Wissen über die H…" at bounding box center [424, 247] width 393 height 495
click at [419, 457] on div "Kurs Lebensmittelhygiene Dieser Kurs vermittelt grundlegendes Wissen über die H…" at bounding box center [424, 247] width 393 height 495
click at [428, 210] on div "Kurs" at bounding box center [424, 200] width 38 height 20
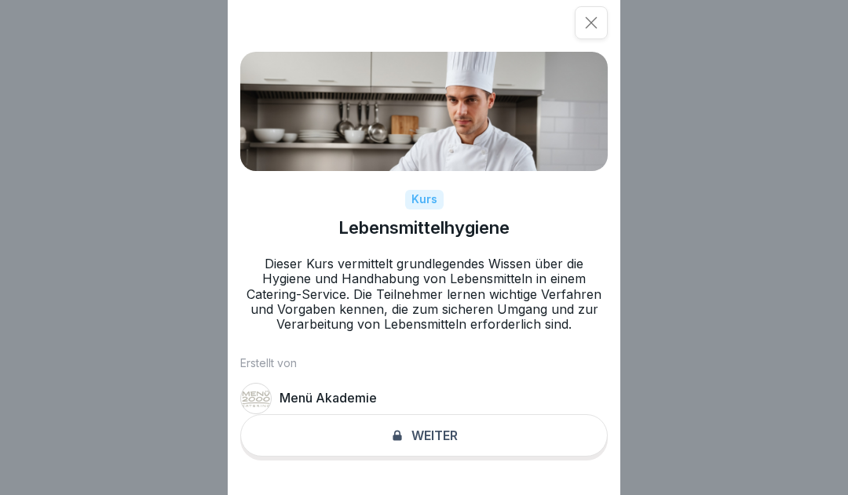
click at [419, 210] on div "Kurs" at bounding box center [424, 200] width 38 height 20
click at [440, 387] on div "Erstellt von Menü Akademie" at bounding box center [423, 385] width 367 height 57
click at [375, 415] on div "Menü Akademie" at bounding box center [423, 398] width 367 height 31
click at [305, 406] on p "Menü Akademie" at bounding box center [328, 398] width 97 height 15
click at [441, 439] on div "Kurs Lebensmittelhygiene Dieser Kurs vermittelt grundlegendes Wissen über die H…" at bounding box center [424, 247] width 393 height 495
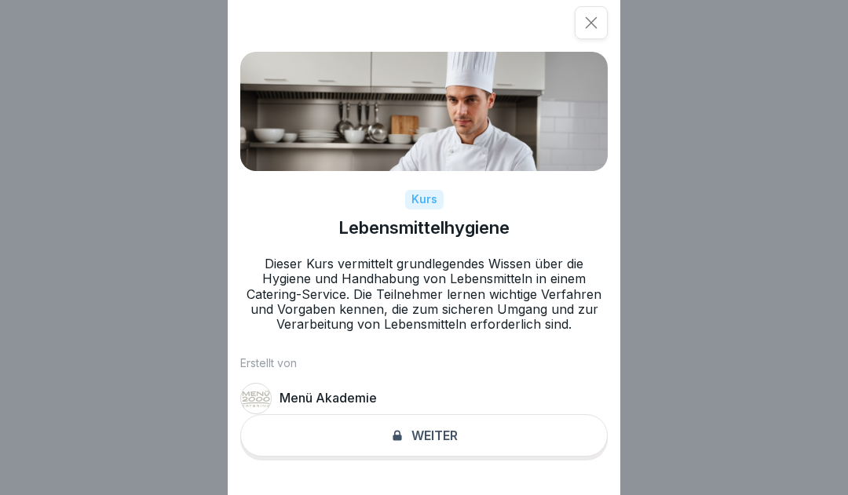
click at [589, 35] on div at bounding box center [591, 22] width 33 height 33
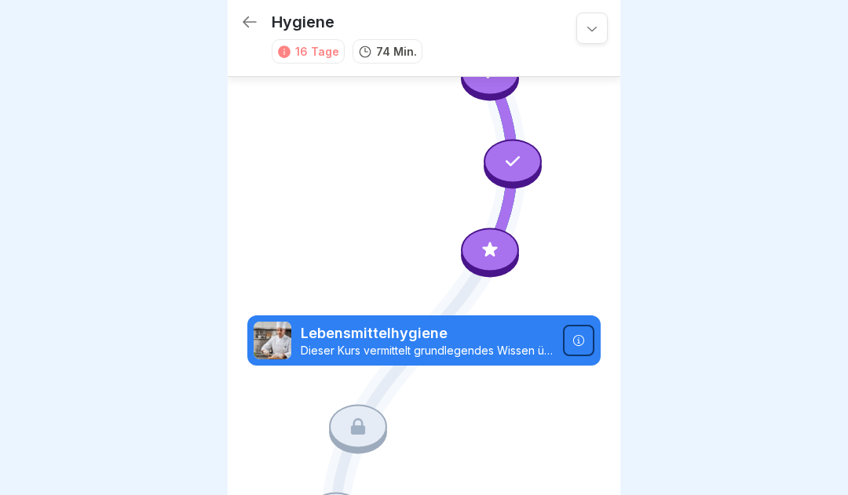
click at [495, 262] on div at bounding box center [490, 250] width 58 height 44
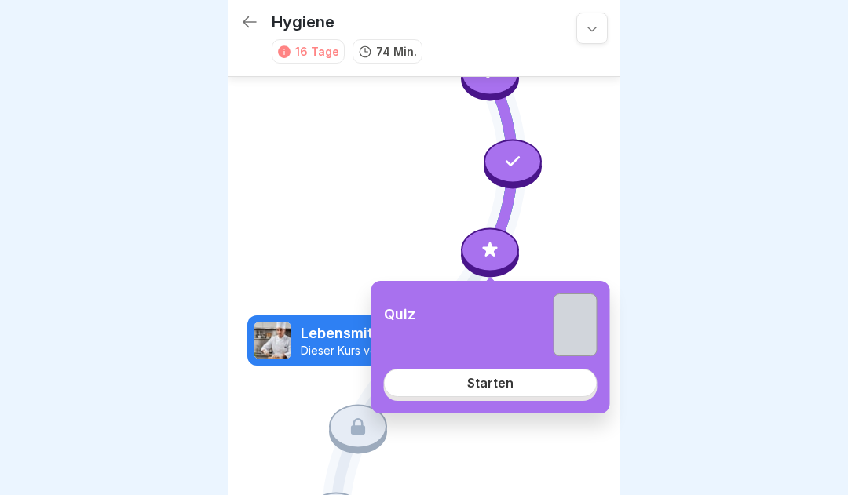
click at [506, 393] on link "Starten" at bounding box center [491, 383] width 214 height 28
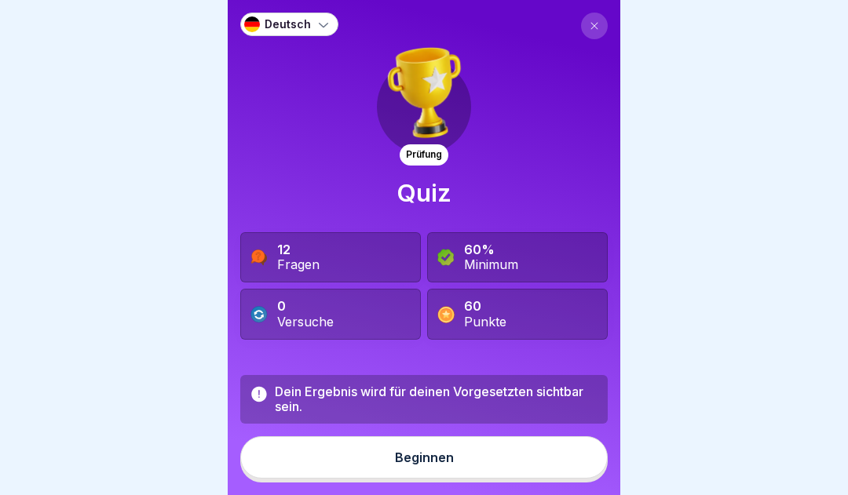
click at [488, 471] on button "Beginnen" at bounding box center [423, 458] width 367 height 42
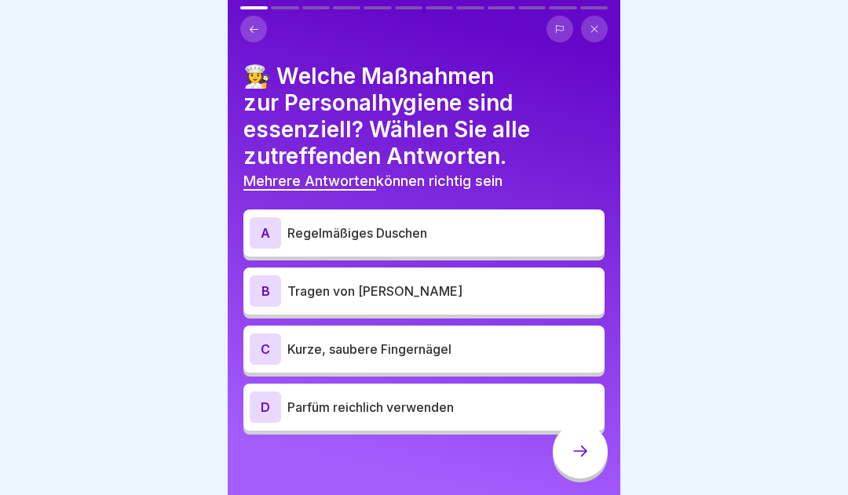
click at [268, 227] on div "A" at bounding box center [265, 232] width 31 height 31
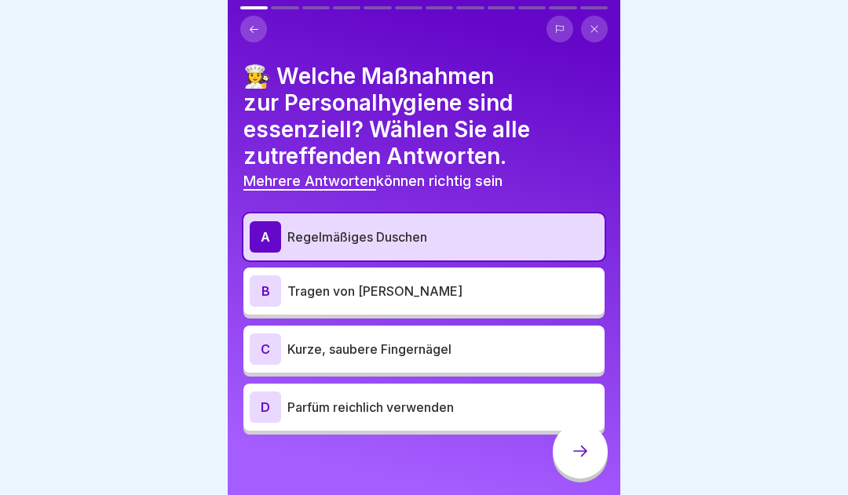
click at [266, 351] on div "C" at bounding box center [265, 349] width 31 height 31
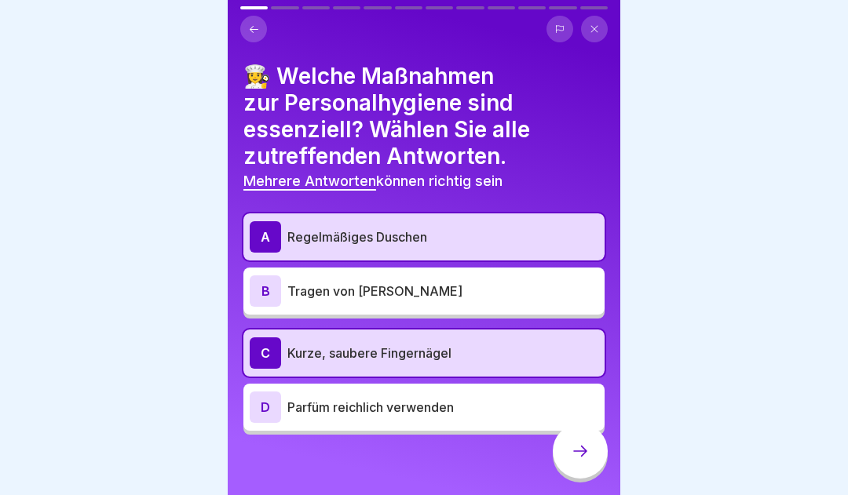
click at [581, 455] on icon at bounding box center [580, 451] width 19 height 19
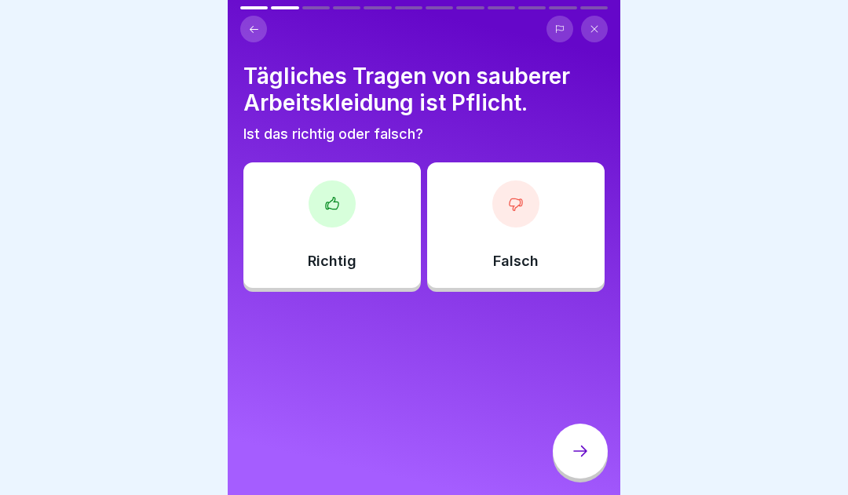
click at [331, 211] on icon at bounding box center [332, 204] width 16 height 16
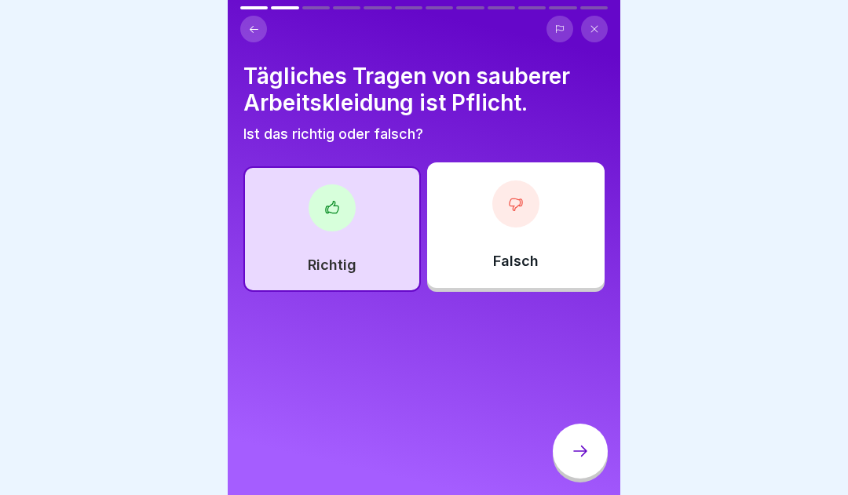
click at [586, 455] on icon at bounding box center [580, 451] width 19 height 19
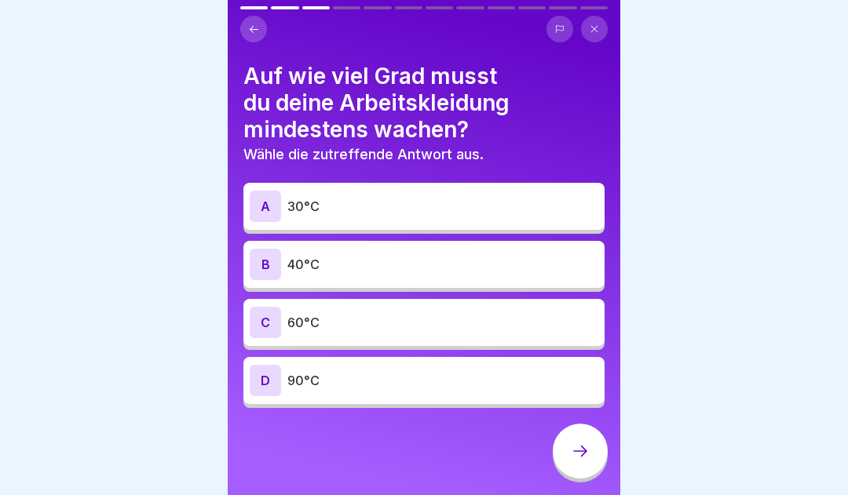
click at [265, 326] on div "C" at bounding box center [265, 322] width 31 height 31
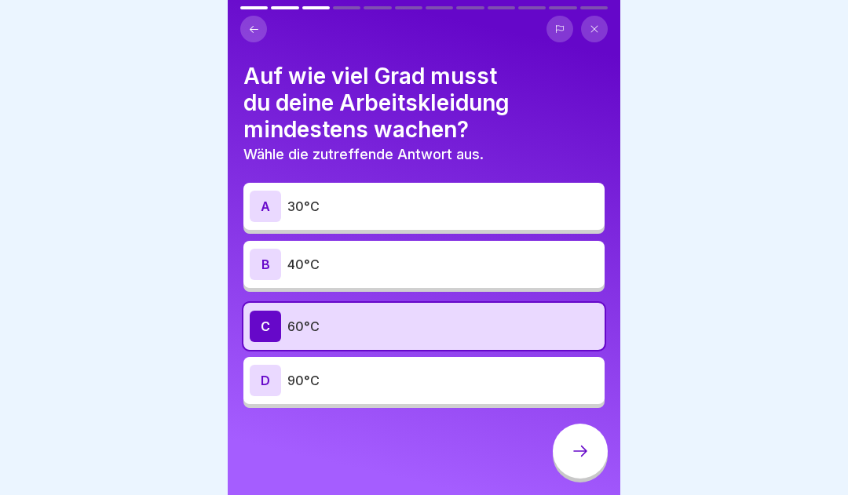
click at [577, 459] on icon at bounding box center [580, 451] width 19 height 19
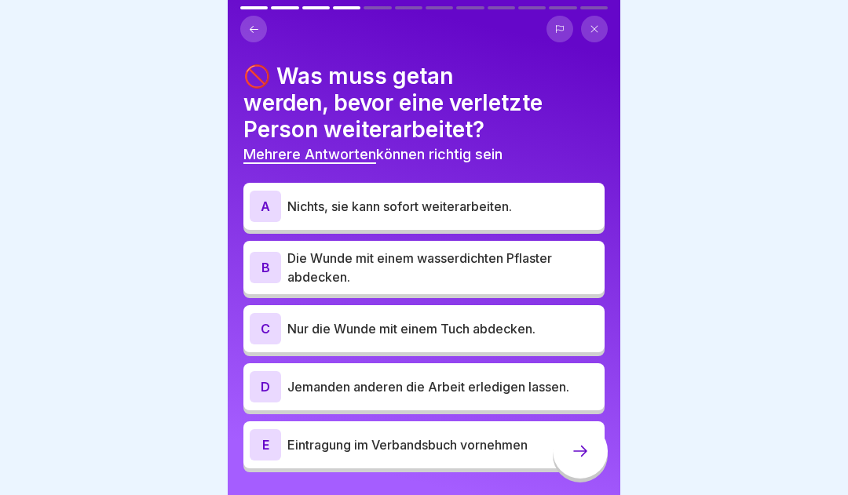
click at [269, 268] on div "B" at bounding box center [265, 267] width 31 height 31
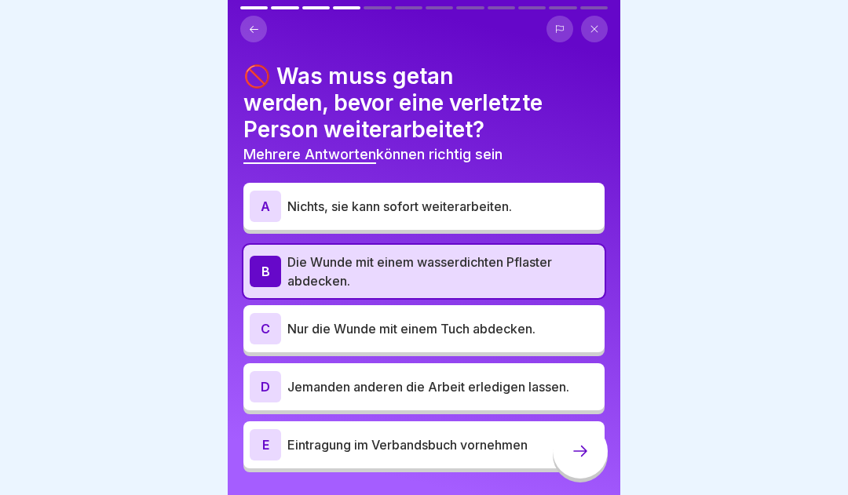
click at [265, 451] on div "E" at bounding box center [265, 444] width 31 height 31
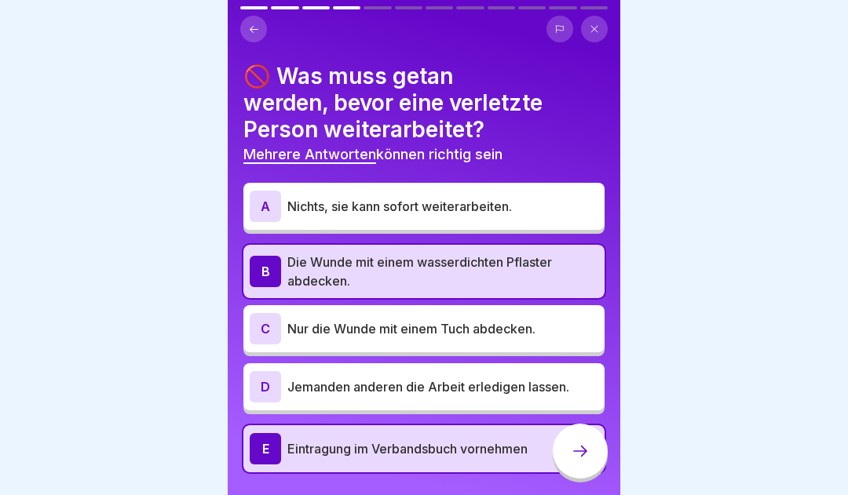
click at [580, 461] on icon at bounding box center [580, 451] width 19 height 19
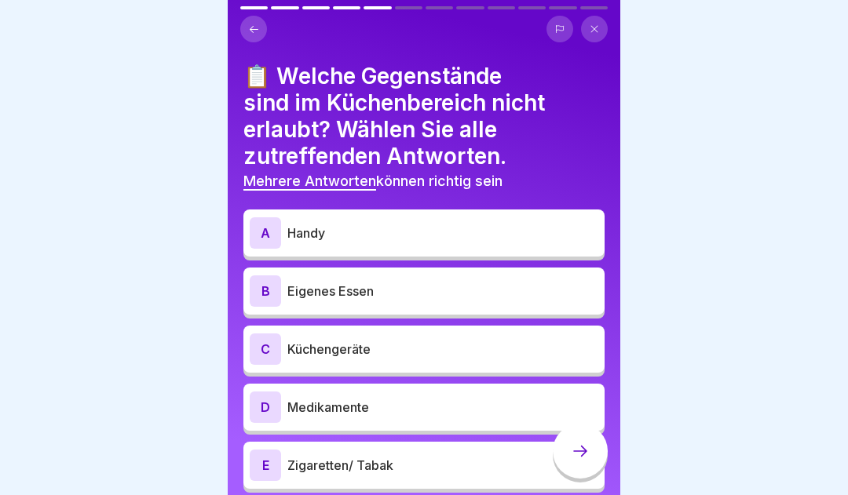
click at [265, 229] on div "A" at bounding box center [265, 232] width 31 height 31
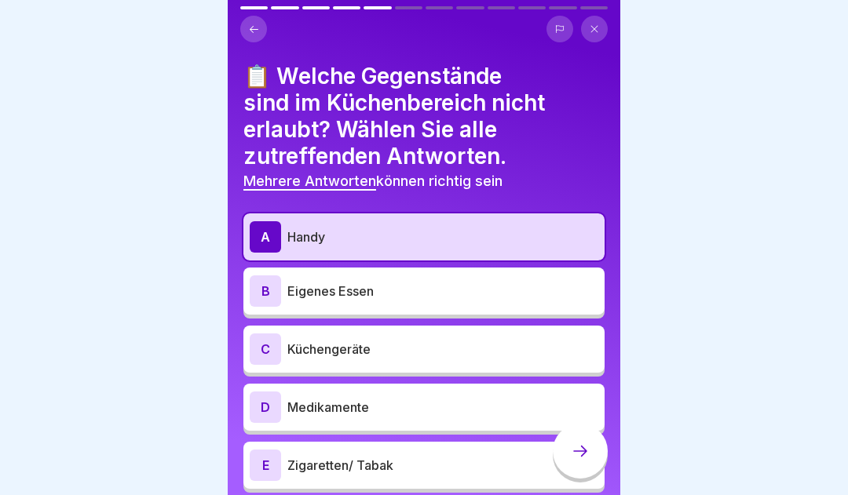
click at [269, 288] on div "B" at bounding box center [265, 291] width 31 height 31
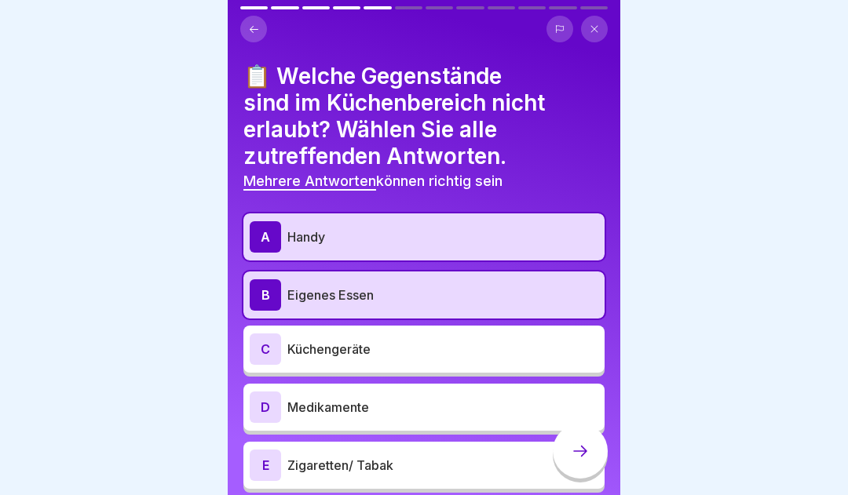
click at [262, 468] on div "E" at bounding box center [265, 465] width 31 height 31
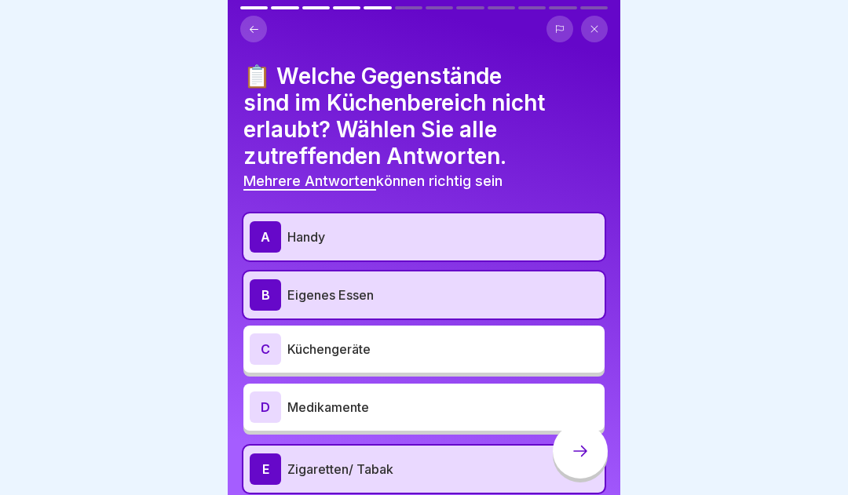
click at [262, 412] on div "D" at bounding box center [265, 407] width 31 height 31
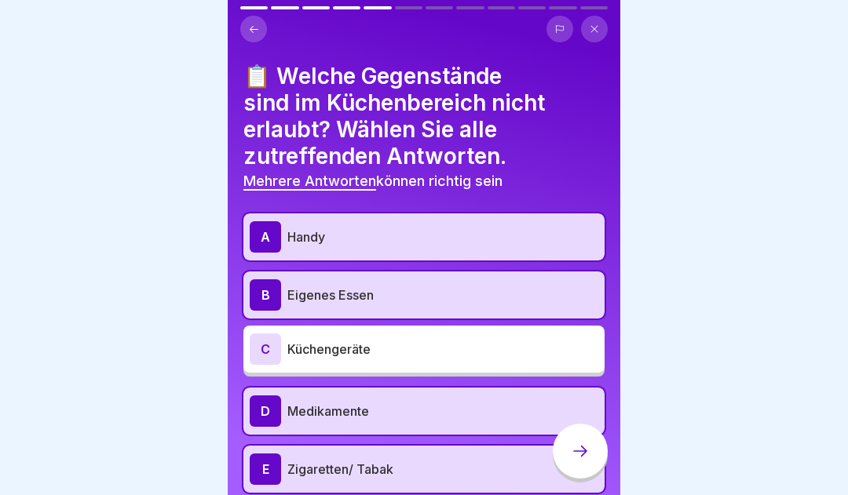
click at [585, 461] on icon at bounding box center [580, 451] width 19 height 19
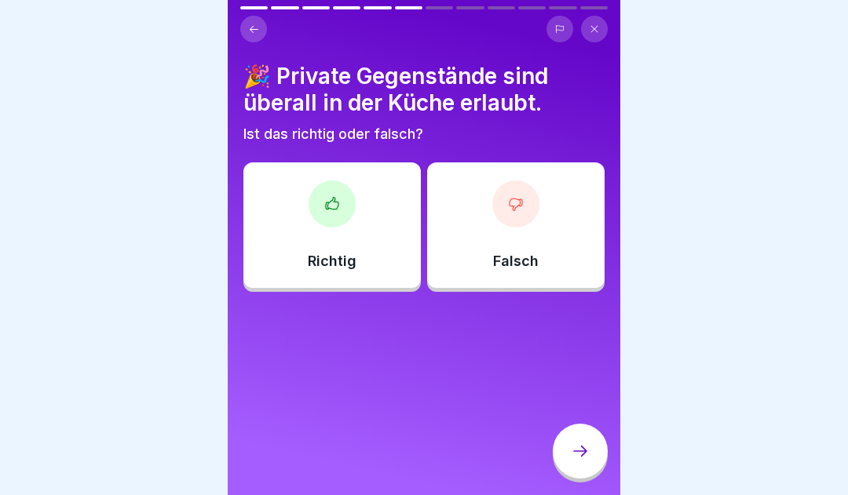
click at [520, 200] on icon at bounding box center [516, 205] width 13 height 12
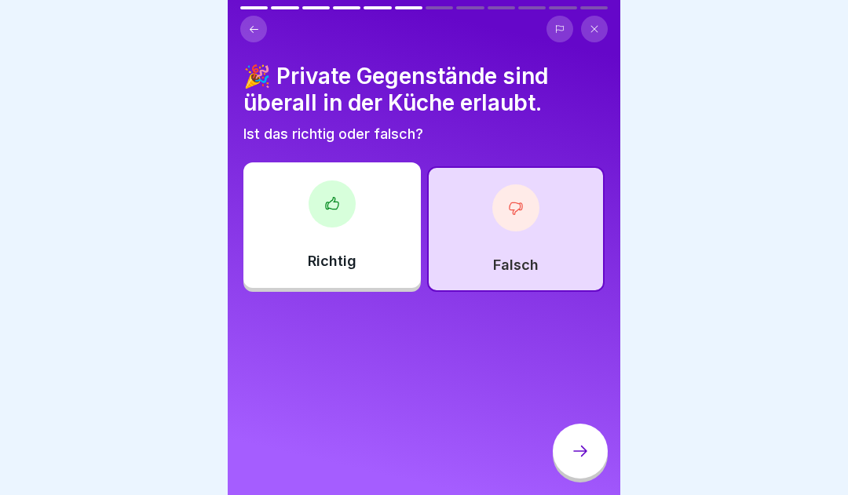
click at [580, 456] on icon at bounding box center [580, 451] width 19 height 19
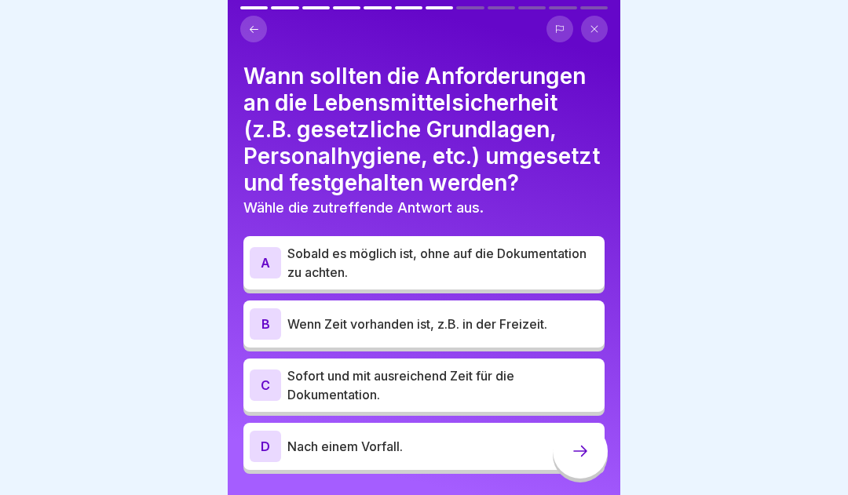
click at [256, 385] on div "C" at bounding box center [265, 385] width 31 height 31
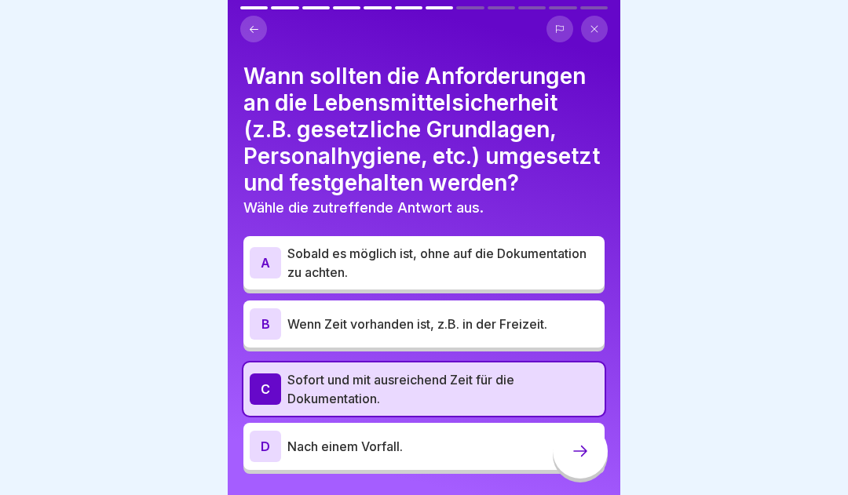
click at [579, 461] on icon at bounding box center [580, 451] width 19 height 19
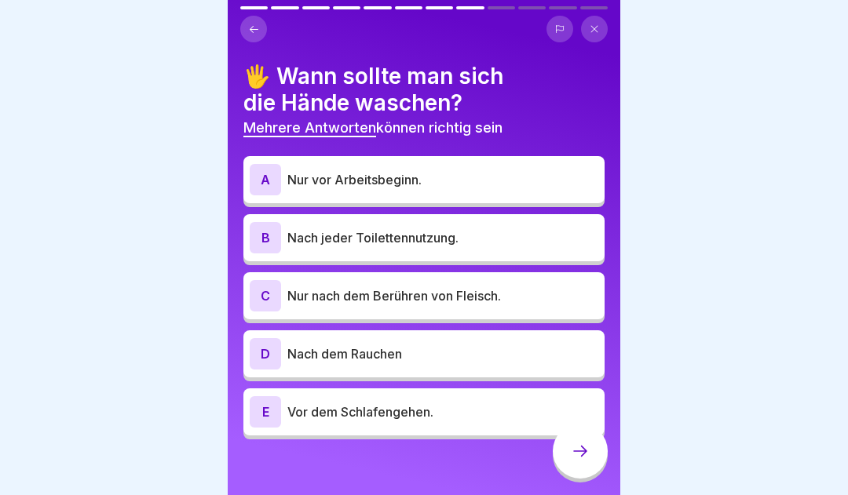
click at [266, 170] on div "A" at bounding box center [265, 179] width 31 height 31
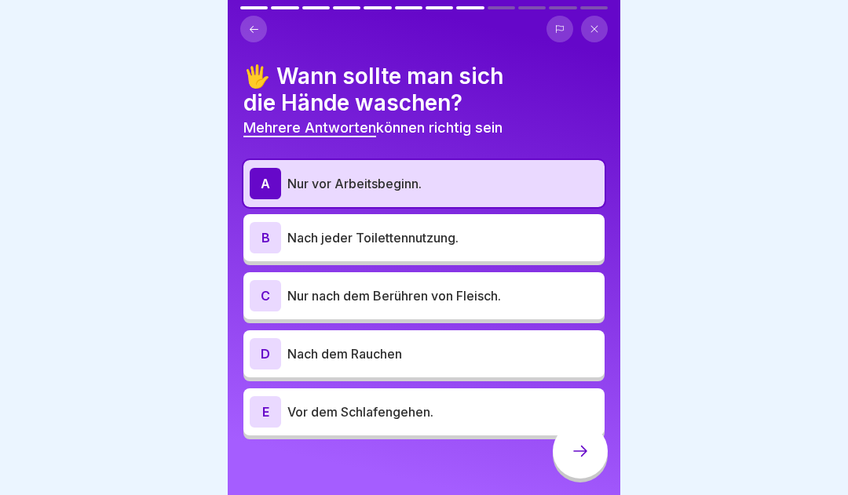
click at [272, 242] on div "B" at bounding box center [265, 237] width 31 height 31
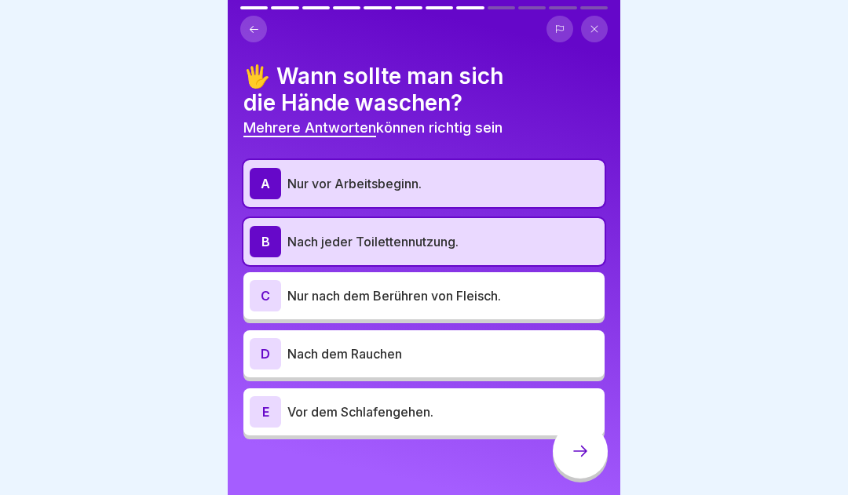
click at [260, 355] on div "D" at bounding box center [265, 353] width 31 height 31
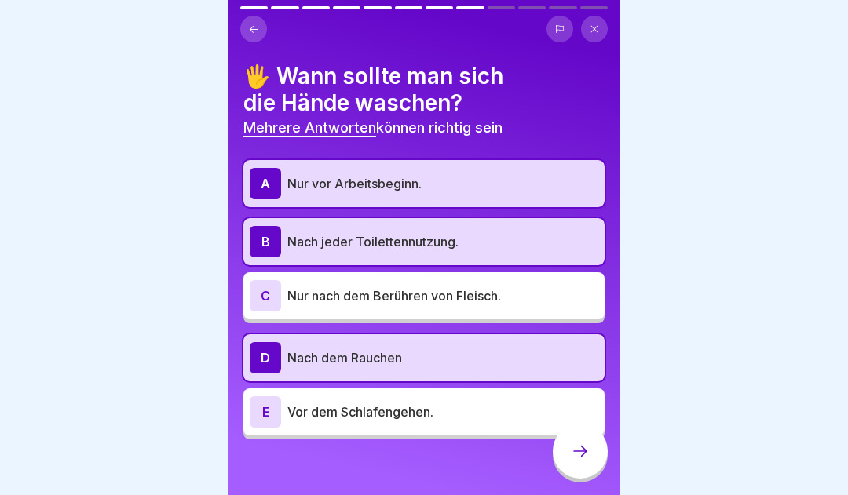
click at [265, 424] on div "E" at bounding box center [265, 411] width 31 height 31
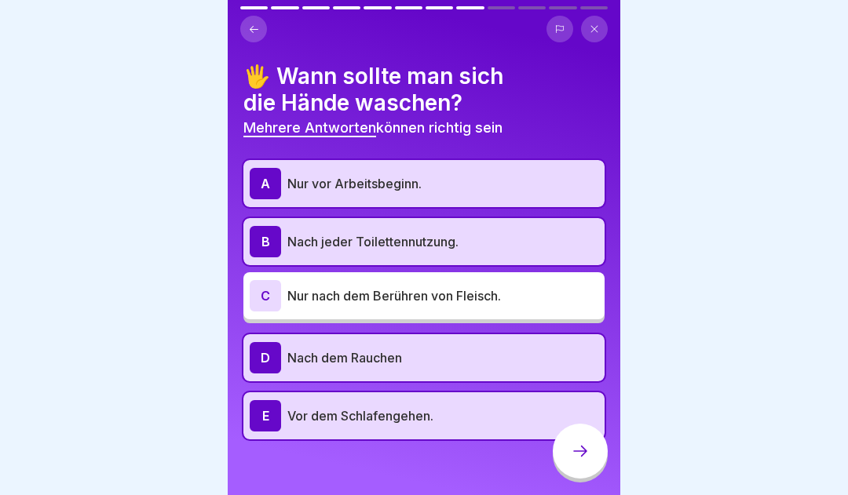
click at [578, 461] on icon at bounding box center [580, 451] width 19 height 19
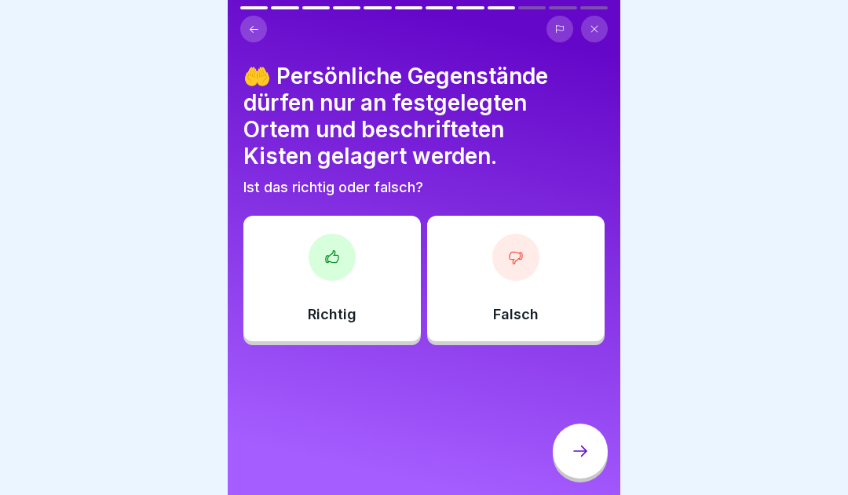
click at [327, 267] on div at bounding box center [332, 257] width 47 height 47
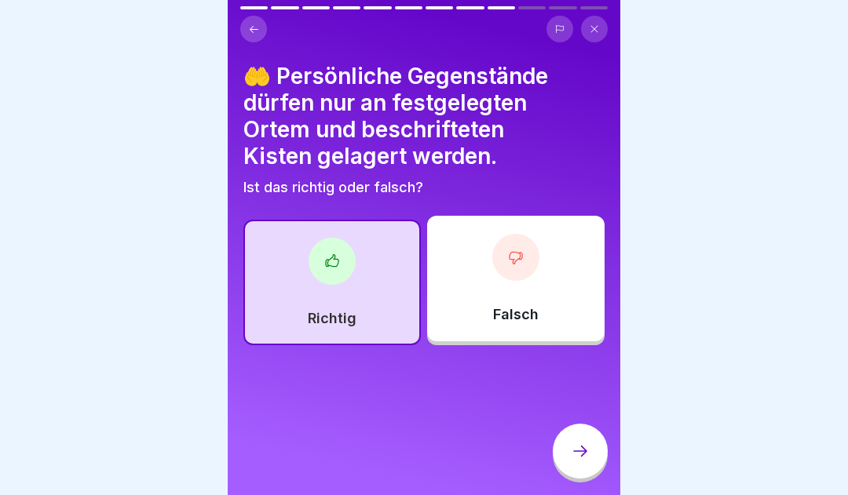
click at [579, 461] on icon at bounding box center [580, 451] width 19 height 19
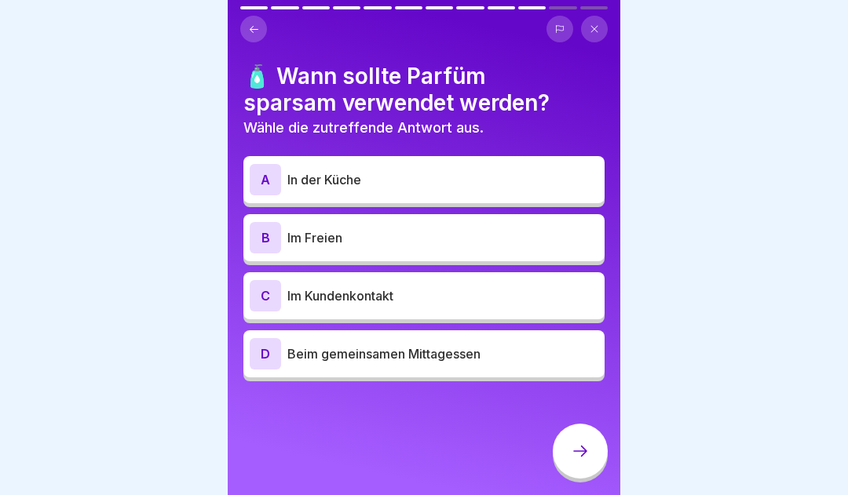
click at [270, 242] on div "B" at bounding box center [265, 237] width 31 height 31
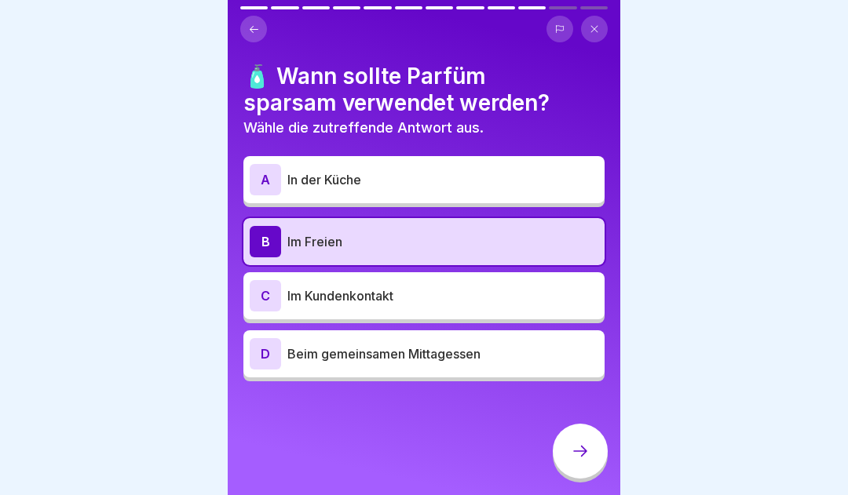
click at [565, 459] on div at bounding box center [580, 451] width 55 height 55
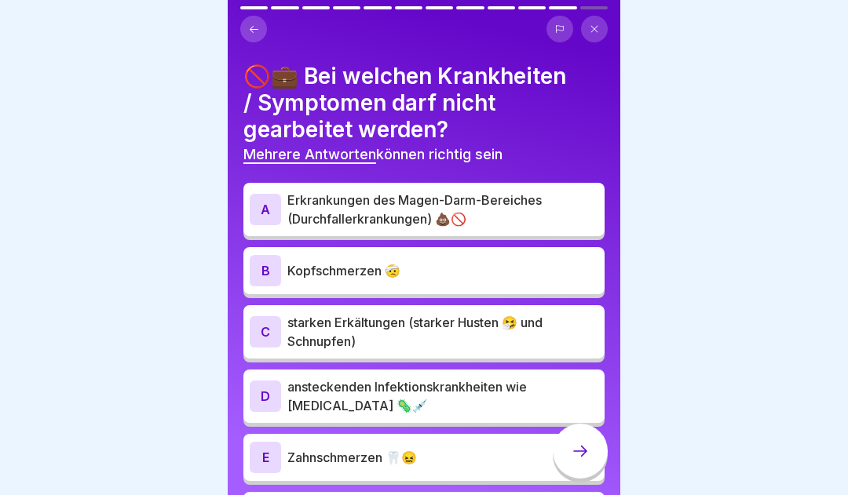
click at [269, 207] on div "A" at bounding box center [265, 209] width 31 height 31
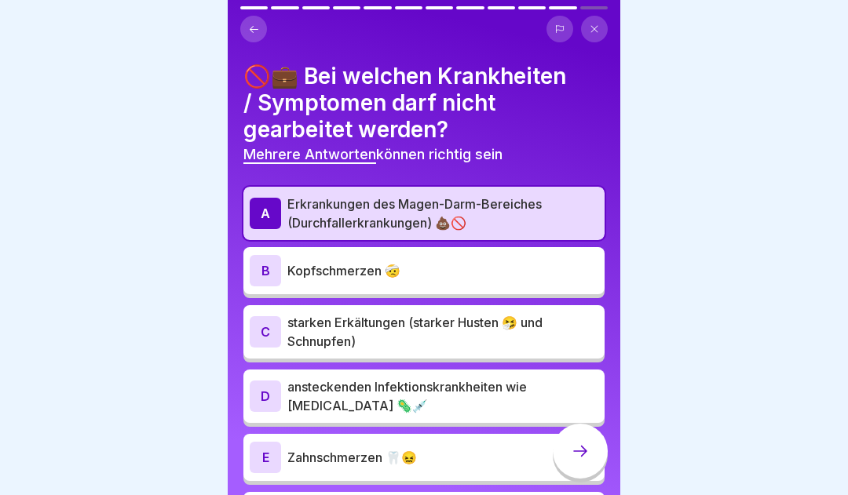
click at [264, 332] on div "C" at bounding box center [265, 331] width 31 height 31
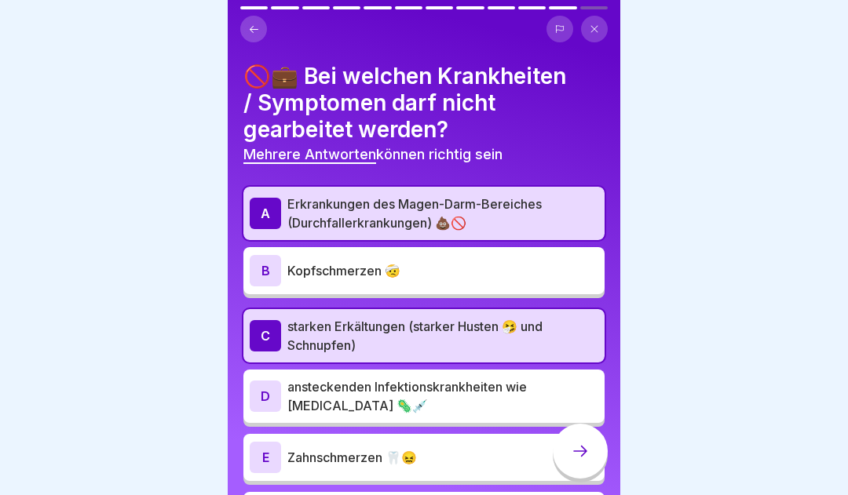
click at [261, 396] on div "D" at bounding box center [265, 396] width 31 height 31
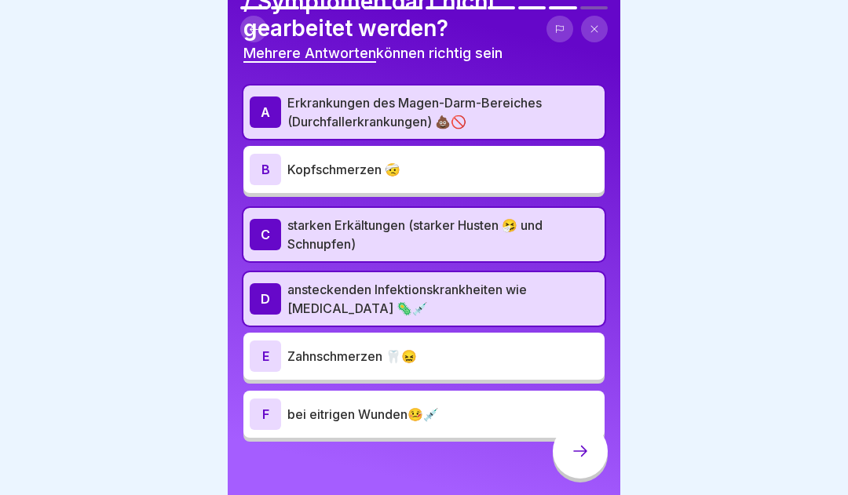
scroll to position [100, 0]
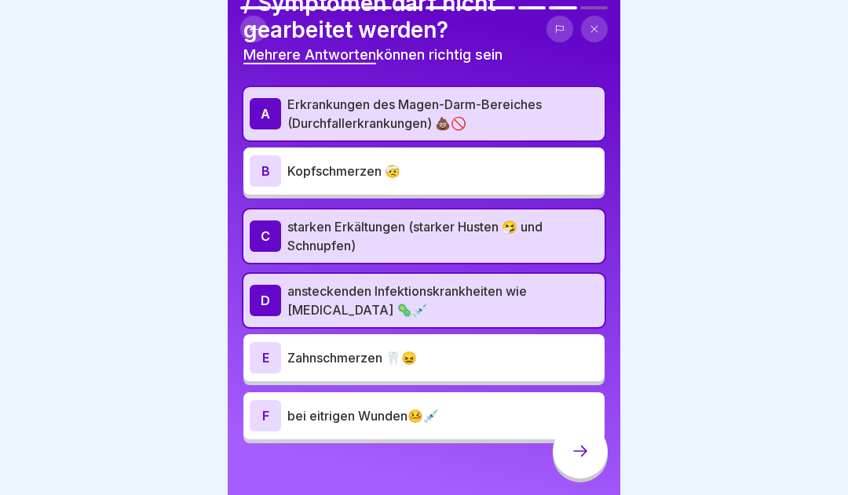
click at [261, 418] on div "F" at bounding box center [265, 415] width 31 height 31
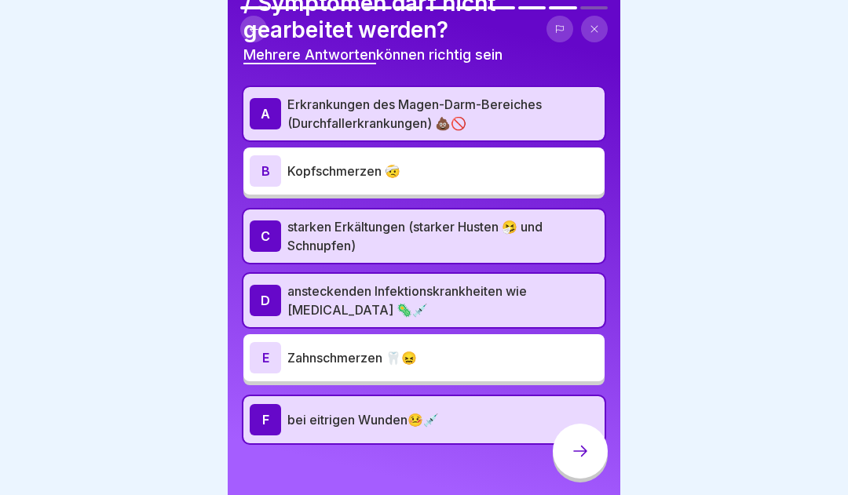
click at [580, 461] on icon at bounding box center [580, 451] width 19 height 19
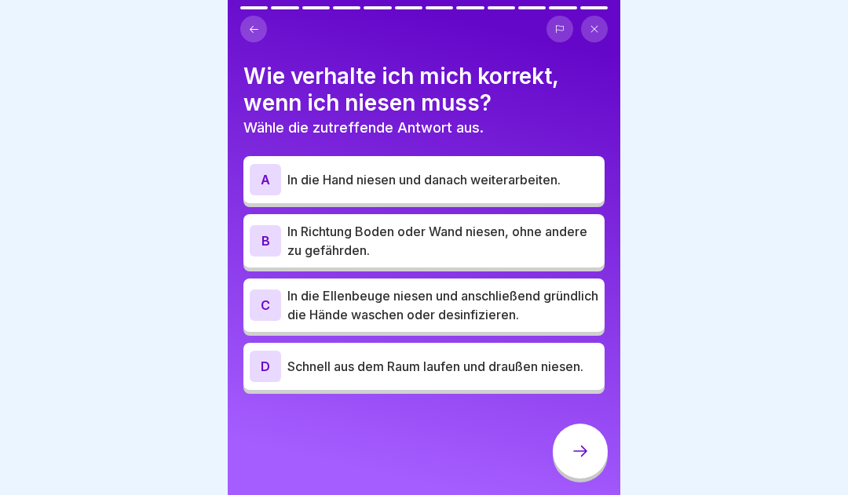
click at [268, 301] on div "C" at bounding box center [265, 305] width 31 height 31
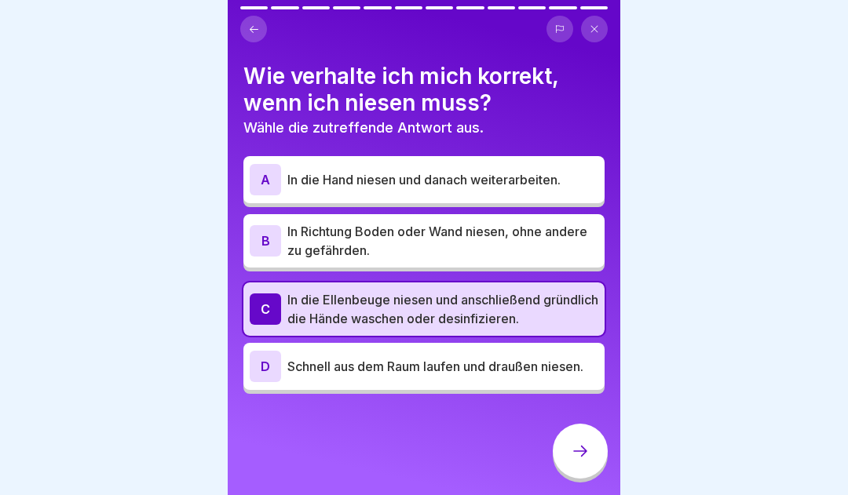
click at [575, 458] on icon at bounding box center [580, 451] width 19 height 19
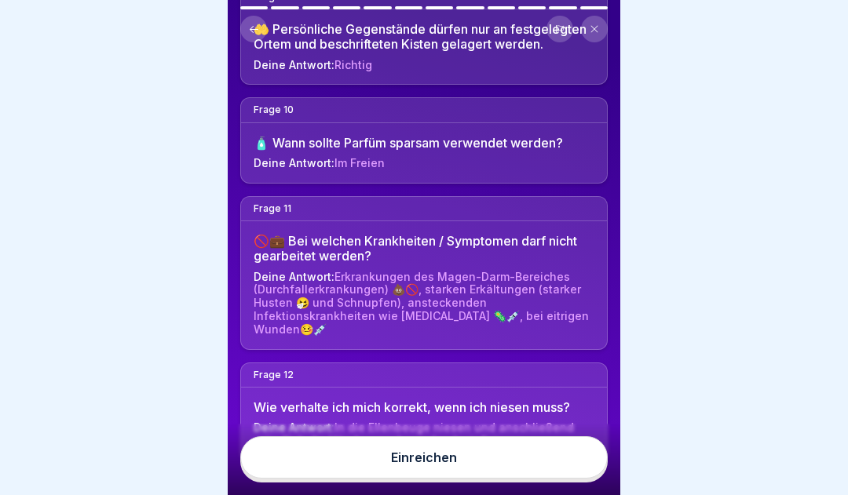
scroll to position [1170, 0]
click at [421, 465] on div "Einreichen" at bounding box center [424, 458] width 66 height 14
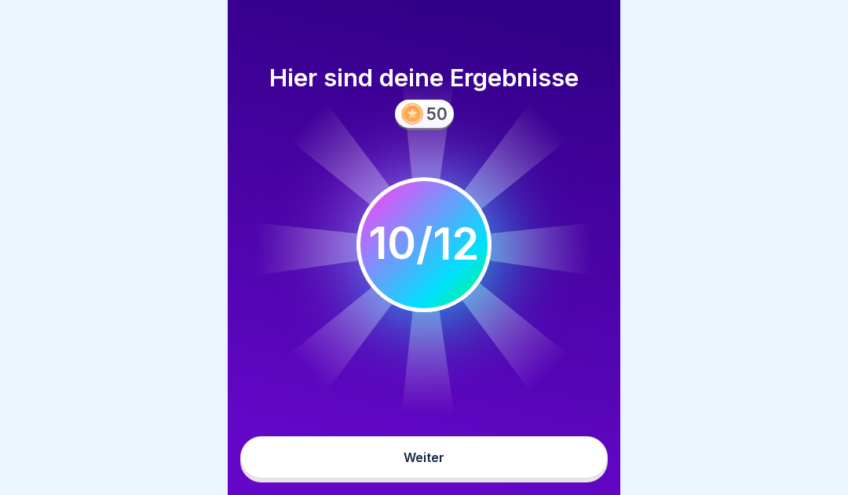
click at [463, 468] on button "Weiter" at bounding box center [423, 458] width 367 height 42
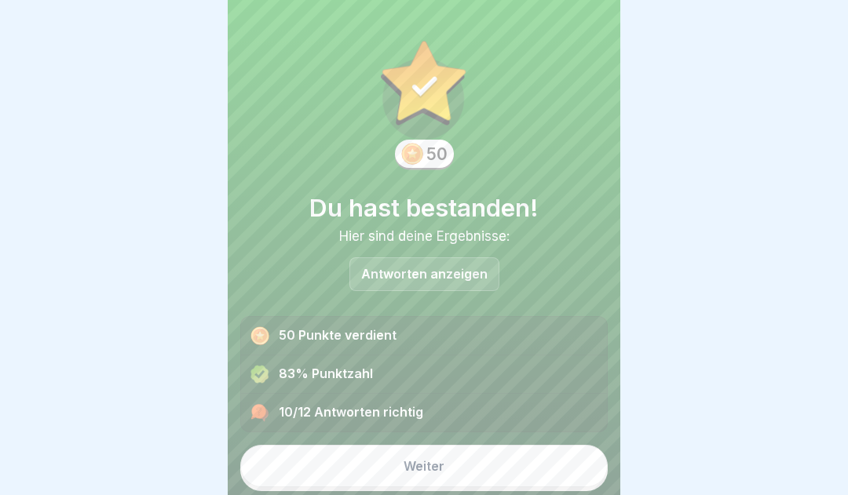
click at [437, 461] on button "Weiter" at bounding box center [423, 466] width 367 height 42
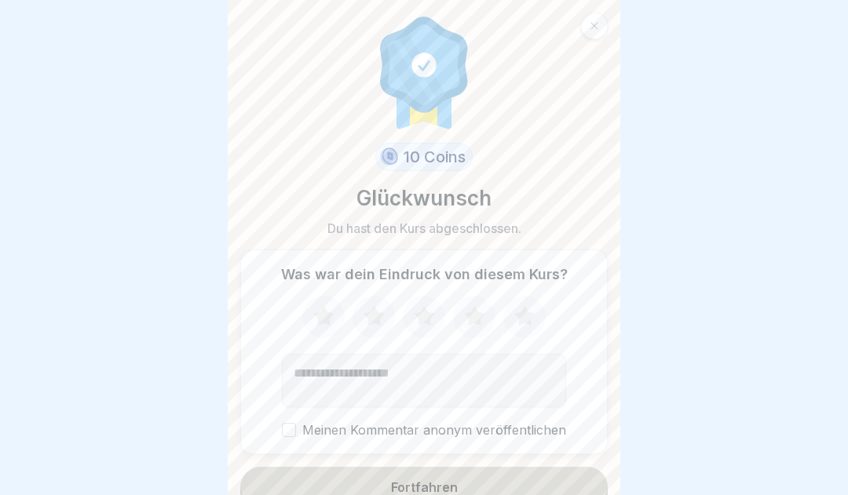
click at [289, 429] on button "Meinen Kommentar anonym veröffentlichen" at bounding box center [289, 430] width 14 height 14
click at [445, 484] on div "Fortfahren" at bounding box center [424, 488] width 67 height 14
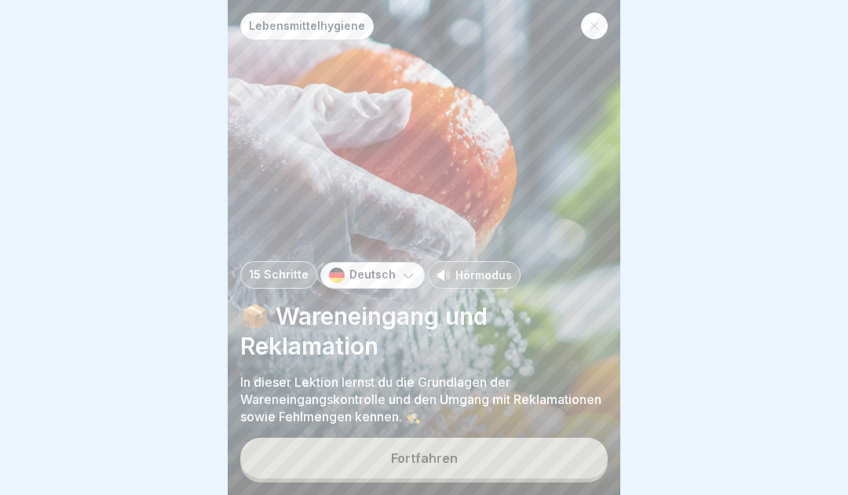
click at [460, 469] on button "Fortfahren" at bounding box center [423, 458] width 367 height 41
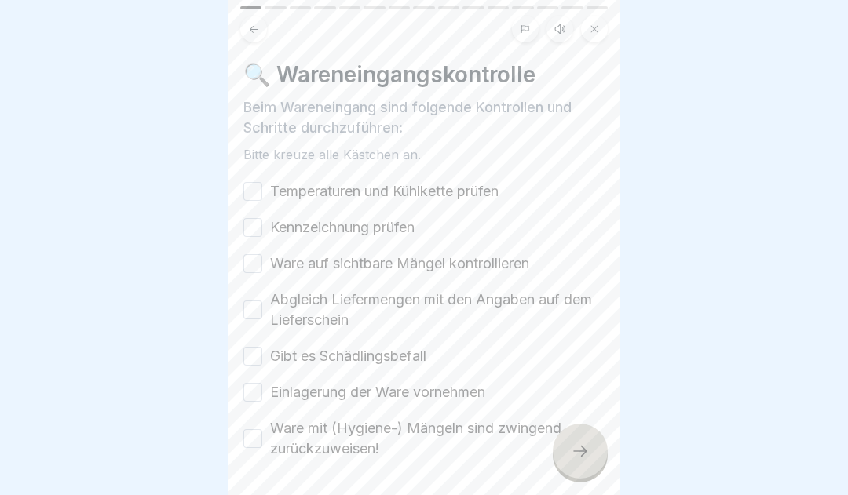
click at [256, 191] on button "Temperaturen und Kühlkette prüfen" at bounding box center [252, 191] width 19 height 19
click at [250, 232] on button "Kennzeichnung prüfen" at bounding box center [252, 227] width 19 height 19
click at [258, 265] on button "Ware auf sichtbare Mängel kontrollieren" at bounding box center [252, 263] width 19 height 19
click at [258, 306] on button "Abgleich Liefermengen mit den Angaben auf dem Lieferschein" at bounding box center [252, 310] width 19 height 19
click at [255, 353] on button "Gibt es Schädlingsbefall" at bounding box center [252, 356] width 19 height 19
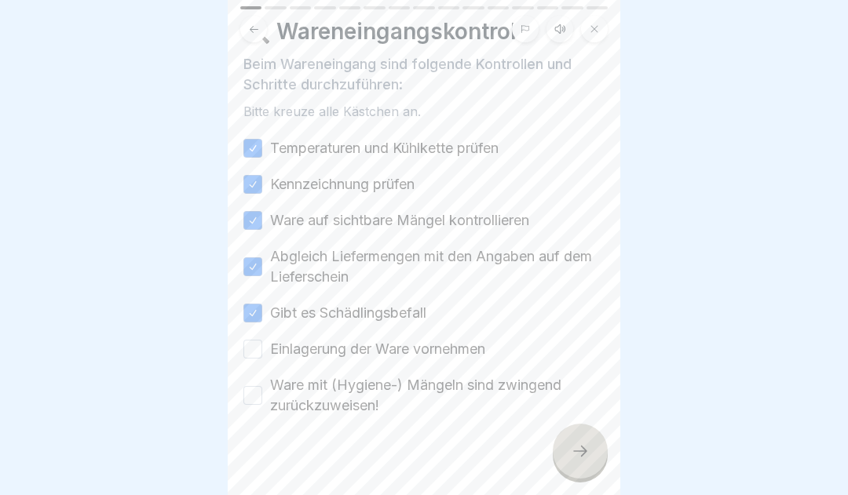
scroll to position [44, 0]
click at [254, 348] on button "Einlagerung der Ware vornehmen" at bounding box center [252, 348] width 19 height 19
click at [258, 402] on button "Ware mit (Hygiene-) Mängeln sind zwingend zurückzuweisen!" at bounding box center [252, 395] width 19 height 19
click at [579, 461] on icon at bounding box center [580, 451] width 19 height 19
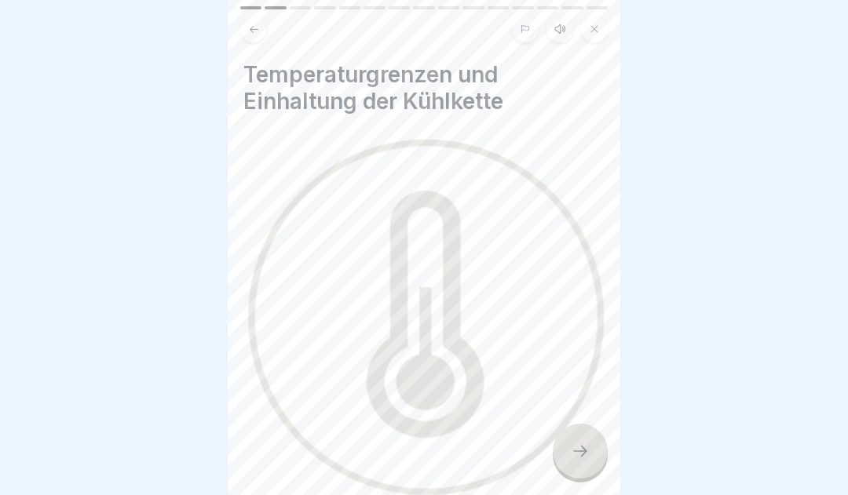
click at [586, 461] on icon at bounding box center [580, 451] width 19 height 19
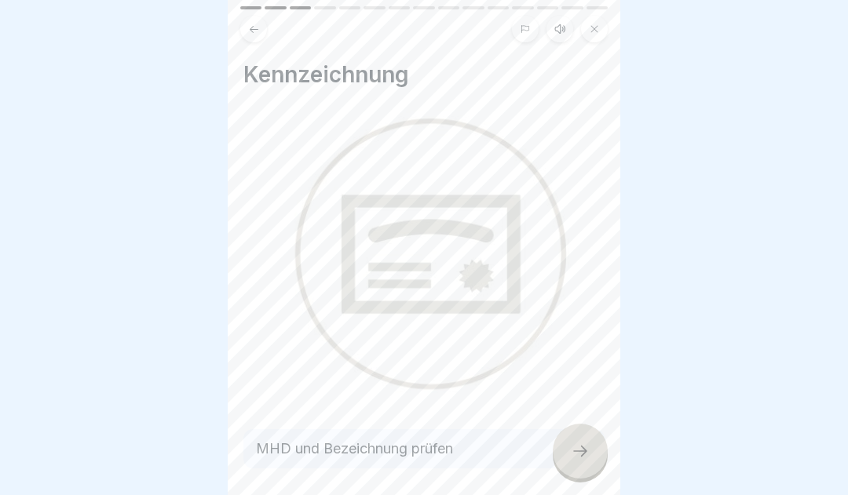
click at [576, 461] on icon at bounding box center [580, 451] width 19 height 19
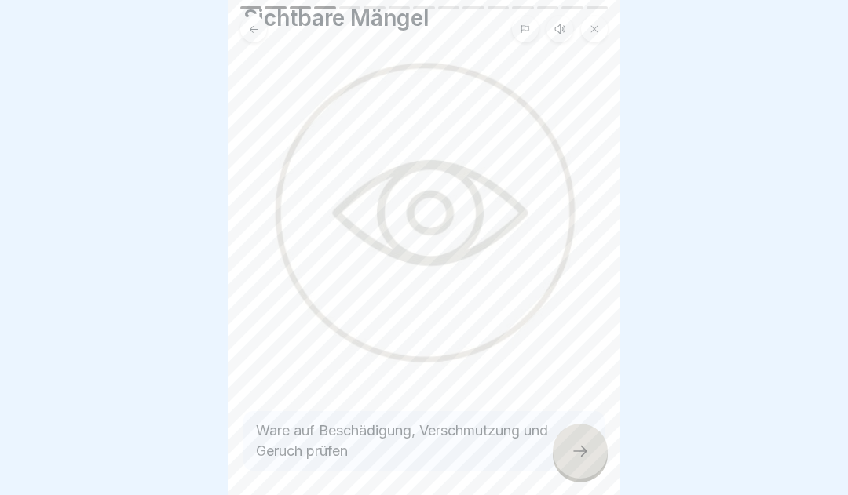
scroll to position [64, 0]
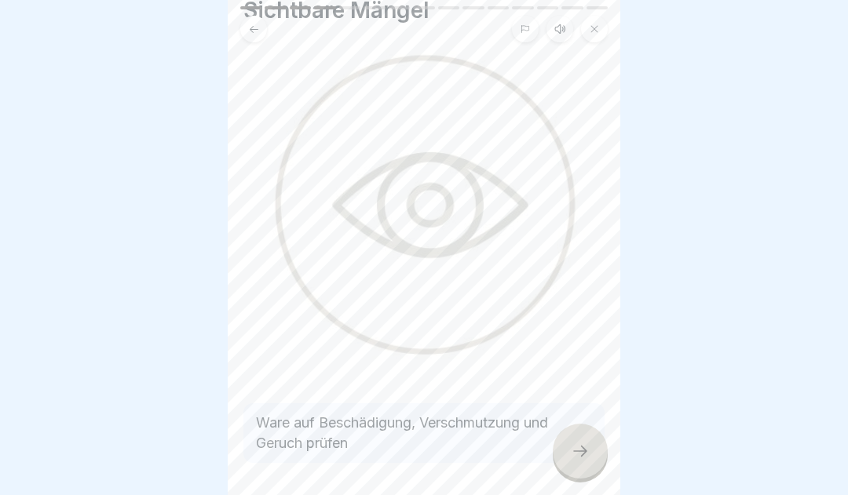
click at [573, 454] on icon at bounding box center [580, 451] width 19 height 19
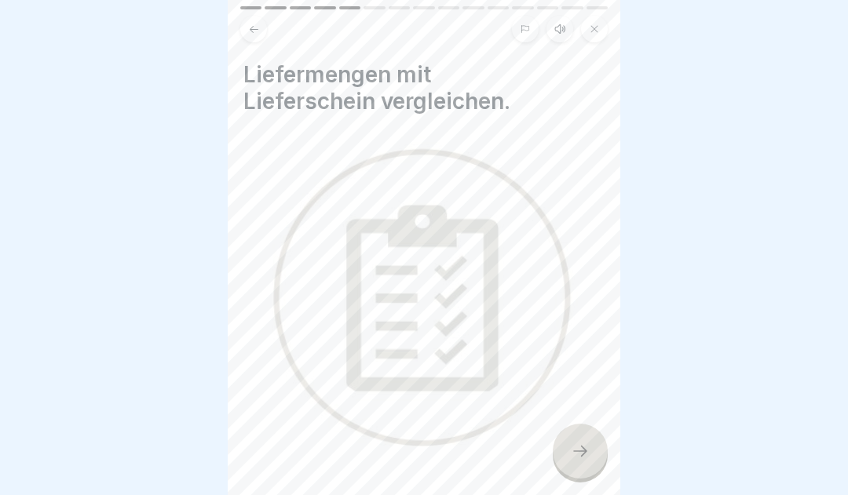
click at [579, 461] on icon at bounding box center [580, 451] width 19 height 19
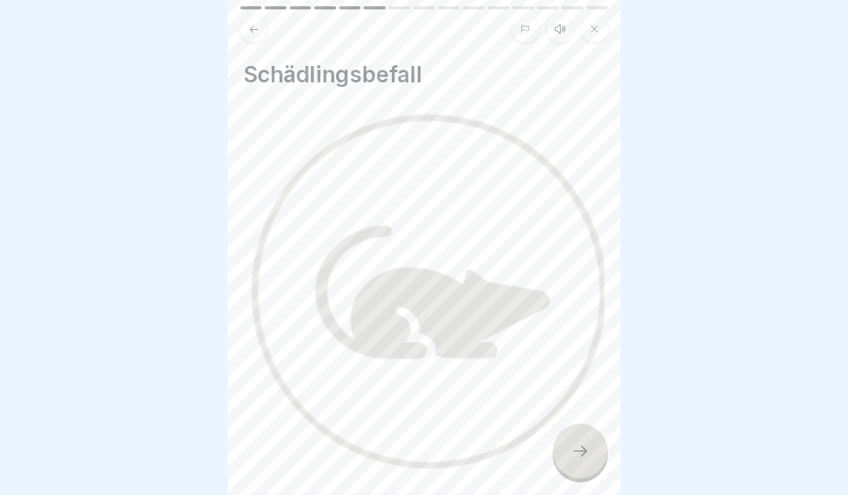
click at [577, 461] on icon at bounding box center [580, 451] width 19 height 19
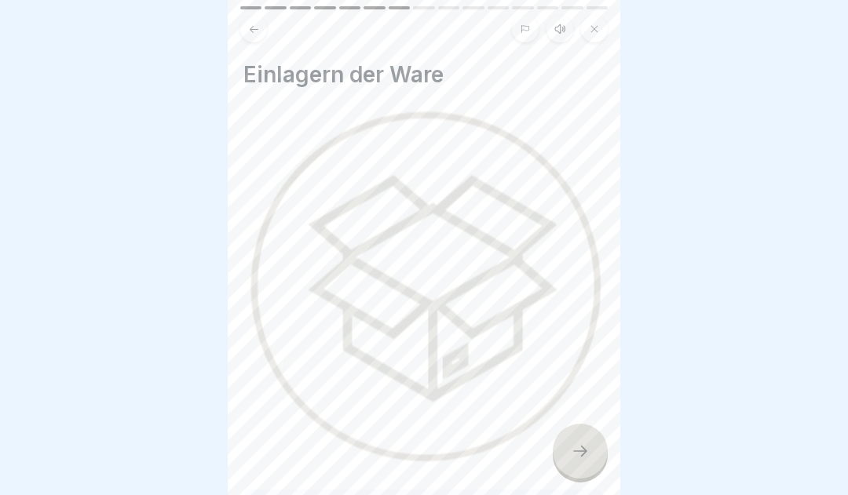
click at [576, 457] on icon at bounding box center [580, 451] width 14 height 11
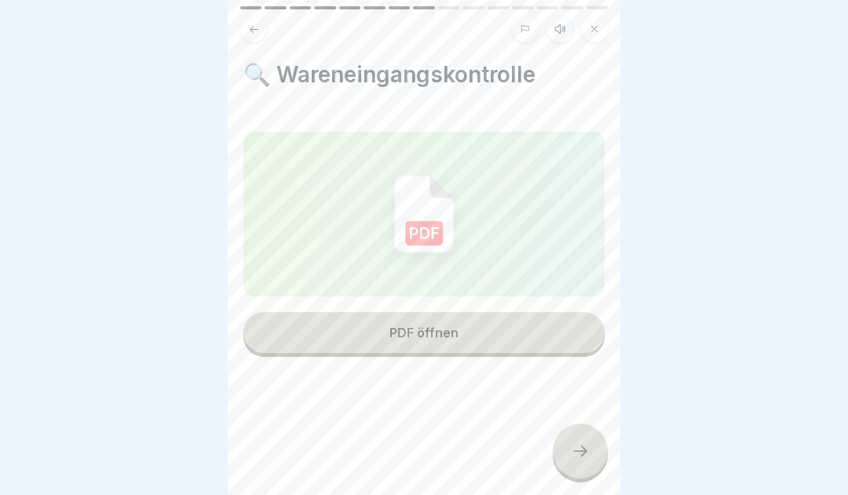
click at [579, 461] on icon at bounding box center [580, 451] width 19 height 19
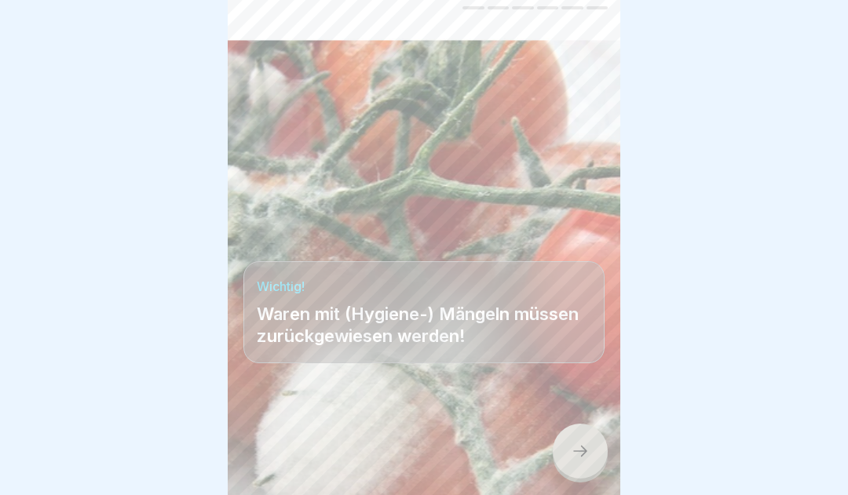
click at [583, 461] on icon at bounding box center [580, 451] width 19 height 19
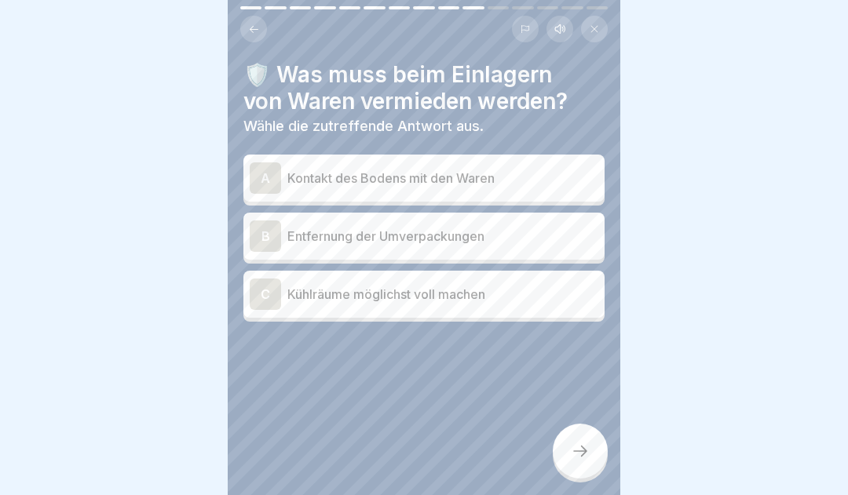
click at [266, 172] on div "A" at bounding box center [265, 178] width 31 height 31
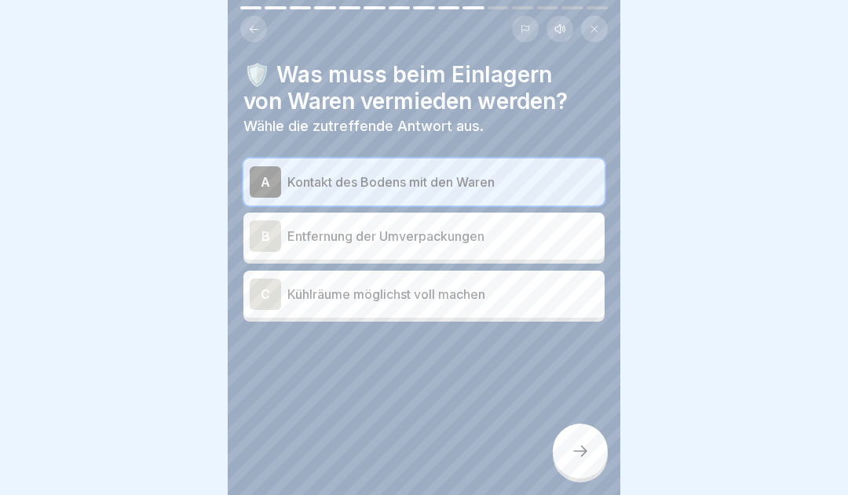
click at [270, 303] on div "C" at bounding box center [265, 294] width 31 height 31
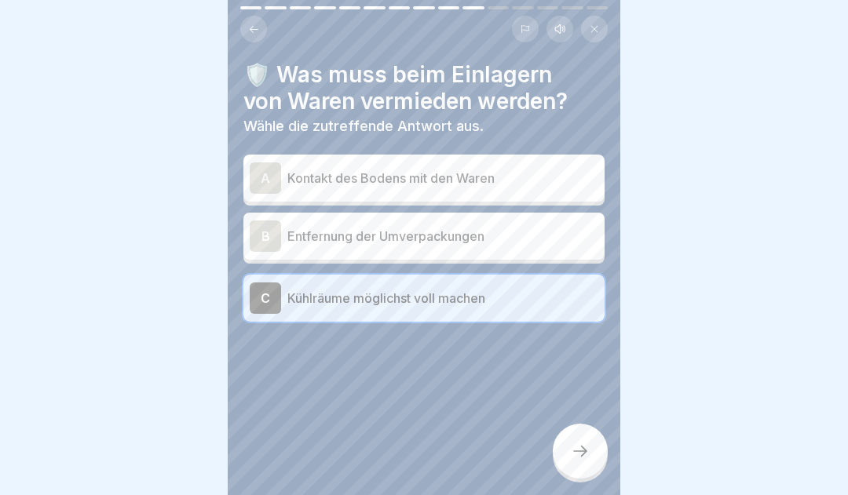
click at [576, 458] on icon at bounding box center [580, 451] width 19 height 19
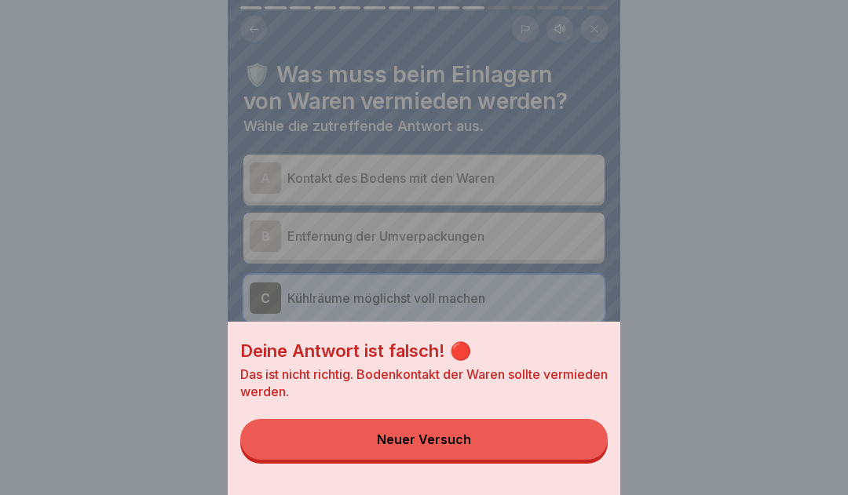
click at [484, 451] on button "Neuer Versuch" at bounding box center [423, 439] width 367 height 41
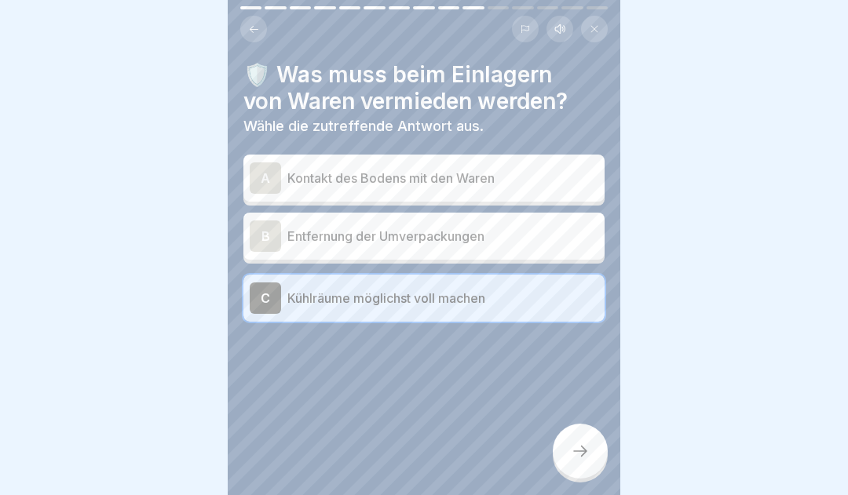
click at [268, 177] on div "A" at bounding box center [265, 178] width 31 height 31
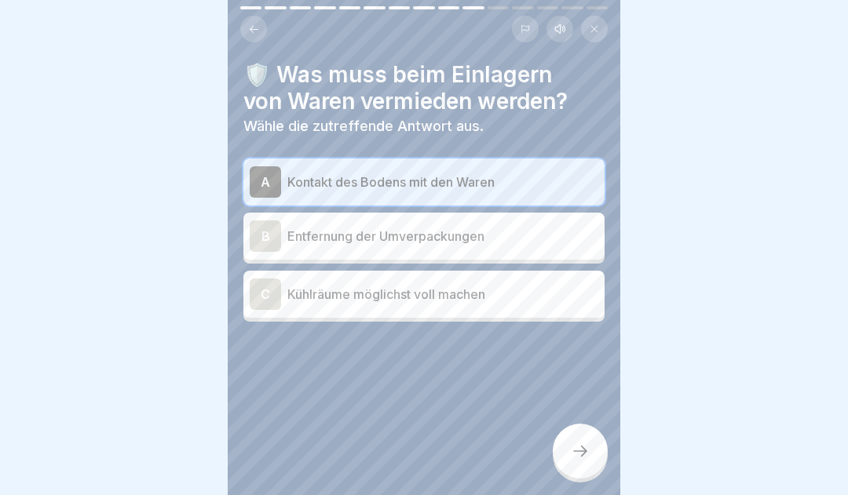
click at [261, 238] on div "B" at bounding box center [265, 236] width 31 height 31
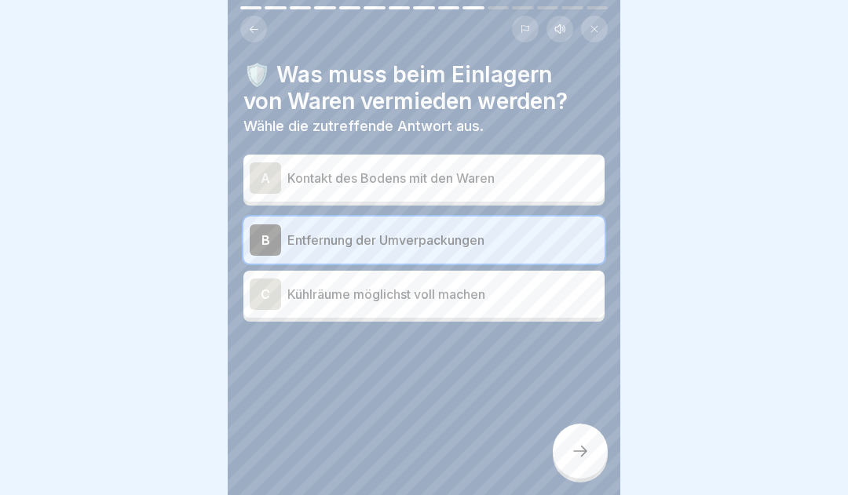
click at [277, 177] on div "A" at bounding box center [265, 178] width 31 height 31
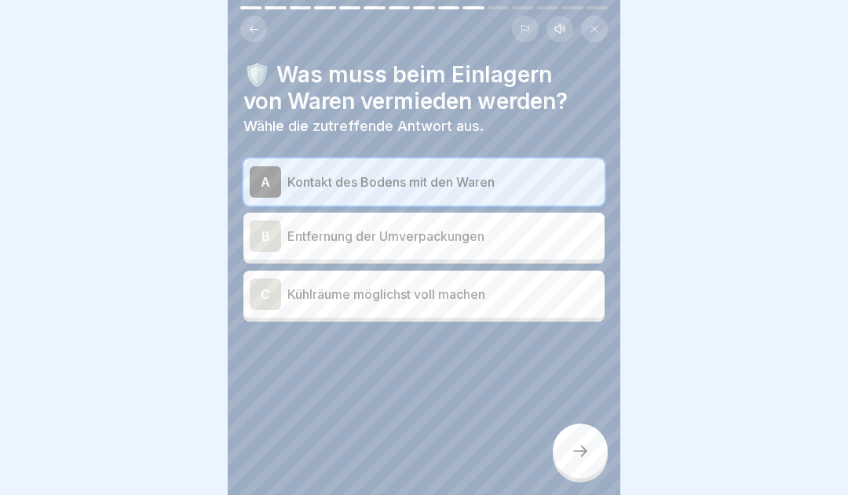
click at [583, 461] on icon at bounding box center [580, 451] width 19 height 19
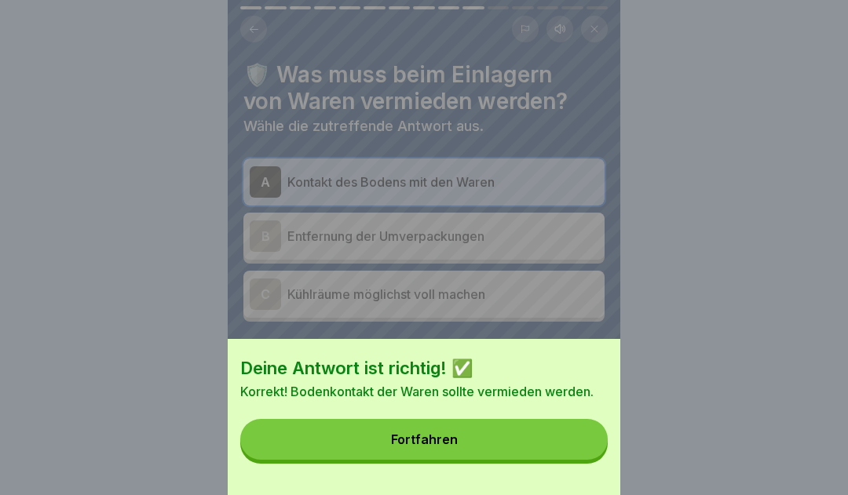
click at [496, 452] on button "Fortfahren" at bounding box center [423, 439] width 367 height 41
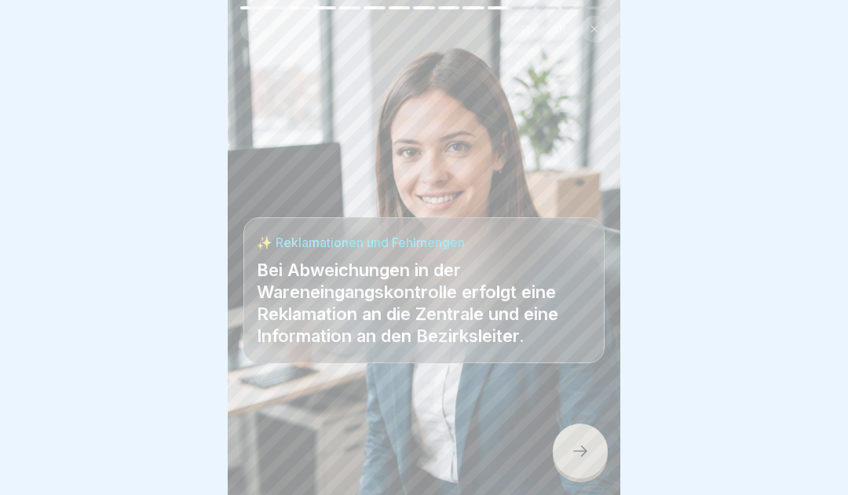
click at [576, 455] on icon at bounding box center [580, 451] width 19 height 19
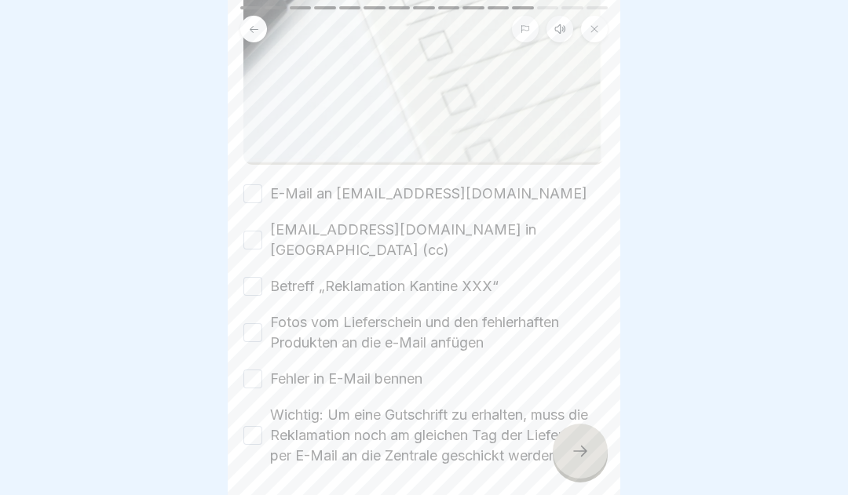
scroll to position [706, 0]
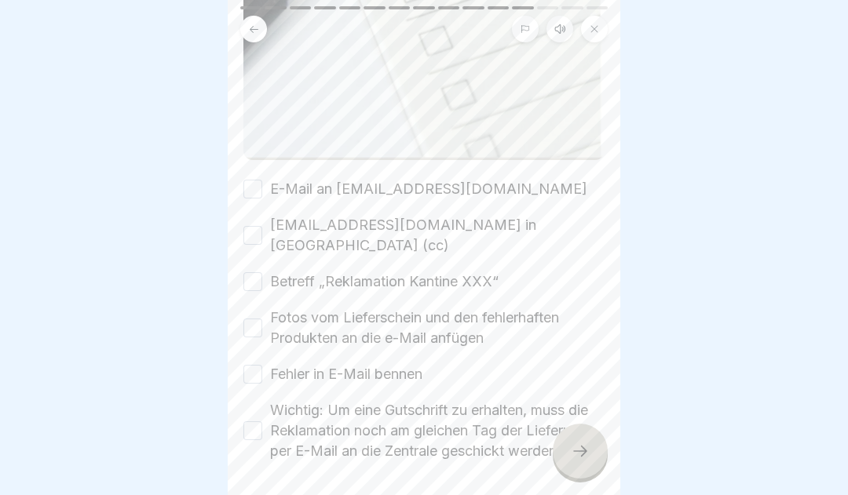
click at [261, 422] on button "Wichtig: Um eine Gutschrift zu erhalten, muss die Reklamation noch am gleichen …" at bounding box center [252, 431] width 19 height 19
click at [258, 365] on button "Fehler in E-Mail bennen" at bounding box center [252, 374] width 19 height 19
click at [250, 319] on button "Fotos vom Lieferschein und den fehlerhaften Produkten an die e-Mail anfügen" at bounding box center [252, 328] width 19 height 19
click at [254, 190] on button "E-Mail an lieferschein@menue2000.de" at bounding box center [252, 189] width 19 height 19
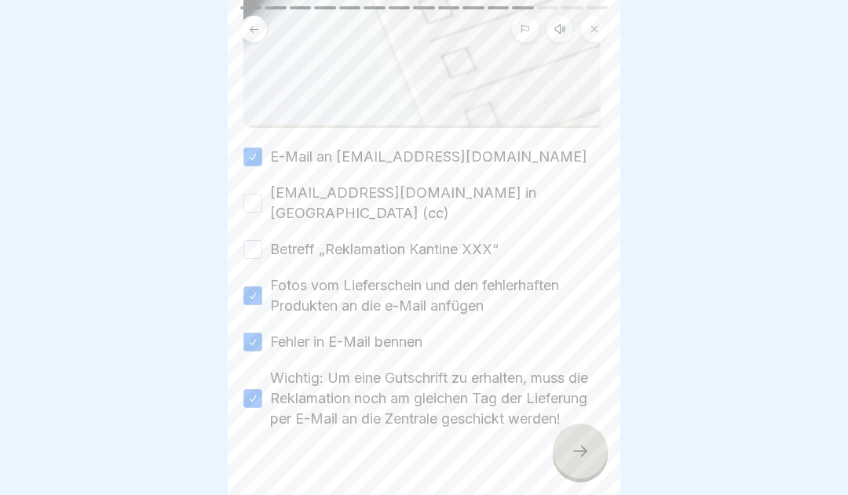
scroll to position [736, 0]
click at [260, 196] on button "kundenbetreuung@menue2000.de in Kopie (cc)" at bounding box center [252, 205] width 19 height 19
click at [262, 195] on div "kundenbetreuung@menue2000.de in Kopie (cc)" at bounding box center [423, 205] width 361 height 41
click at [261, 243] on button "Betreff „Reklamation Kantine XXX“" at bounding box center [252, 252] width 19 height 19
click at [580, 471] on div at bounding box center [580, 451] width 55 height 55
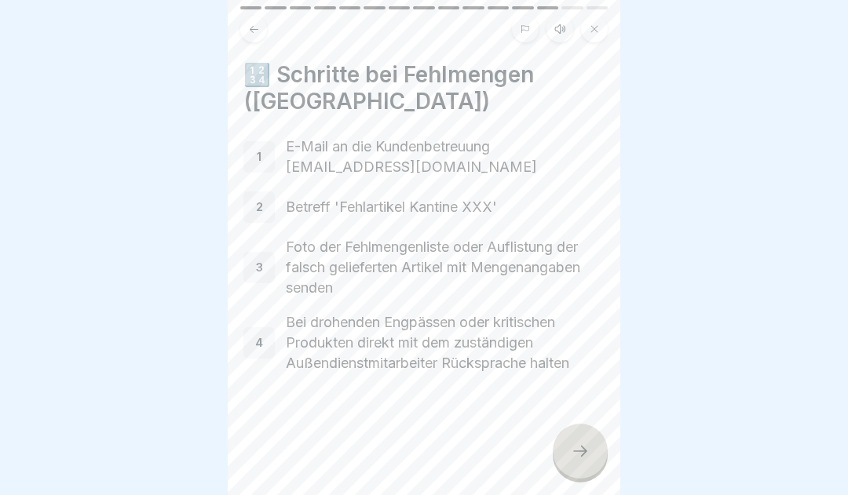
click at [264, 147] on div "1" at bounding box center [258, 156] width 31 height 31
click at [575, 461] on icon at bounding box center [580, 451] width 19 height 19
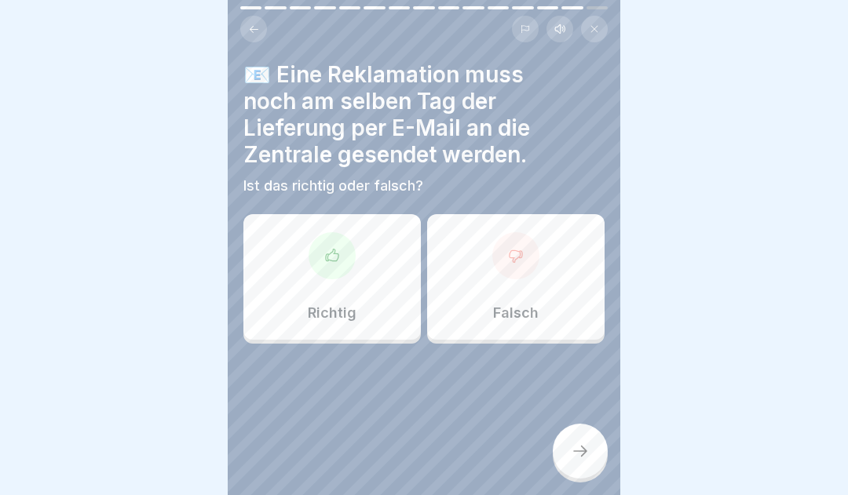
click at [331, 257] on icon at bounding box center [332, 256] width 16 height 16
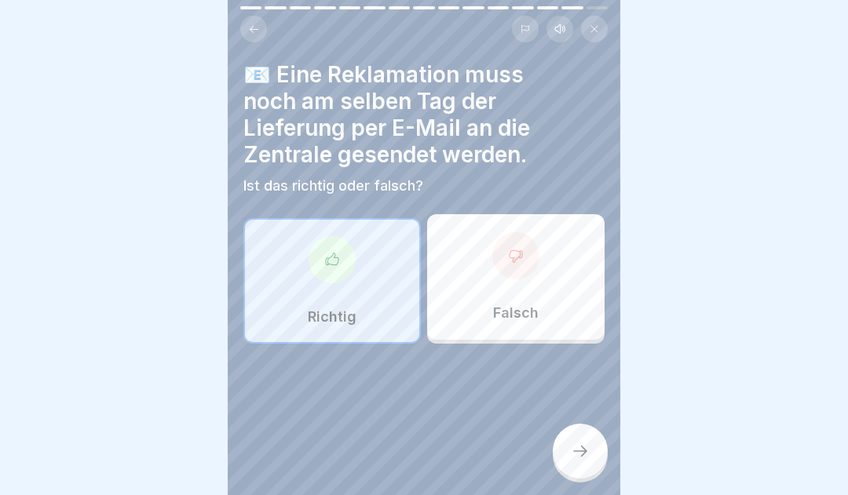
click at [568, 466] on div at bounding box center [580, 451] width 55 height 55
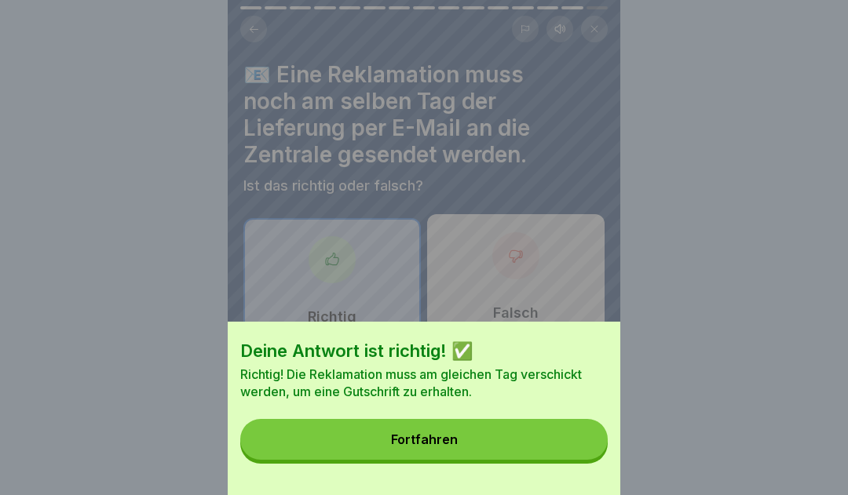
click at [528, 453] on button "Fortfahren" at bounding box center [423, 439] width 367 height 41
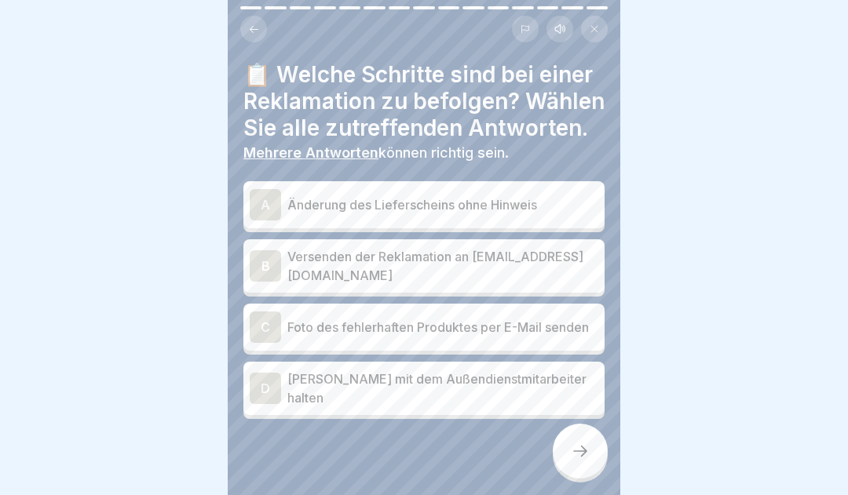
click at [269, 267] on div "B" at bounding box center [265, 265] width 31 height 31
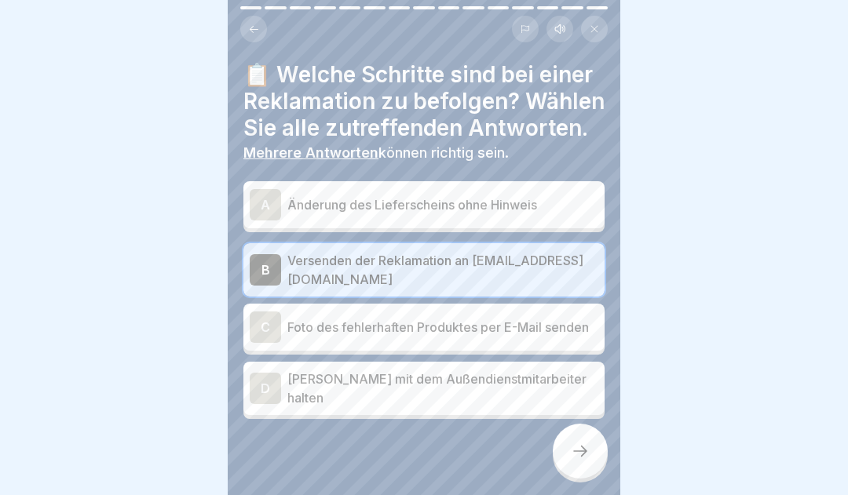
click at [266, 322] on div "C" at bounding box center [265, 327] width 31 height 31
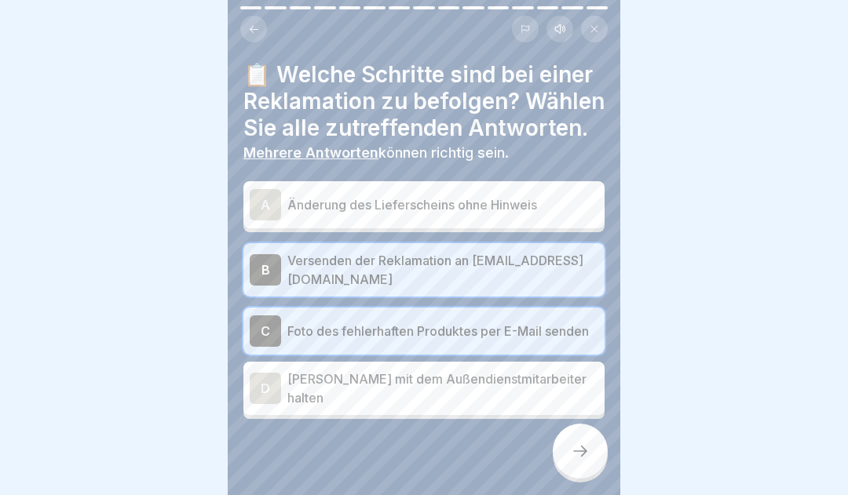
click at [582, 457] on icon at bounding box center [580, 451] width 14 height 11
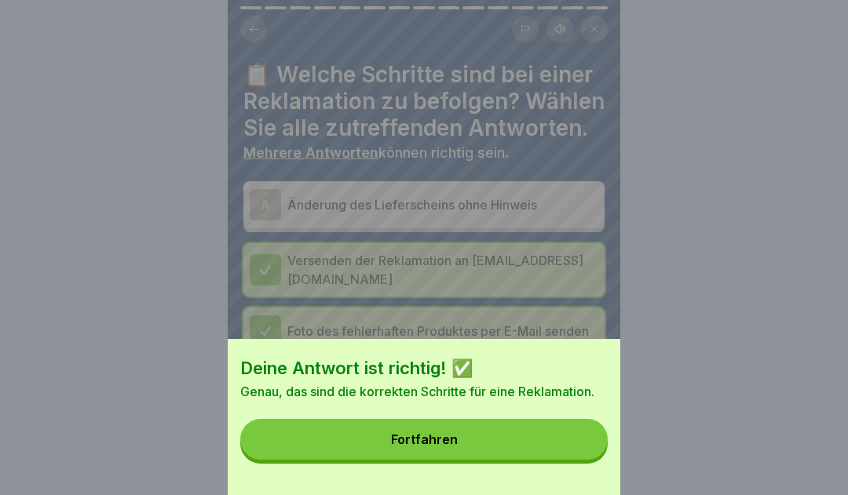
click at [517, 444] on button "Fortfahren" at bounding box center [423, 439] width 367 height 41
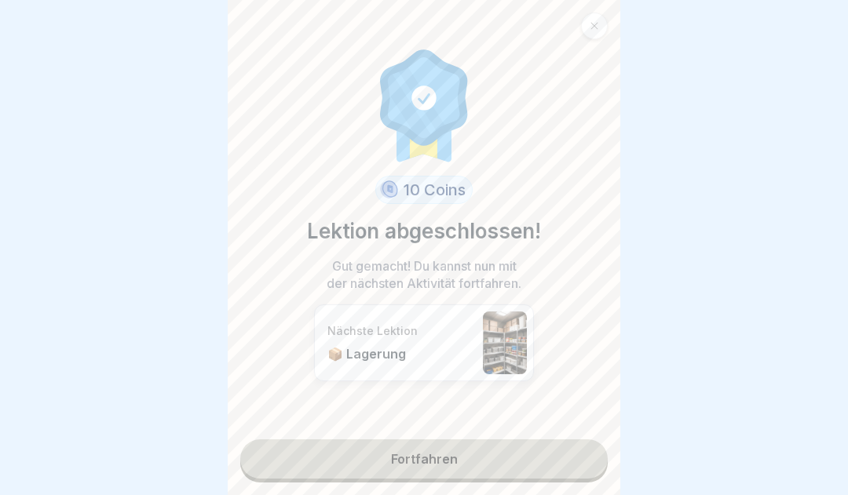
click at [498, 477] on link "Fortfahren" at bounding box center [423, 459] width 367 height 39
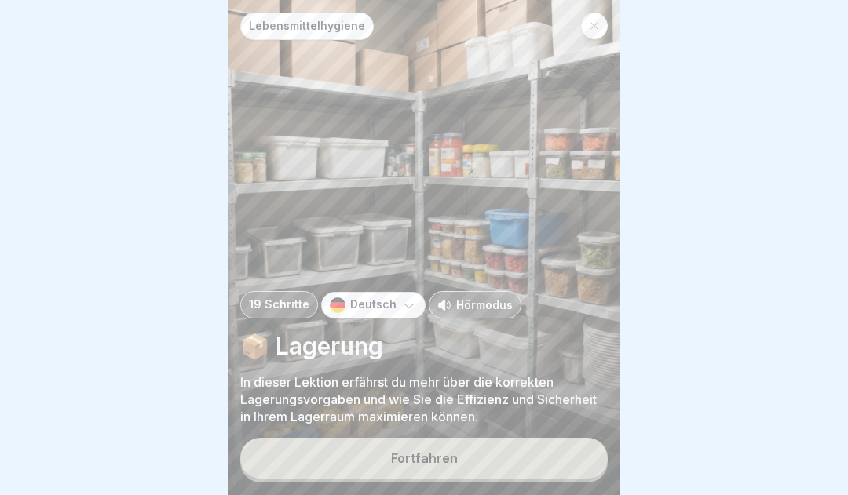
click at [513, 470] on button "Fortfahren" at bounding box center [423, 458] width 367 height 41
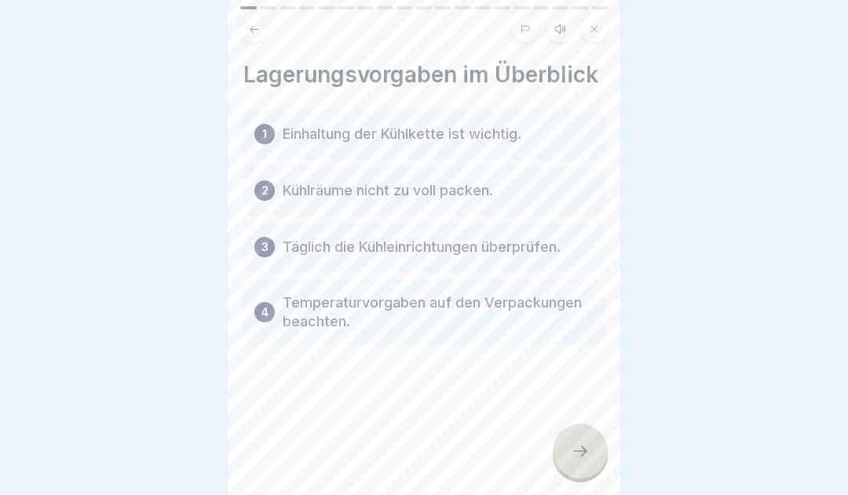
click at [579, 460] on icon at bounding box center [580, 451] width 19 height 19
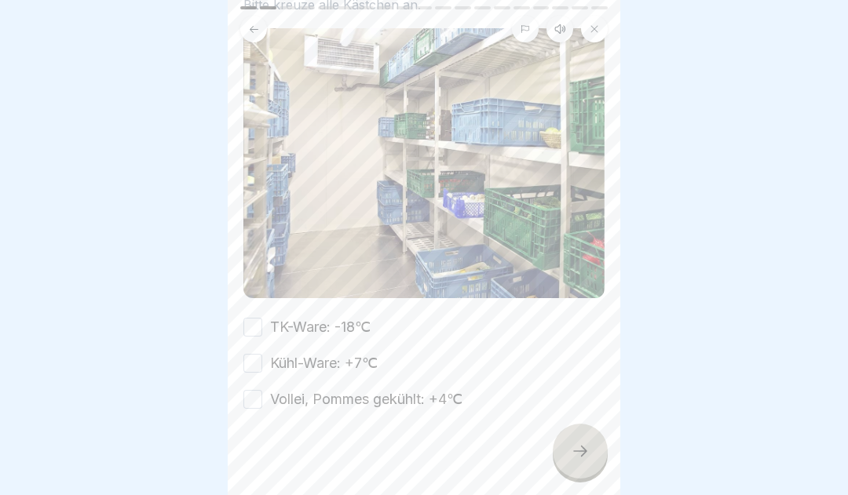
scroll to position [108, 0]
click at [254, 323] on button "TK-Ware: -18℃" at bounding box center [252, 329] width 19 height 19
click at [256, 366] on button "Kühl-Ware: +7℃" at bounding box center [252, 365] width 19 height 19
click at [254, 403] on button "Vollei, Pommes gekühlt: +4℃" at bounding box center [252, 401] width 19 height 19
click at [577, 461] on icon at bounding box center [580, 451] width 19 height 19
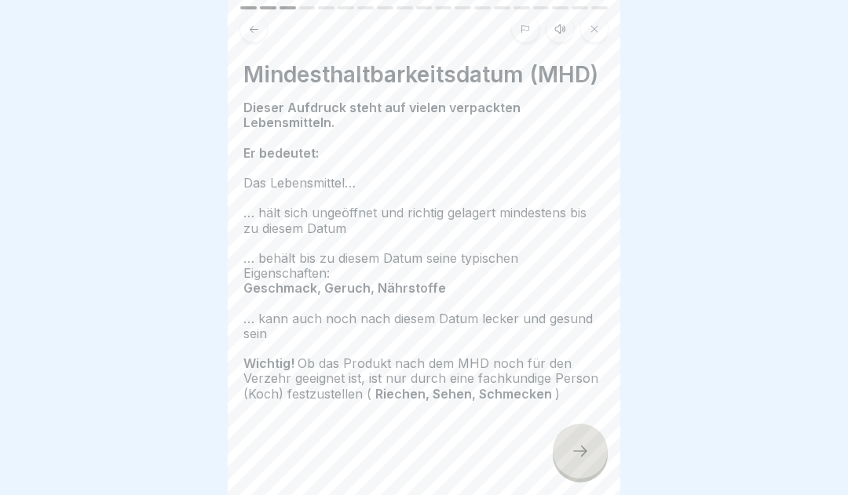
click at [573, 453] on icon at bounding box center [580, 451] width 19 height 19
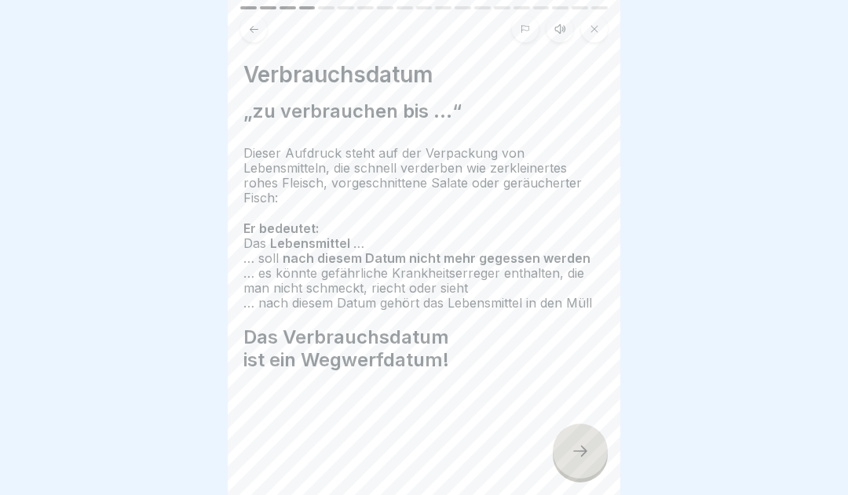
click at [581, 461] on icon at bounding box center [580, 451] width 19 height 19
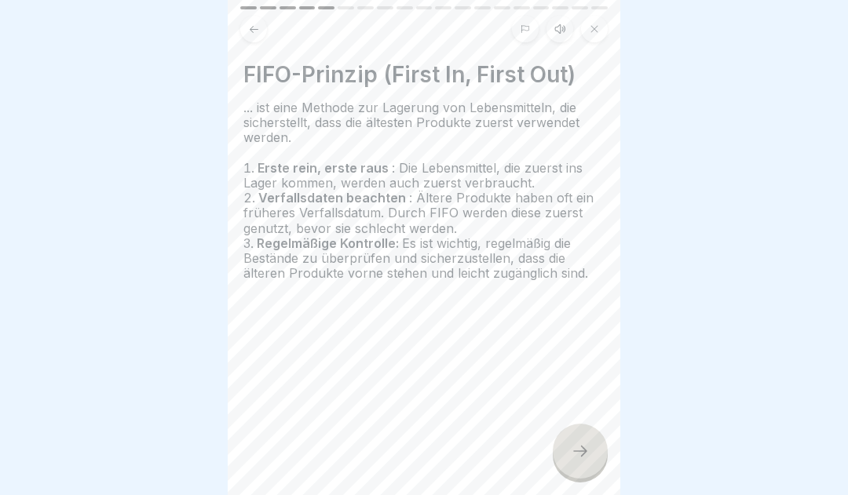
click at [580, 459] on icon at bounding box center [580, 451] width 19 height 19
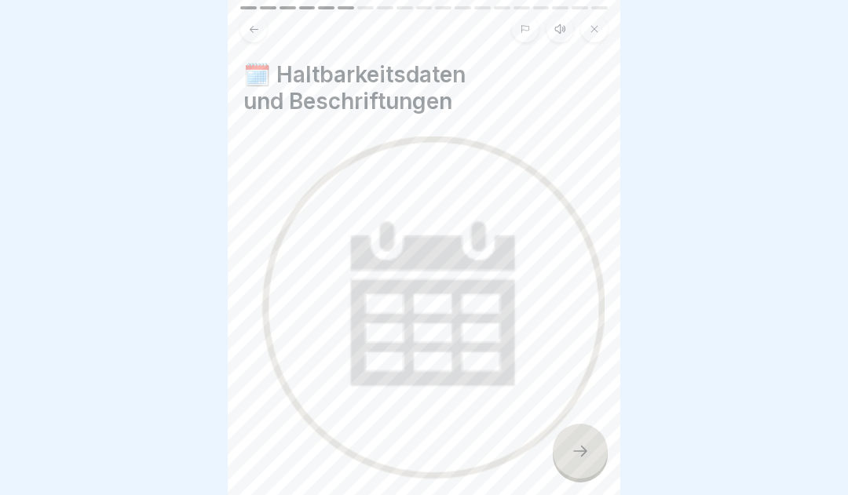
click at [575, 461] on icon at bounding box center [580, 451] width 19 height 19
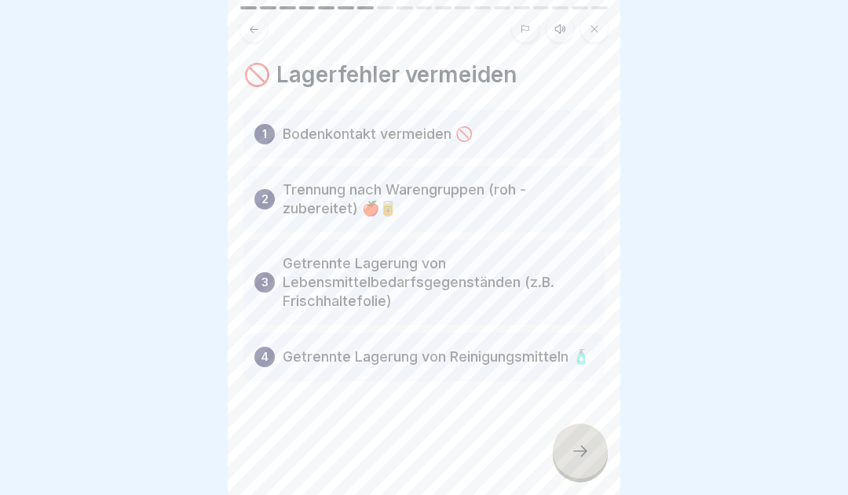
click at [580, 461] on icon at bounding box center [580, 451] width 19 height 19
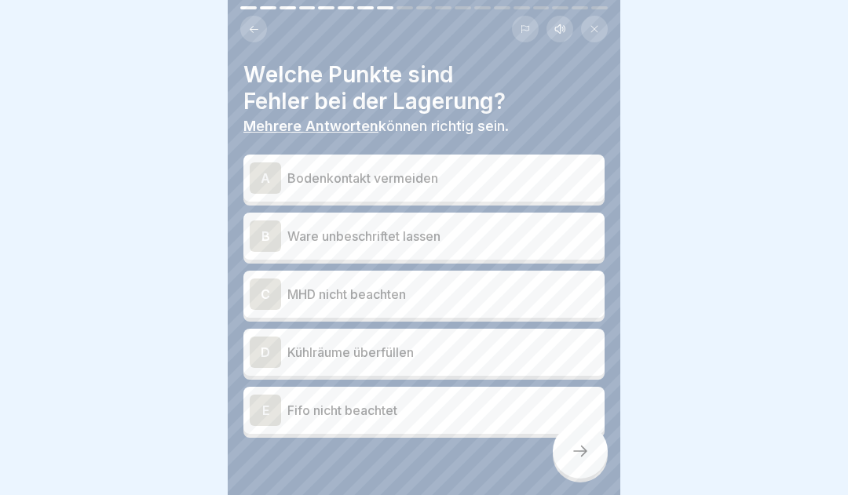
click at [264, 179] on div "A" at bounding box center [265, 178] width 31 height 31
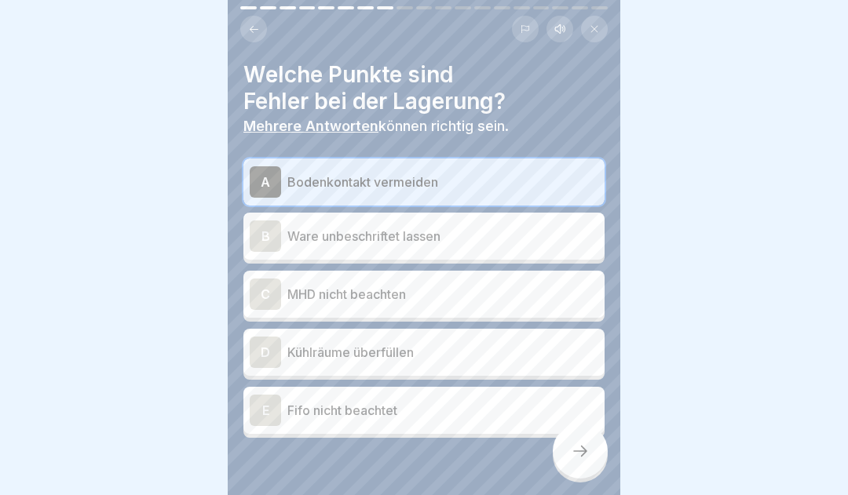
click at [261, 349] on div "D" at bounding box center [265, 352] width 31 height 31
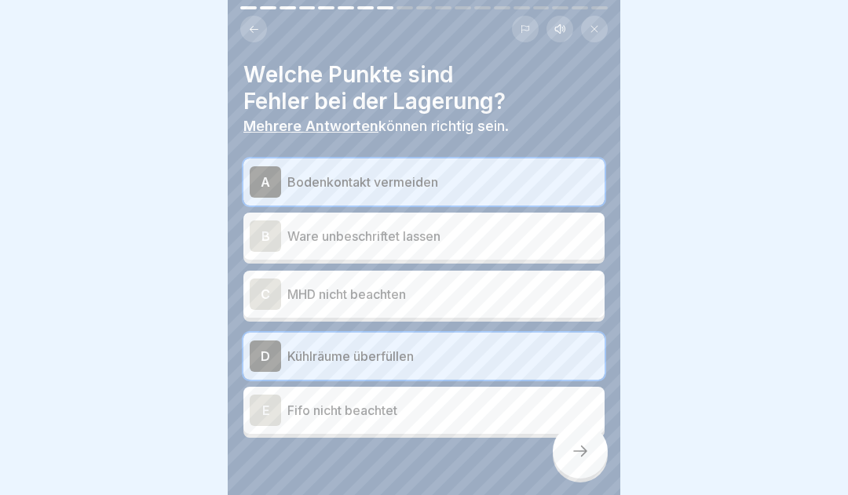
click at [267, 300] on div "C" at bounding box center [265, 294] width 31 height 31
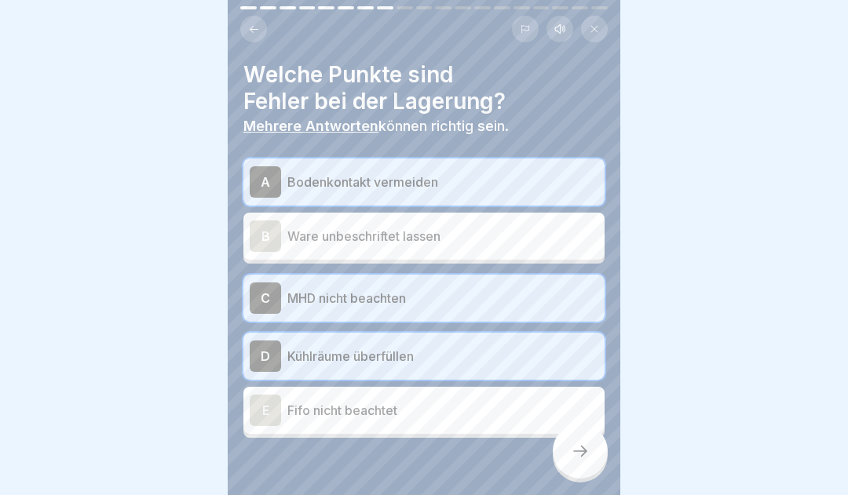
click at [576, 461] on icon at bounding box center [580, 451] width 19 height 19
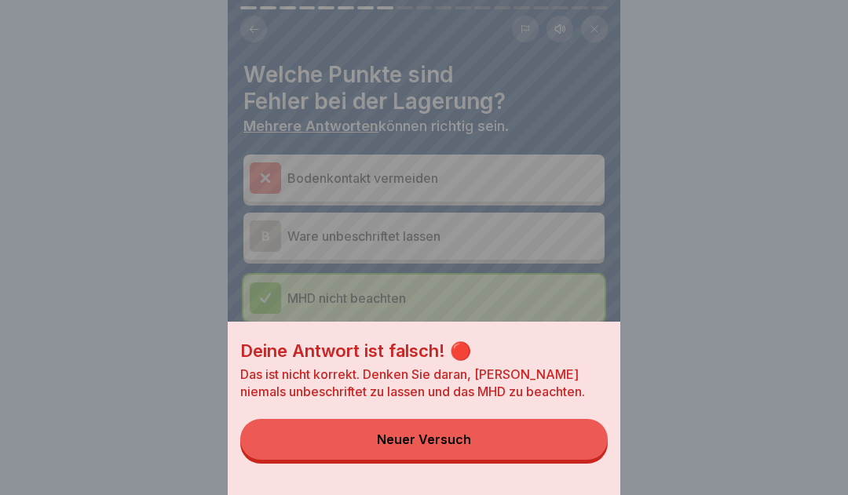
click at [484, 455] on button "Neuer Versuch" at bounding box center [423, 439] width 367 height 41
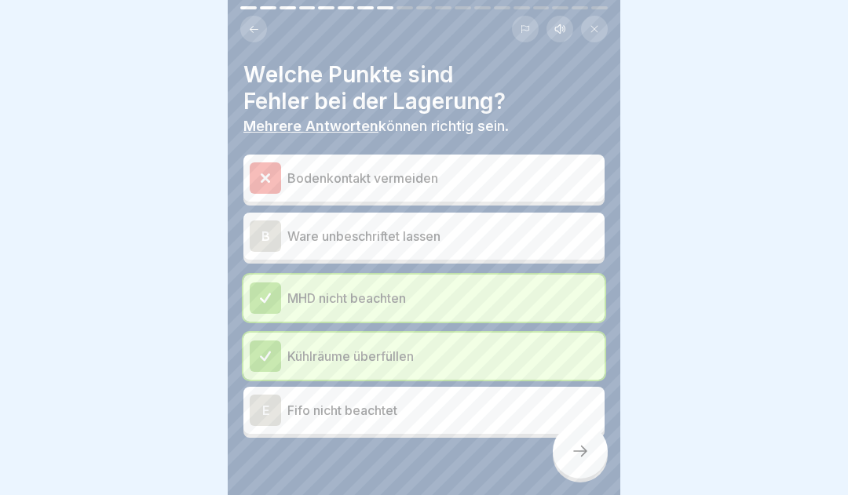
click at [267, 178] on icon at bounding box center [265, 177] width 7 height 7
click at [267, 411] on div "E" at bounding box center [265, 410] width 31 height 31
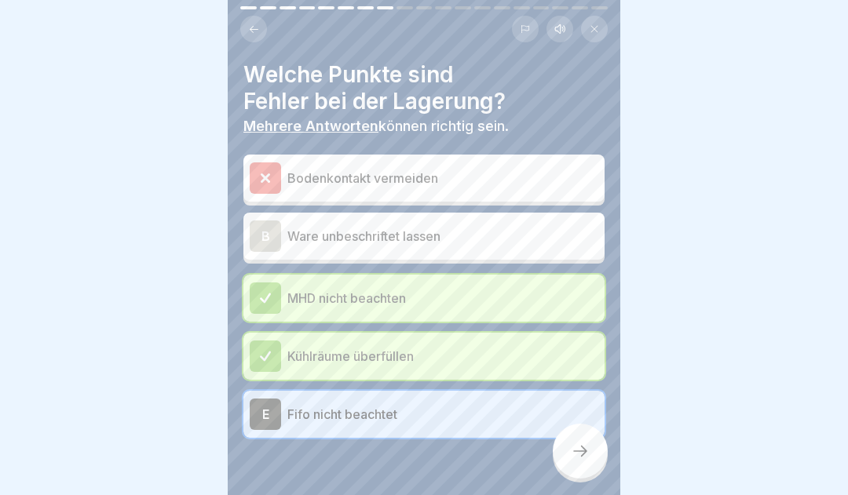
click at [575, 461] on icon at bounding box center [580, 451] width 19 height 19
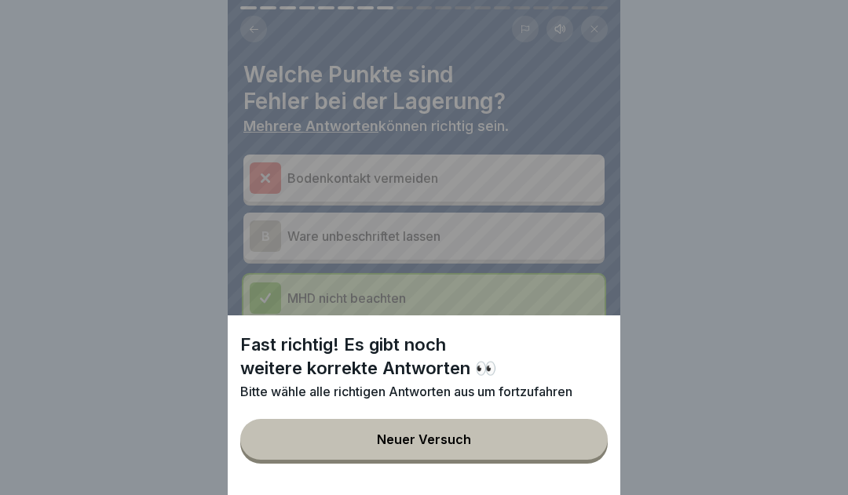
click at [474, 452] on button "Neuer Versuch" at bounding box center [423, 439] width 367 height 41
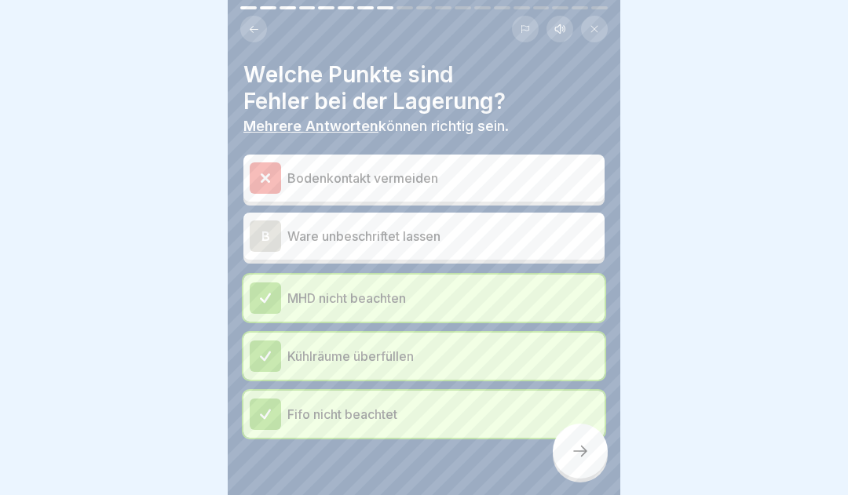
click at [263, 233] on div "B" at bounding box center [265, 236] width 31 height 31
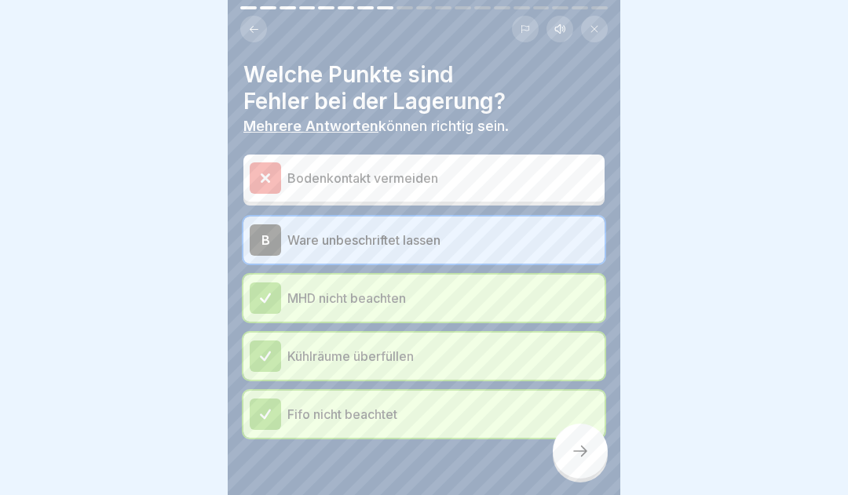
click at [577, 461] on icon at bounding box center [580, 451] width 19 height 19
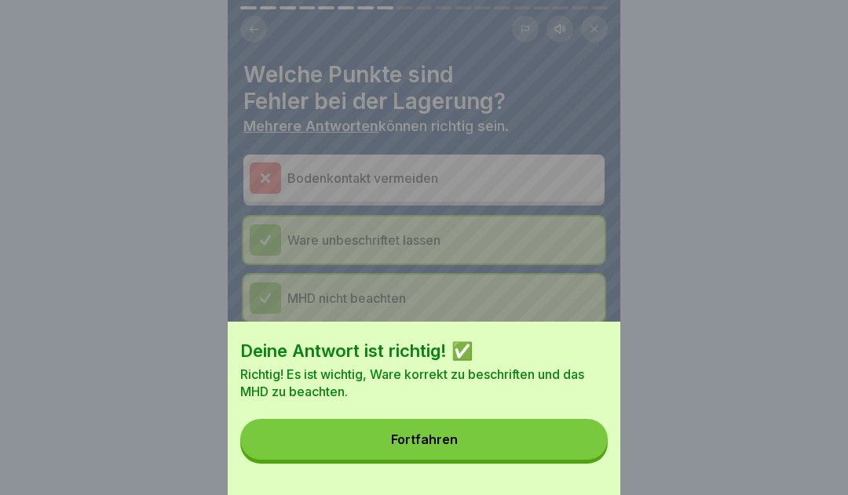
click at [481, 452] on button "Fortfahren" at bounding box center [423, 439] width 367 height 41
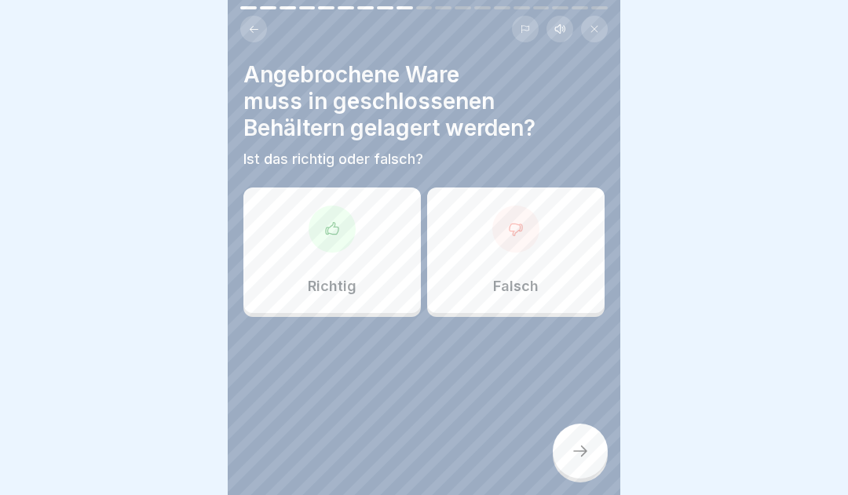
click at [324, 228] on icon at bounding box center [332, 229] width 16 height 16
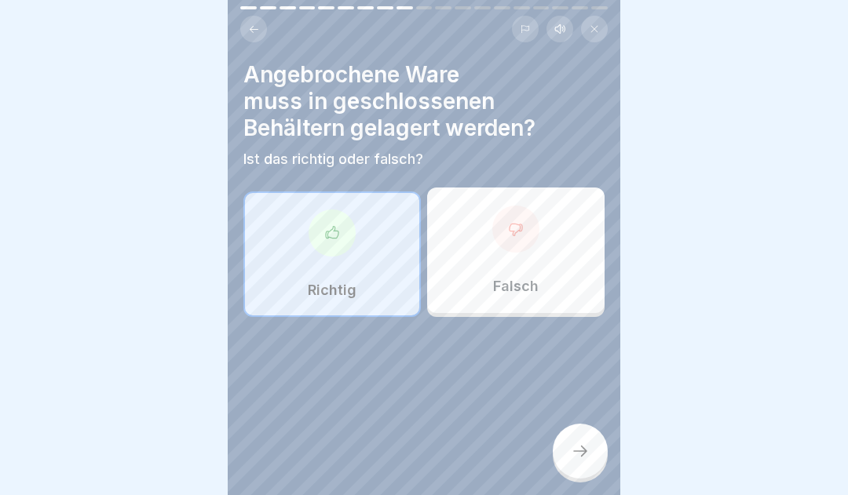
click at [570, 456] on div at bounding box center [580, 451] width 55 height 55
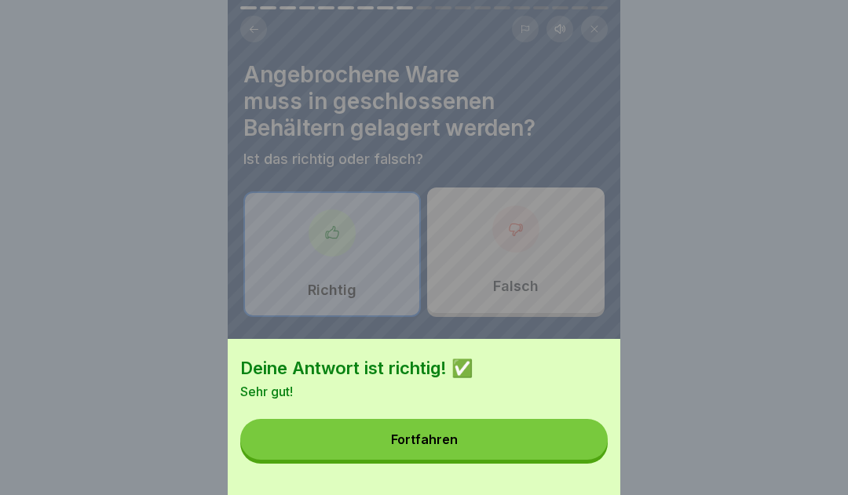
click at [506, 455] on button "Fortfahren" at bounding box center [423, 439] width 367 height 41
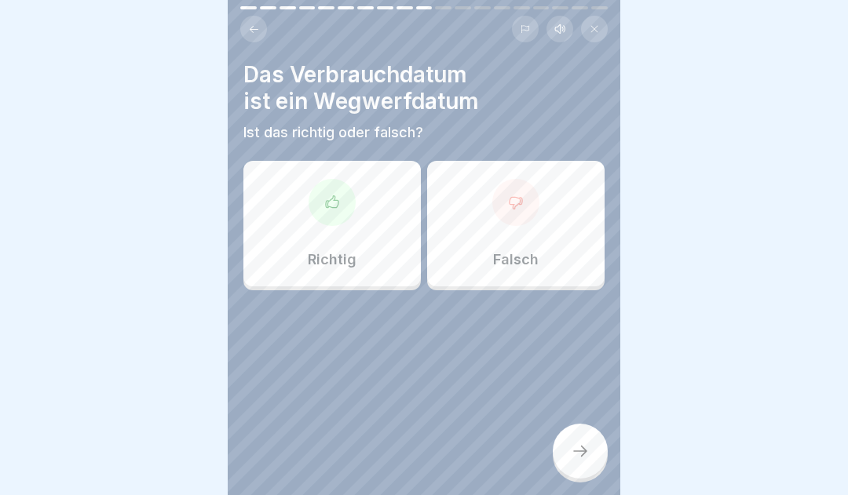
click at [329, 204] on icon at bounding box center [332, 203] width 16 height 16
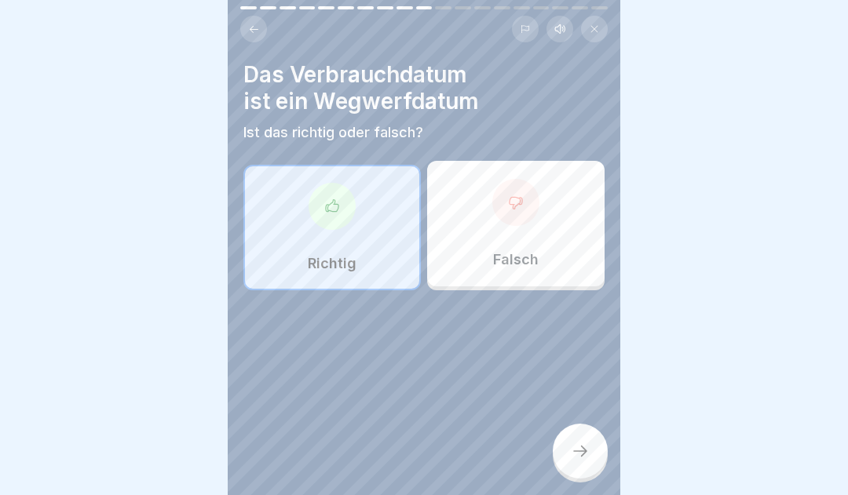
click at [584, 457] on icon at bounding box center [580, 451] width 14 height 11
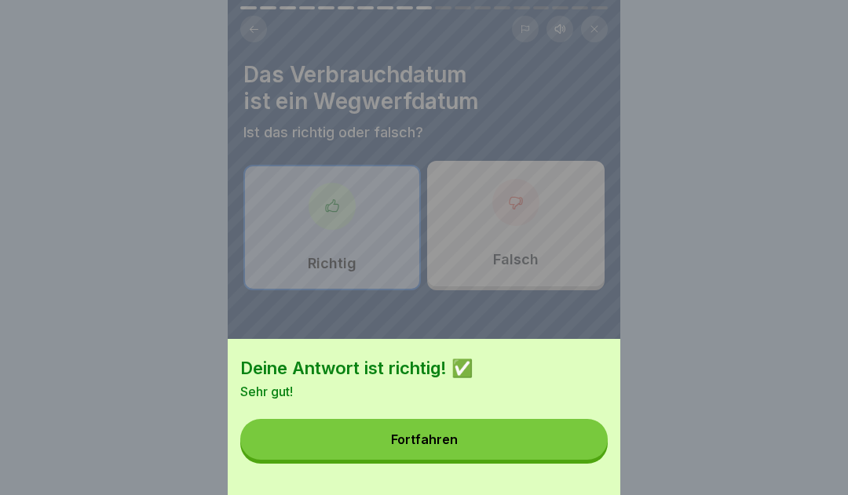
click at [505, 454] on button "Fortfahren" at bounding box center [423, 439] width 367 height 41
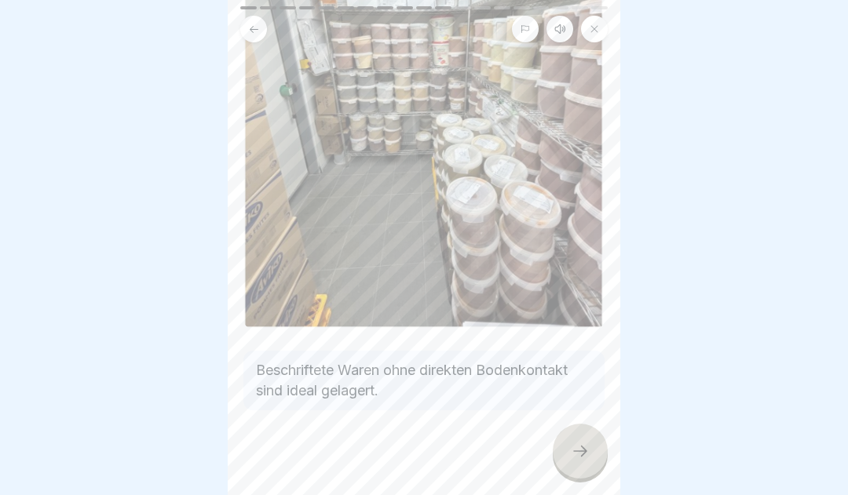
scroll to position [294, 0]
click at [583, 475] on div at bounding box center [580, 451] width 55 height 55
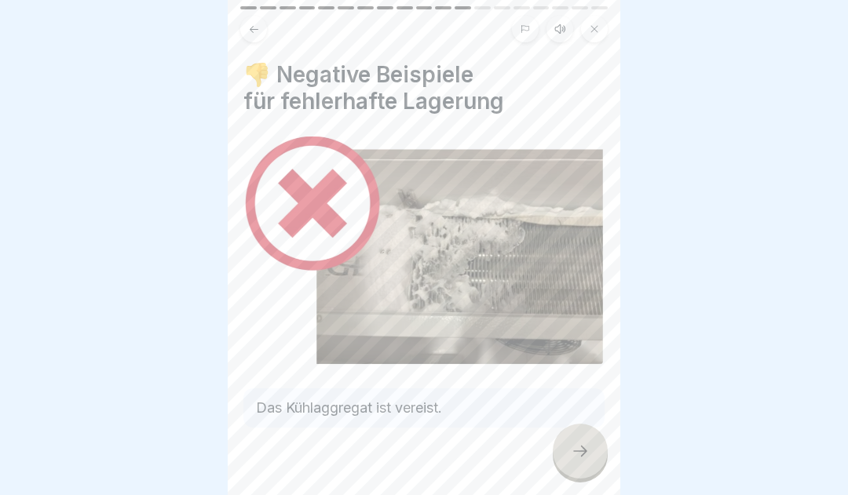
click at [574, 458] on icon at bounding box center [580, 451] width 19 height 19
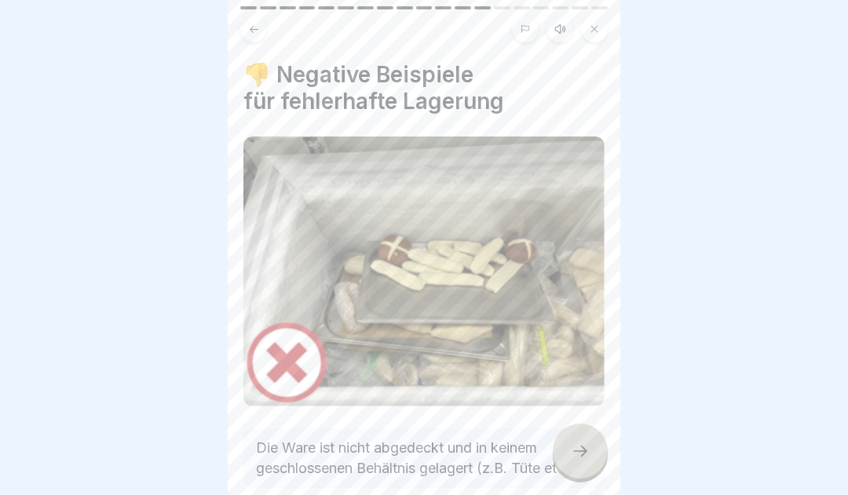
click at [579, 461] on icon at bounding box center [580, 451] width 19 height 19
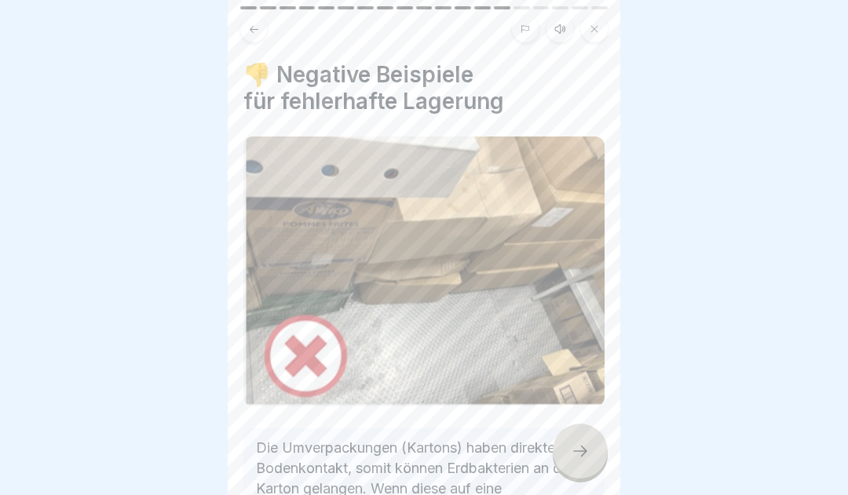
click at [577, 459] on icon at bounding box center [580, 451] width 19 height 19
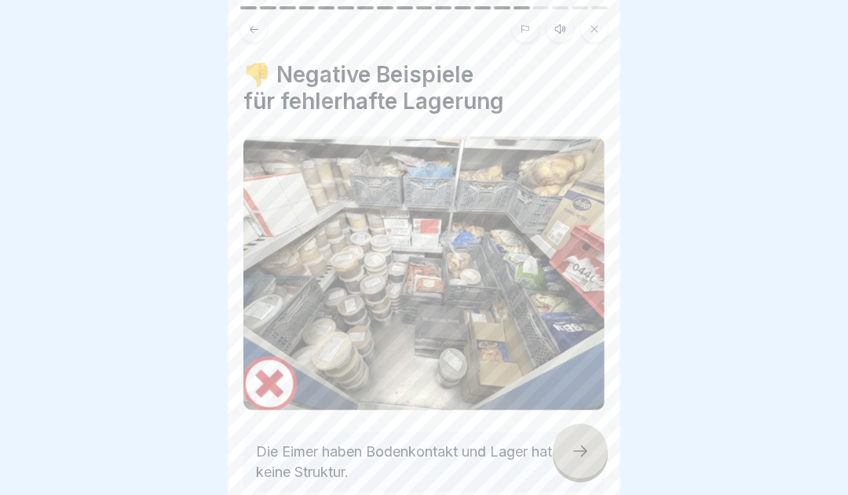
click at [581, 461] on icon at bounding box center [580, 451] width 19 height 19
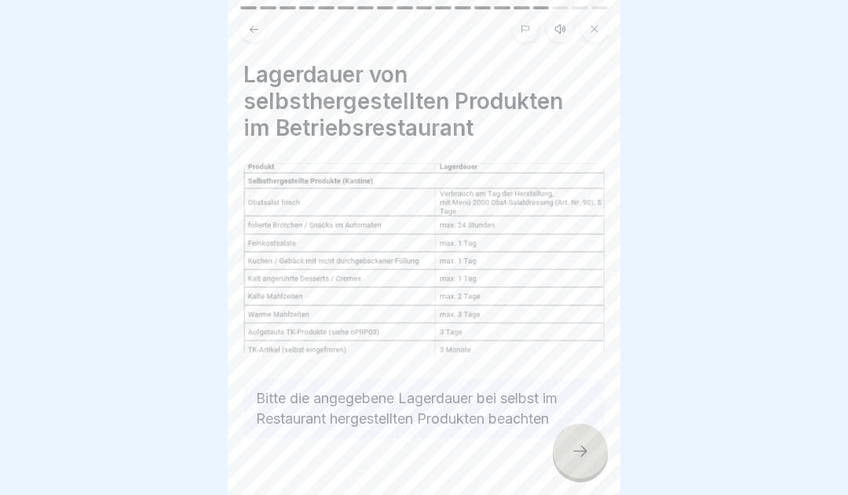
click at [577, 471] on div at bounding box center [580, 451] width 55 height 55
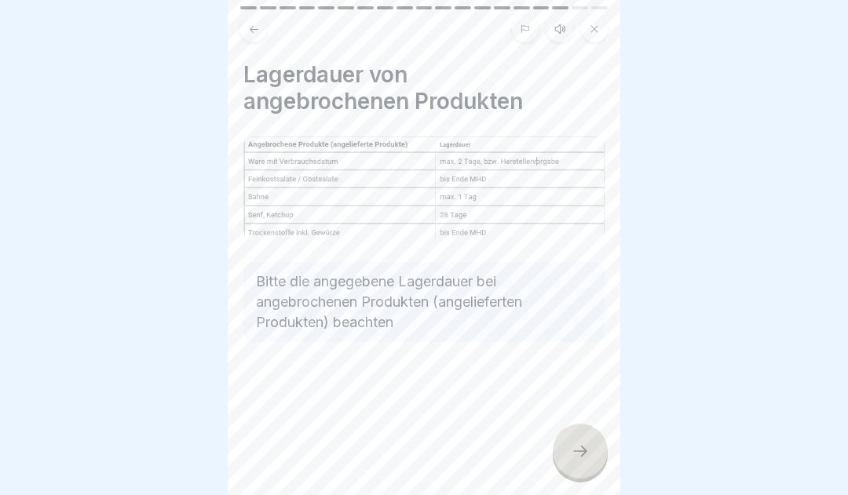
click at [583, 461] on icon at bounding box center [580, 451] width 19 height 19
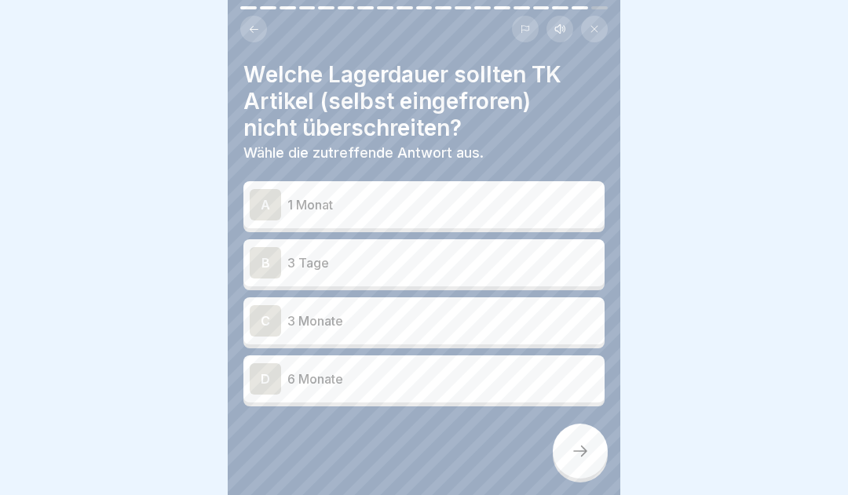
click at [263, 320] on div "C" at bounding box center [265, 320] width 31 height 31
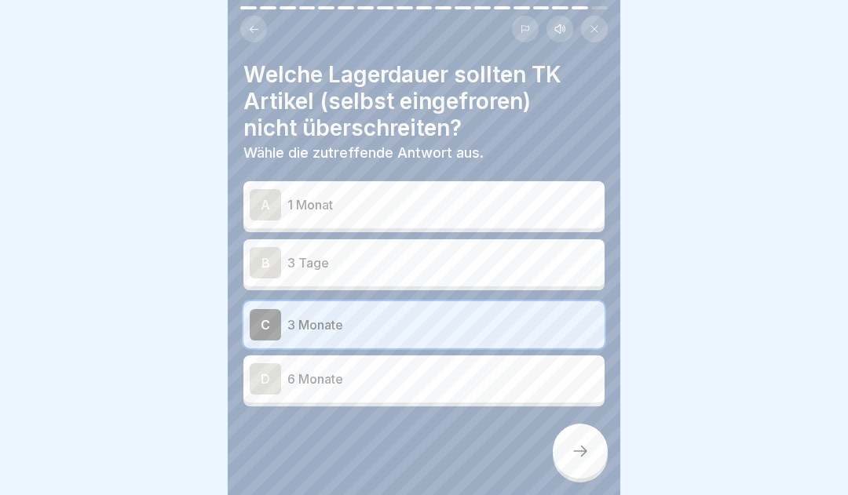
click at [576, 460] on icon at bounding box center [580, 451] width 19 height 19
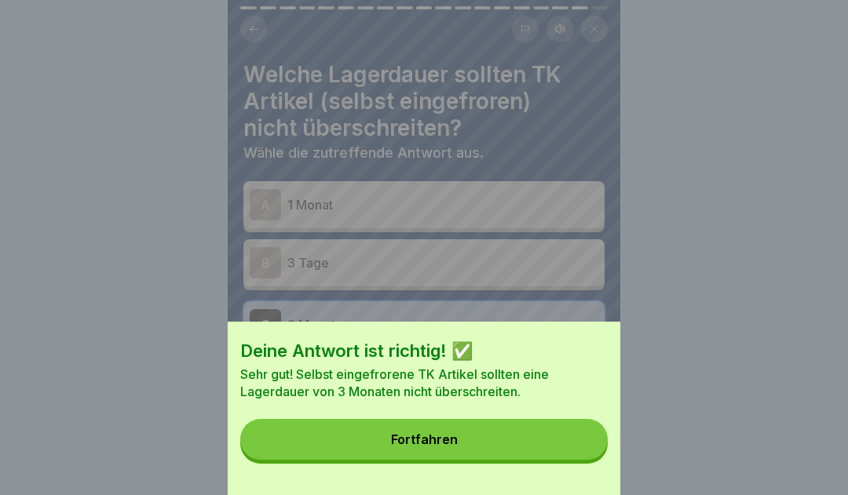
click at [516, 456] on button "Fortfahren" at bounding box center [423, 439] width 367 height 41
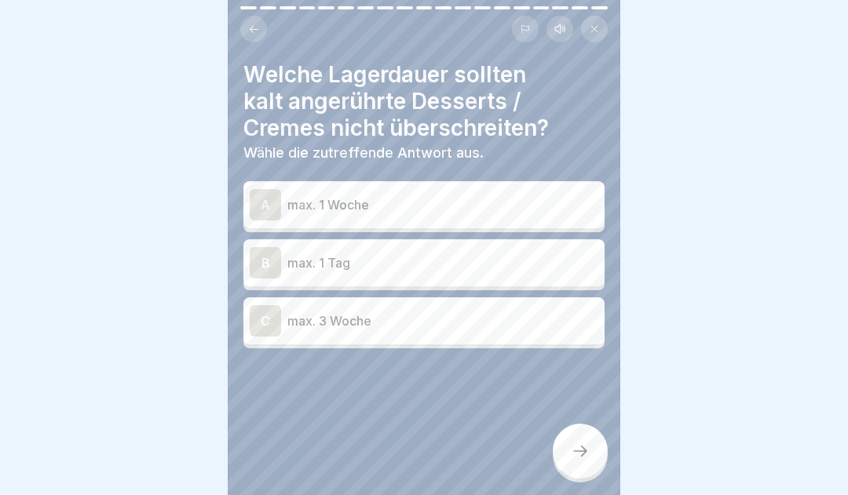
click at [270, 263] on div "B" at bounding box center [265, 262] width 31 height 31
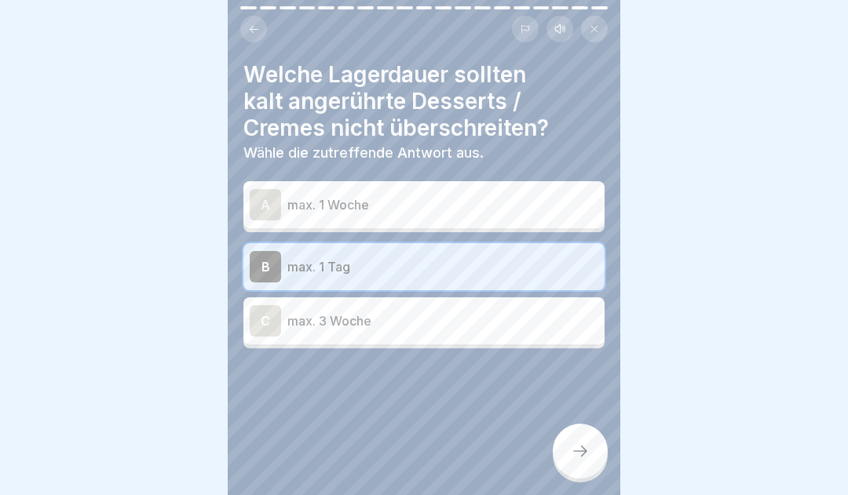
click at [574, 461] on icon at bounding box center [580, 451] width 19 height 19
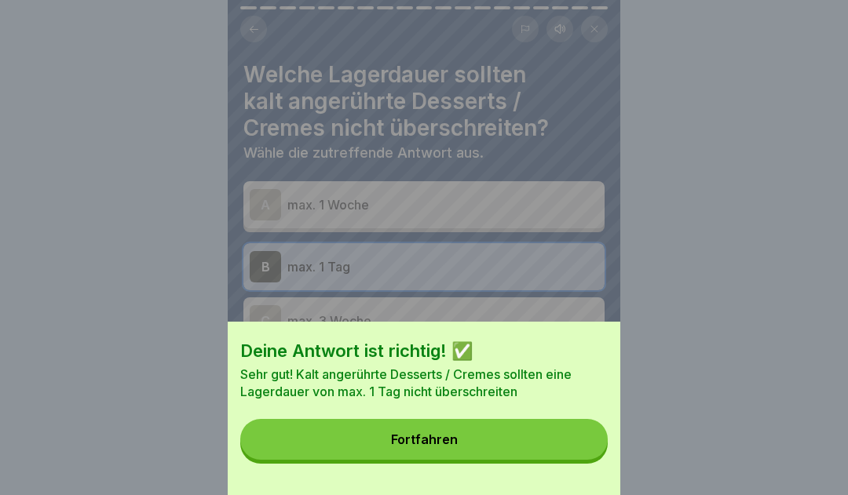
click at [494, 449] on button "Fortfahren" at bounding box center [423, 439] width 367 height 41
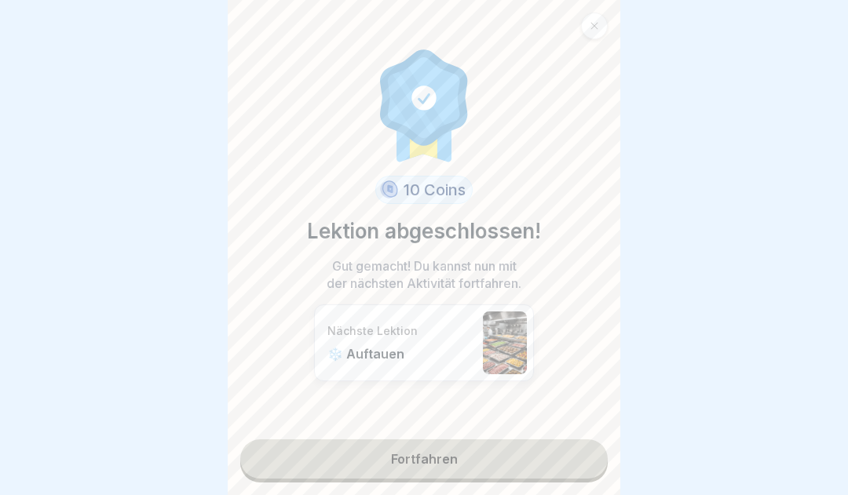
click at [511, 469] on link "Fortfahren" at bounding box center [423, 459] width 367 height 39
